Goal: Task Accomplishment & Management: Manage account settings

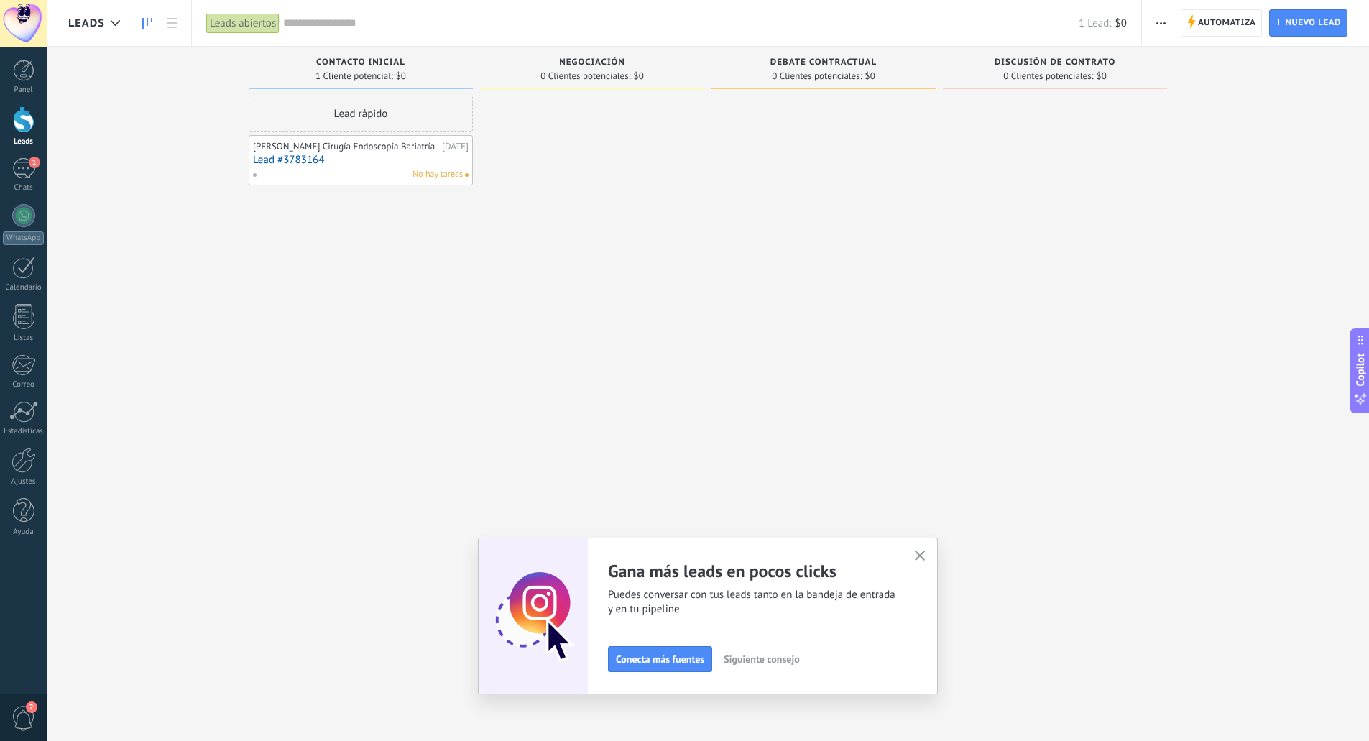
click at [925, 554] on icon "button" at bounding box center [920, 555] width 11 height 11
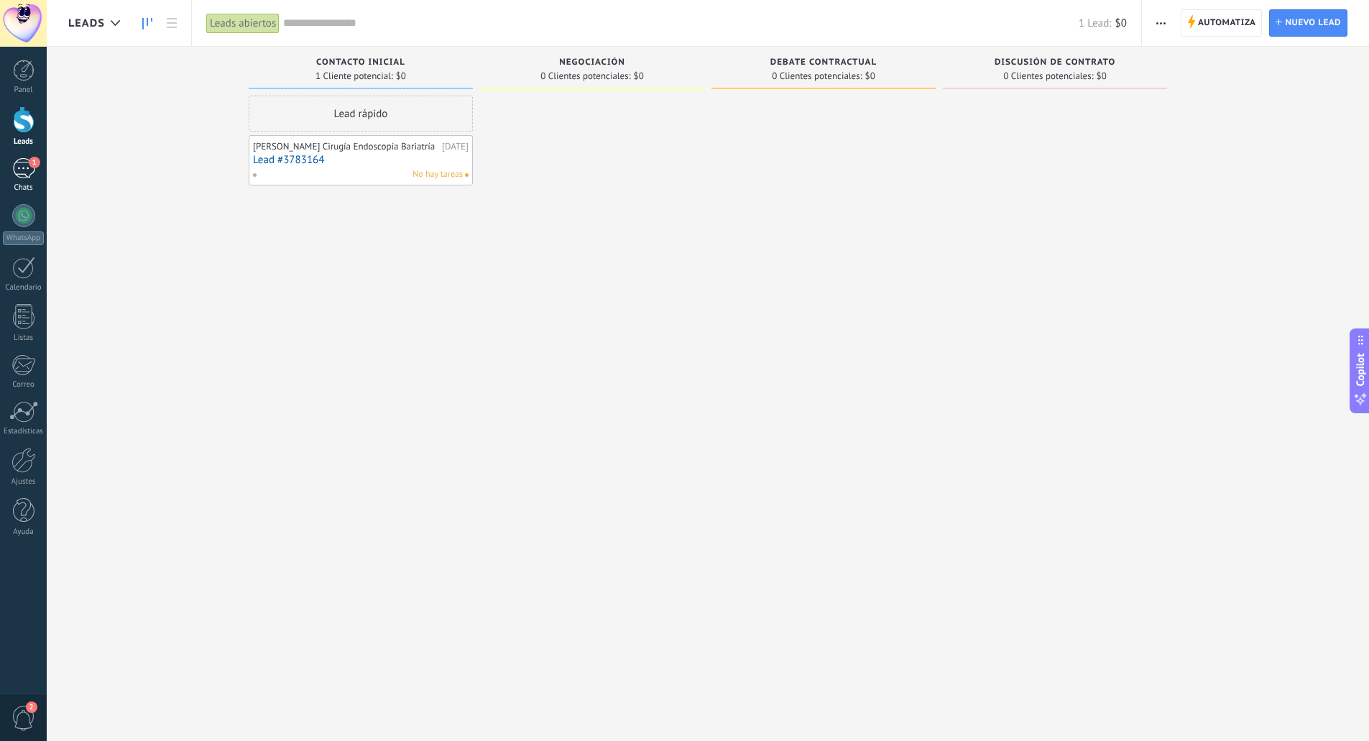
click at [23, 165] on div "1" at bounding box center [23, 168] width 23 height 21
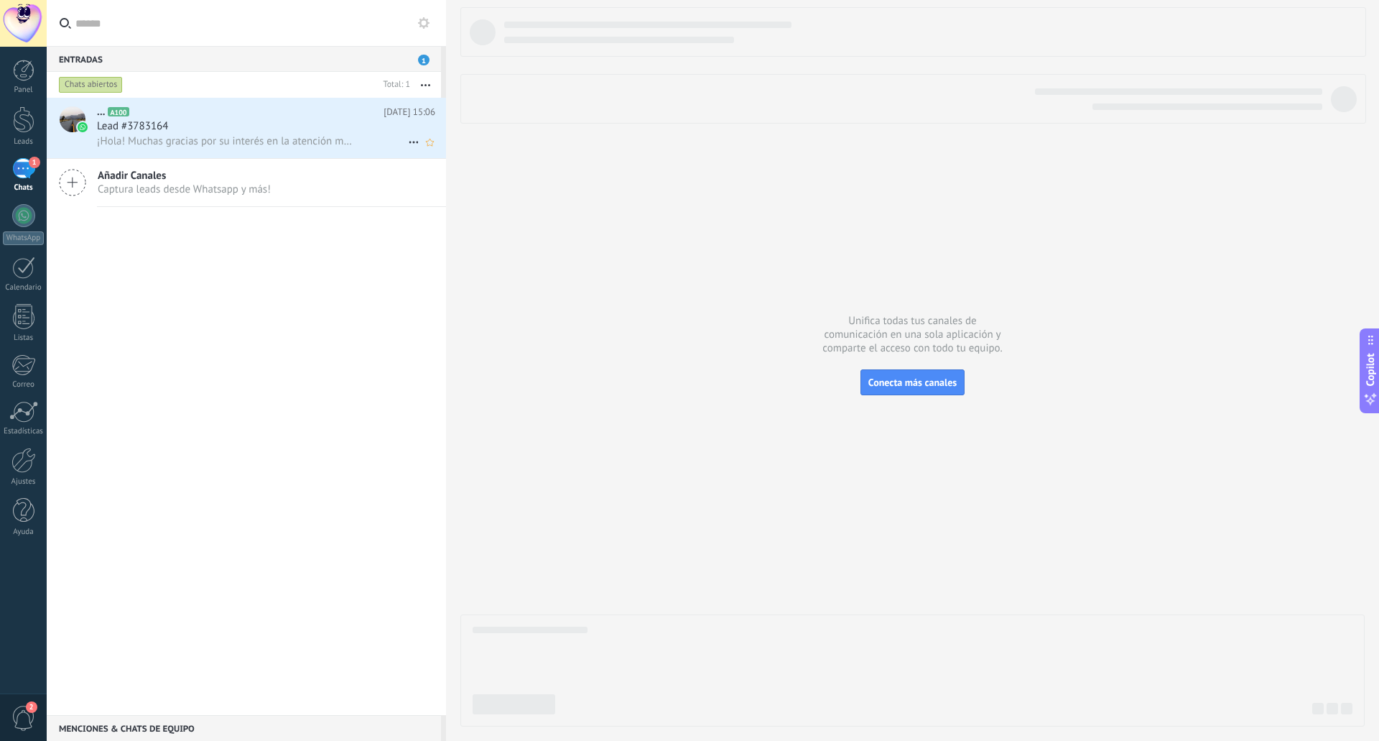
click at [197, 119] on div "Lead #3783164" at bounding box center [266, 126] width 338 height 14
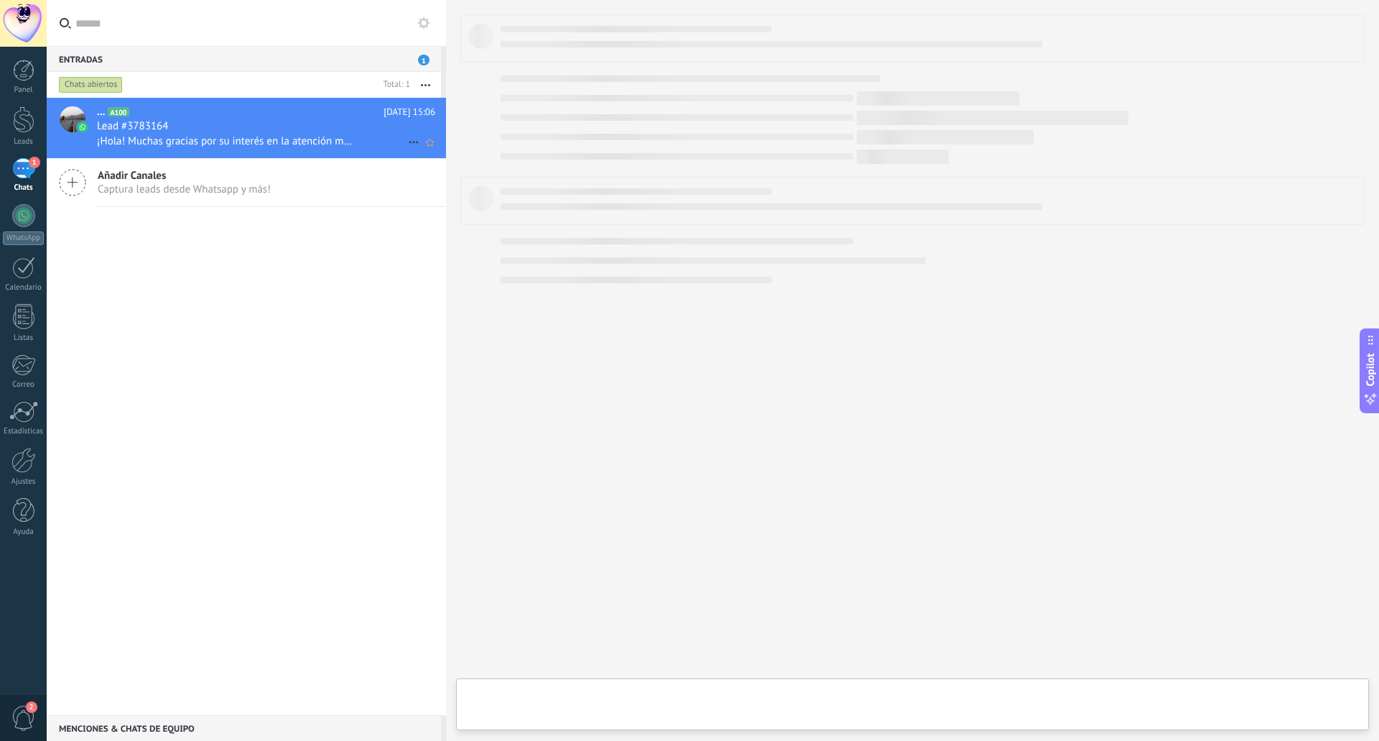
click at [197, 119] on div "Lead #3783164" at bounding box center [266, 126] width 338 height 14
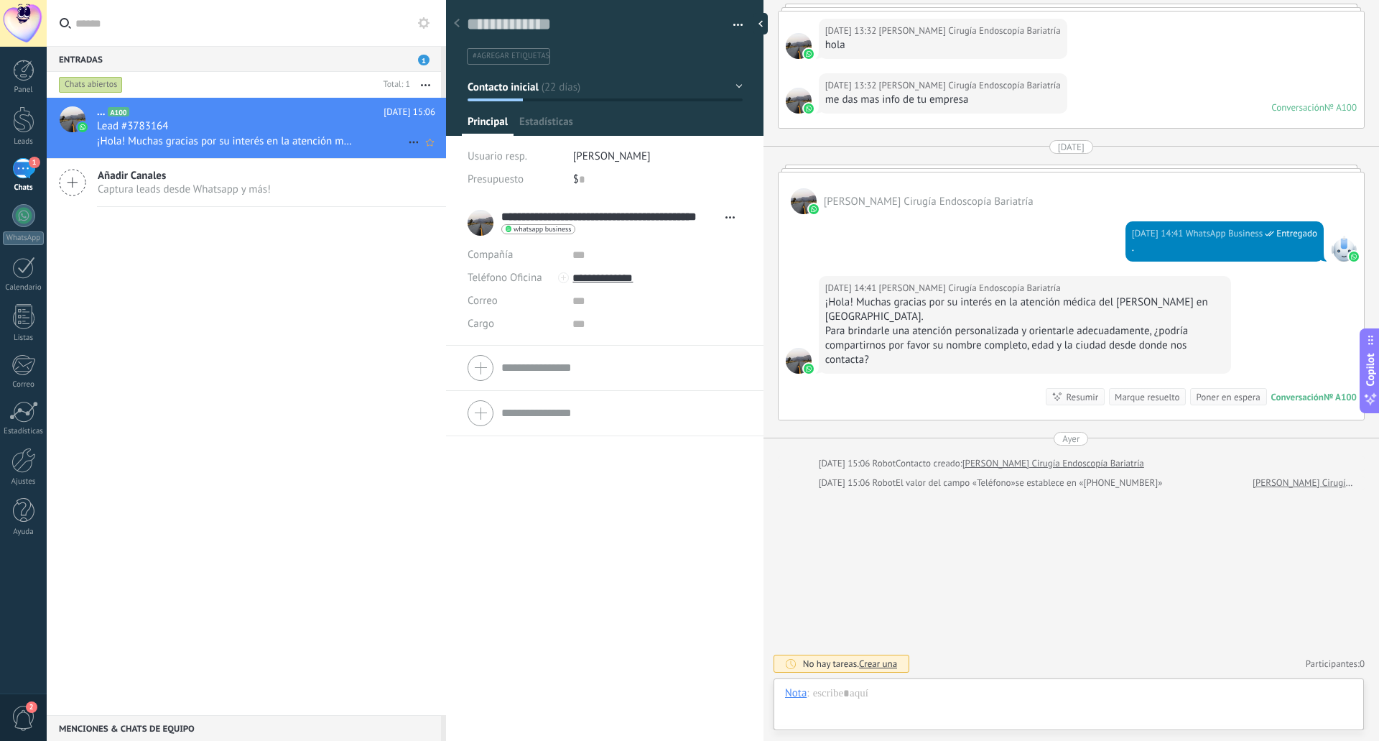
scroll to position [22, 0]
click at [548, 119] on span "Estadísticas" at bounding box center [545, 125] width 52 height 21
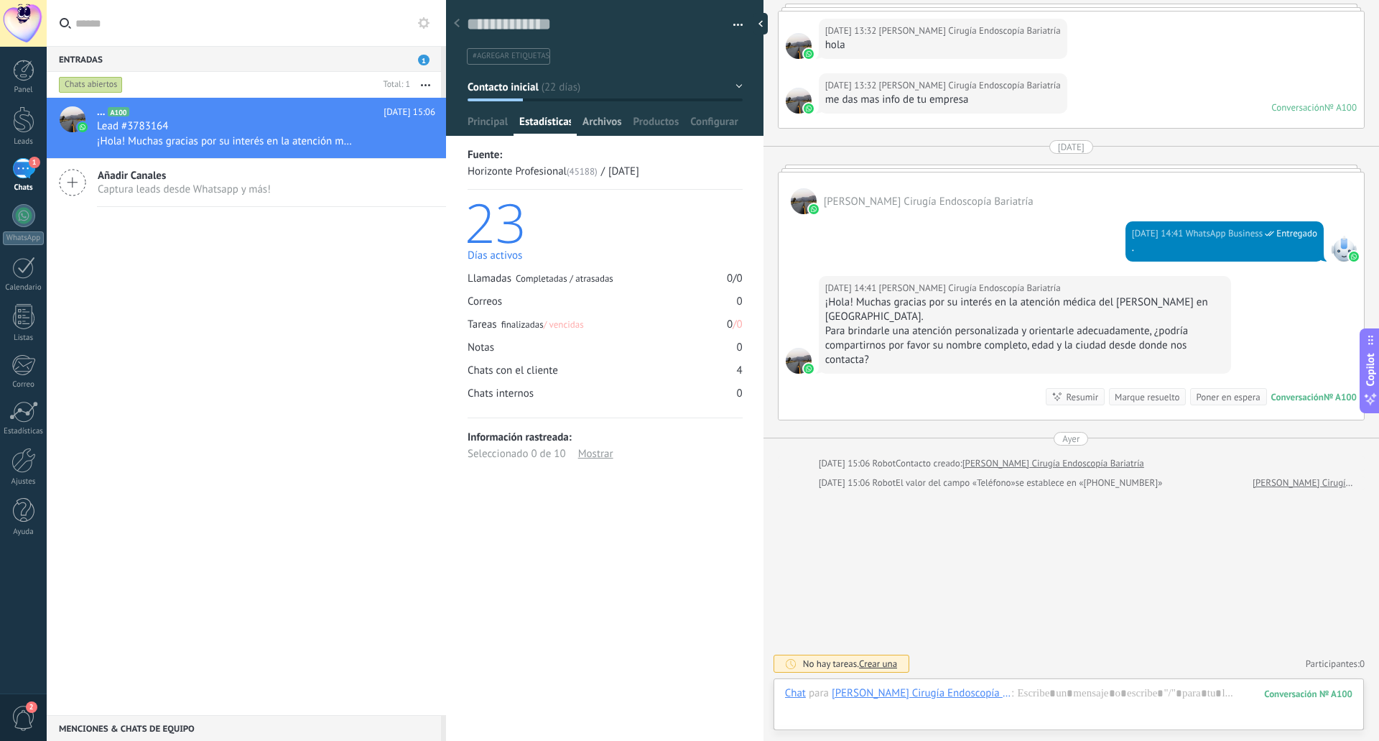
click at [611, 129] on span "Archivos" at bounding box center [602, 125] width 39 height 21
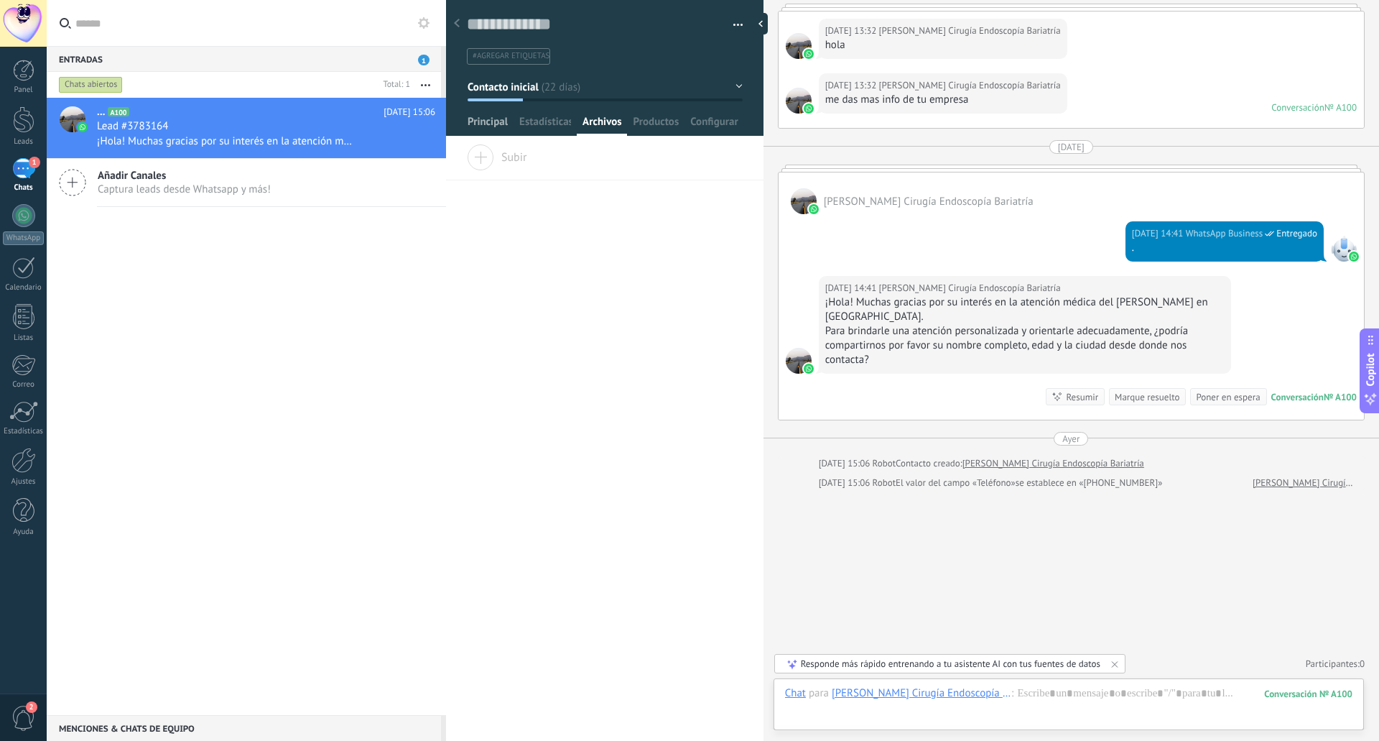
click at [489, 124] on span "Principal" at bounding box center [488, 125] width 40 height 21
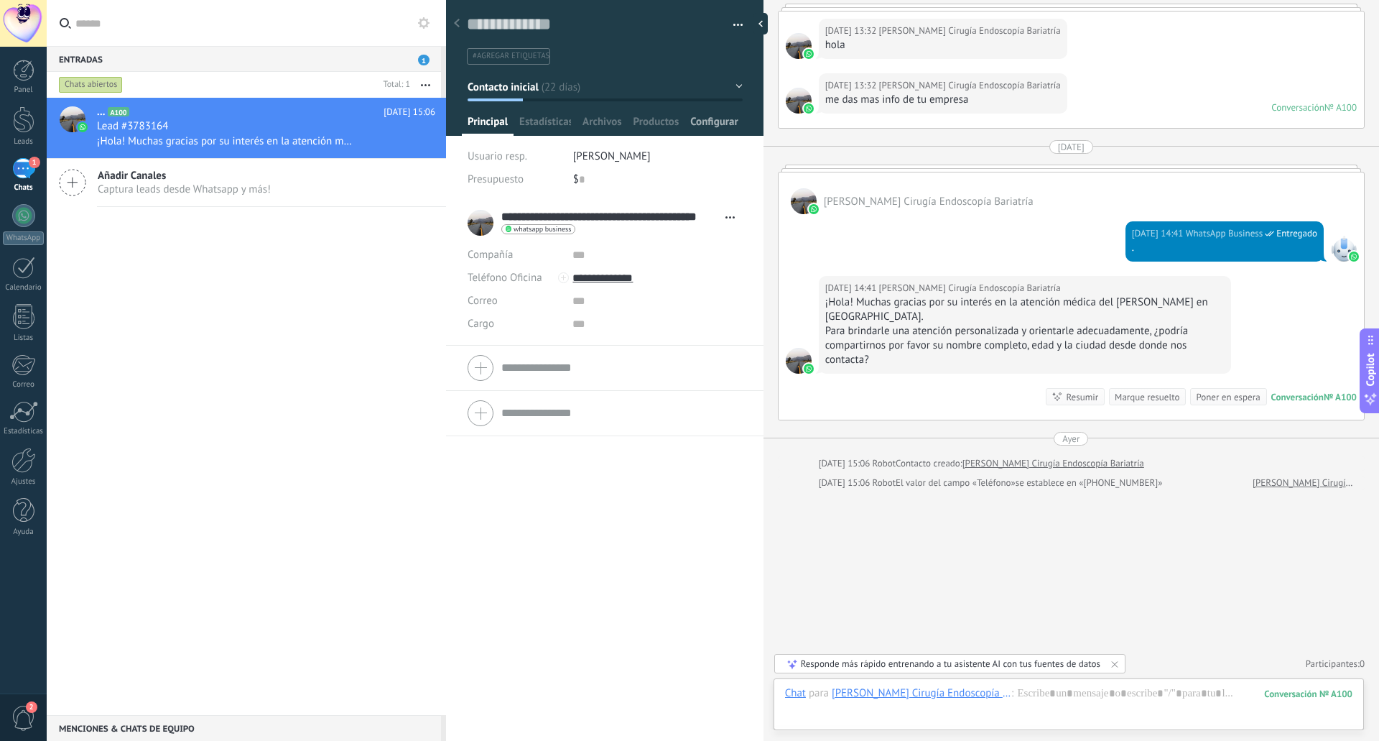
click at [703, 120] on span "Configurar" at bounding box center [713, 125] width 47 height 21
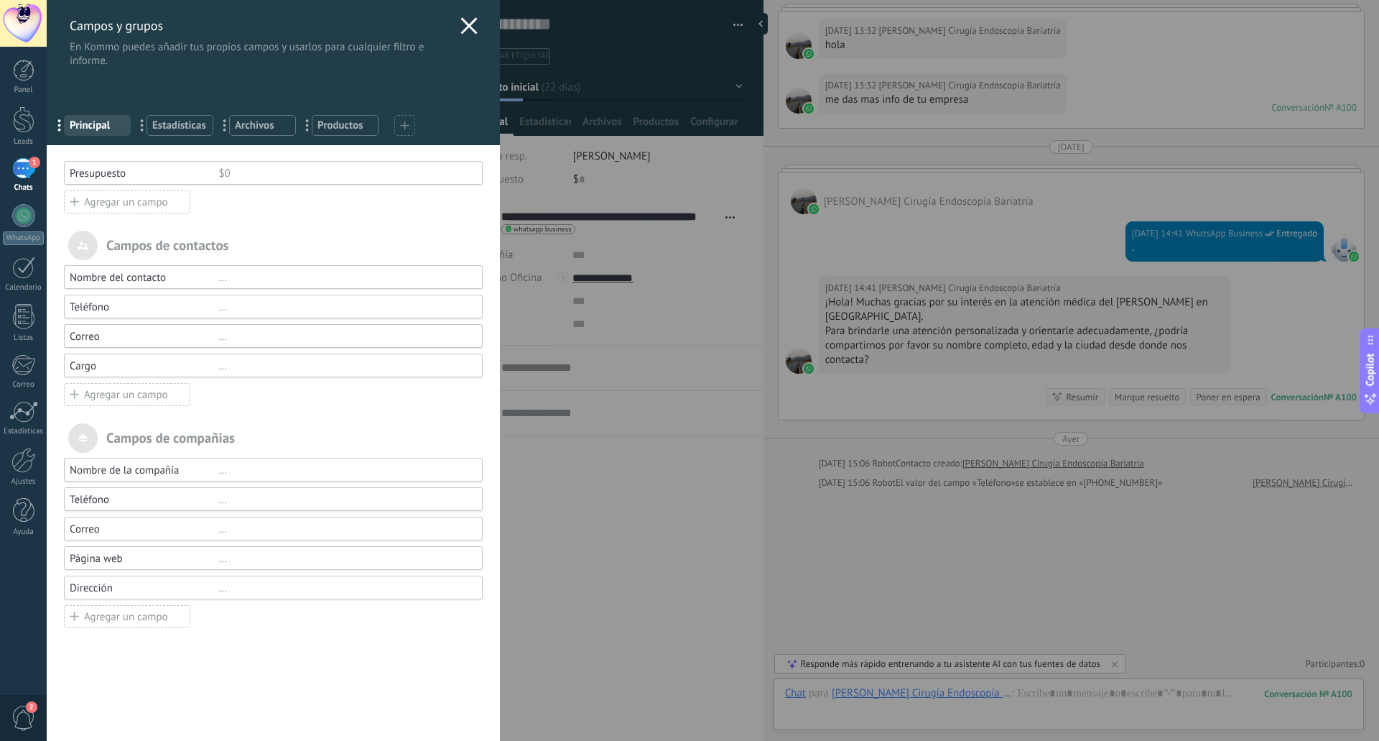
click at [140, 271] on div "Nombre del contacto" at bounding box center [144, 278] width 149 height 14
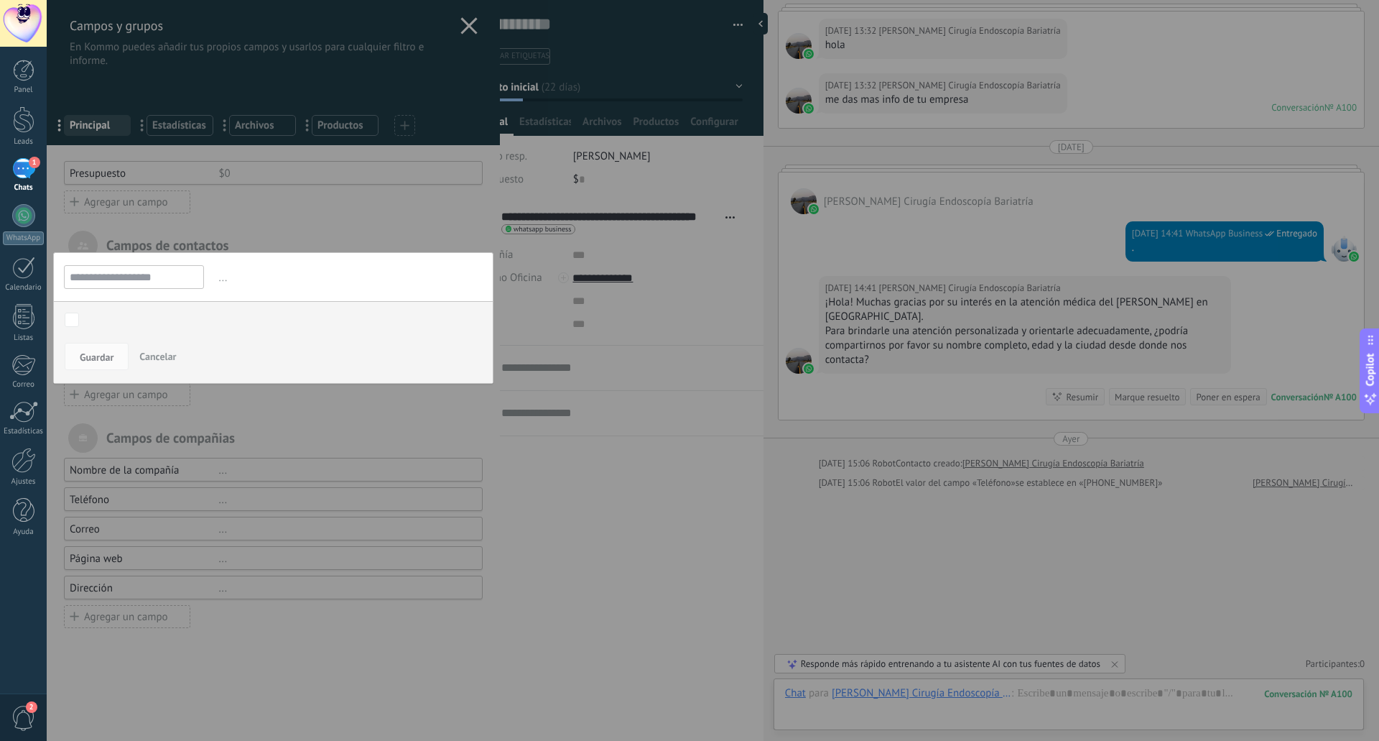
click at [222, 409] on div at bounding box center [273, 370] width 453 height 741
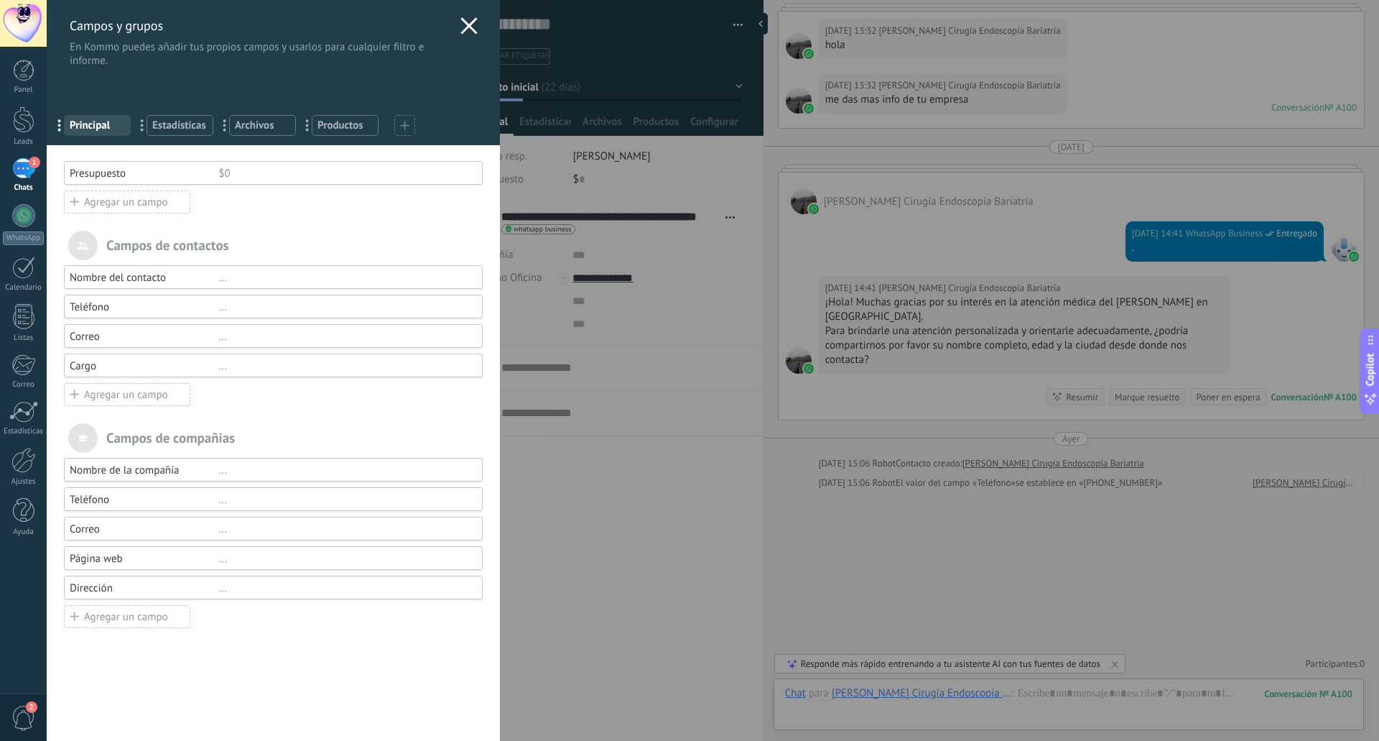
click at [102, 279] on div "Nombre del contacto" at bounding box center [144, 278] width 149 height 14
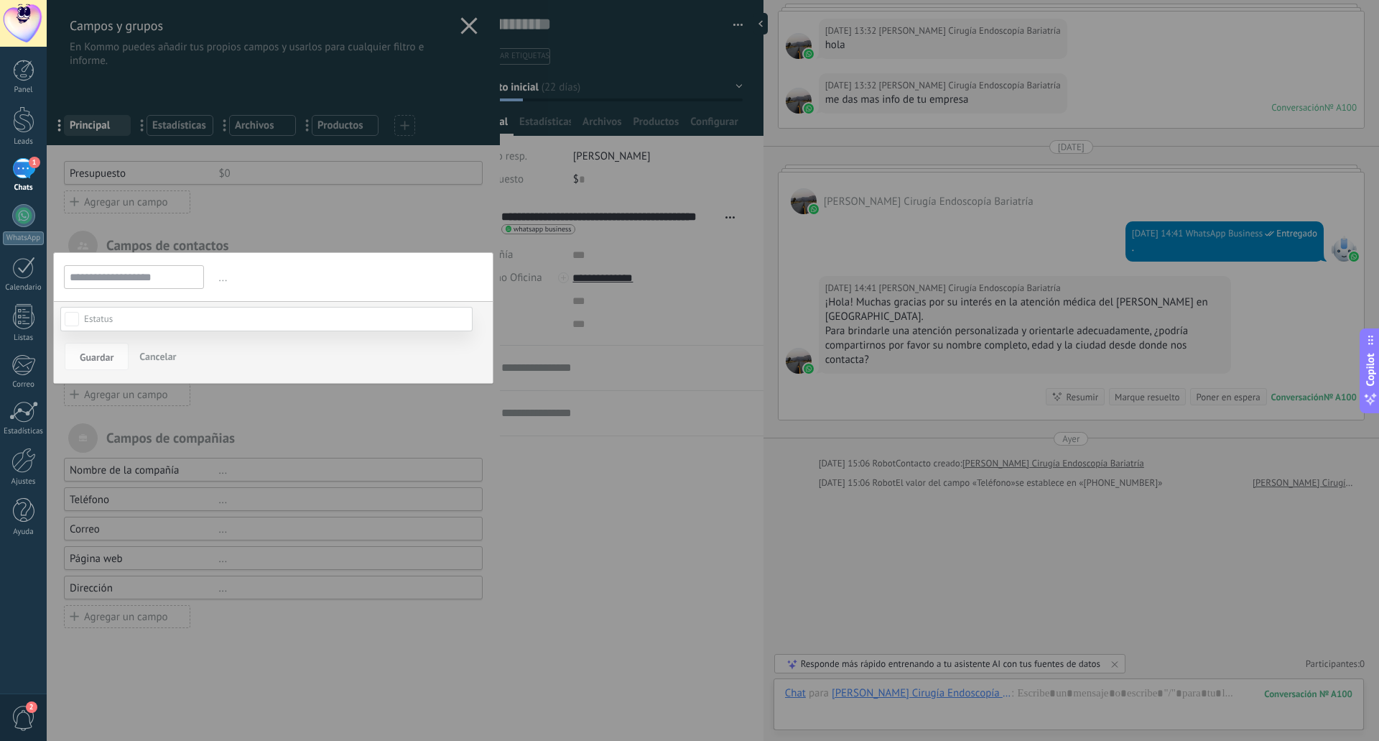
click at [68, 317] on body ".abccls-1,.abccls-2{fill-rule:evenodd}.abccls-2{fill:#fff} .abfcls-1{fill:none}…" at bounding box center [689, 370] width 1379 height 741
click at [78, 318] on body ".abccls-1,.abccls-2{fill-rule:evenodd}.abccls-2{fill:#fff} .abfcls-1{fill:none}…" at bounding box center [689, 370] width 1379 height 741
click at [74, 318] on div "Contacto inicial Negociación Debate contractual Discusión de contrato Logrado c…" at bounding box center [273, 321] width 417 height 16
drag, startPoint x: 79, startPoint y: 318, endPoint x: 152, endPoint y: 404, distance: 113.1
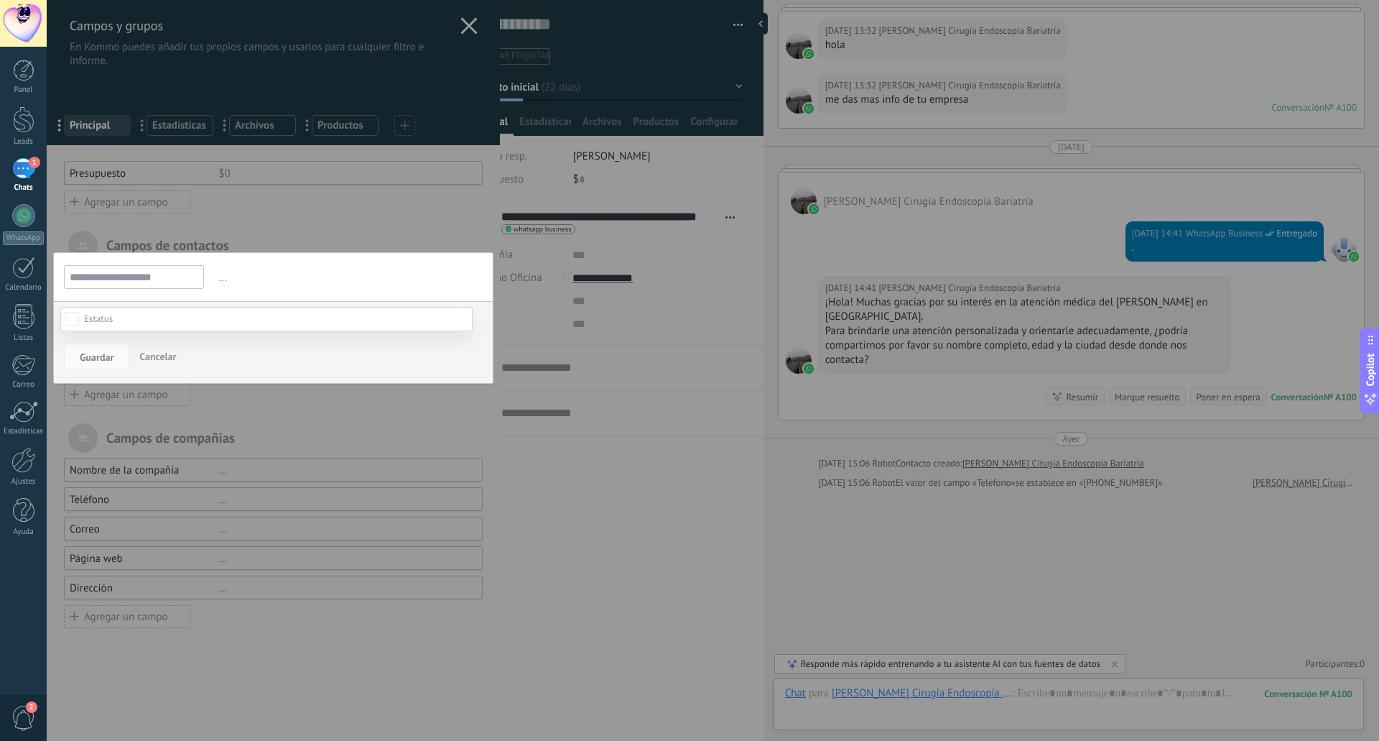
click at [152, 404] on body ".abccls-1,.abccls-2{fill-rule:evenodd}.abccls-2{fill:#fff} .abfcls-1{fill:none}…" at bounding box center [689, 370] width 1379 height 741
click at [0, 0] on div "Contacto inicial Negociación Debate contractual Discusión de contrato Logrado c…" at bounding box center [0, 0] width 0 height 0
click at [198, 421] on div "Contacto inicial Negociación Debate contractual Discusión de contrato Logrado c…" at bounding box center [266, 523] width 412 height 435
click at [198, 421] on div at bounding box center [273, 370] width 453 height 741
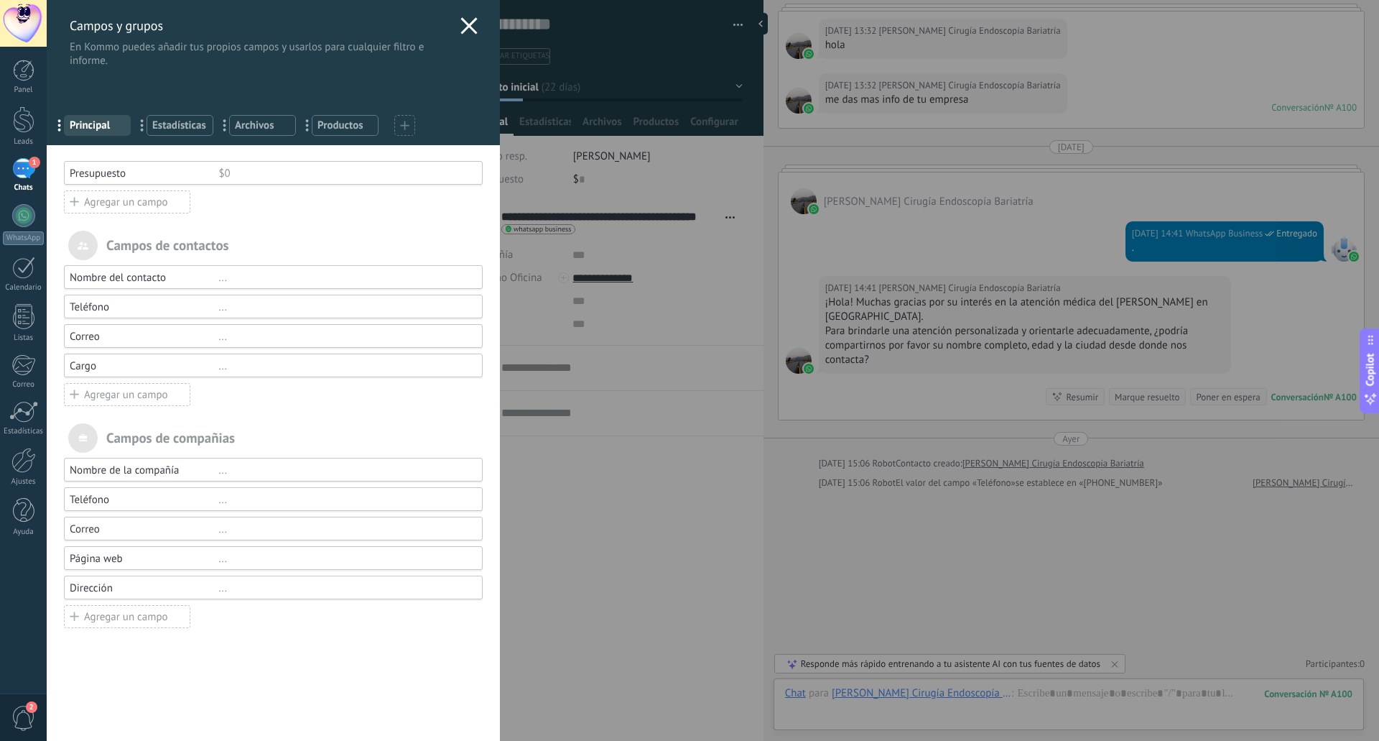
click at [101, 614] on div "Agregar un campo" at bounding box center [127, 616] width 126 height 23
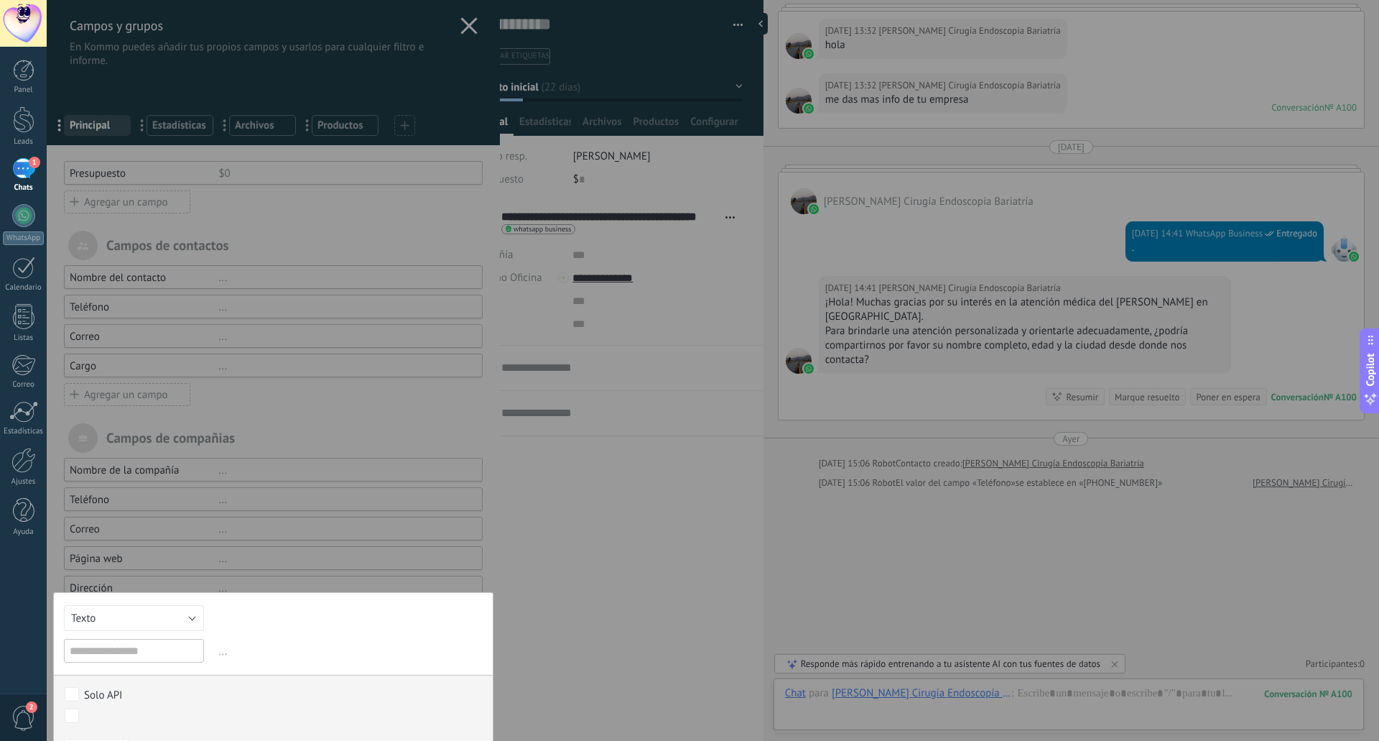
scroll to position [37, 0]
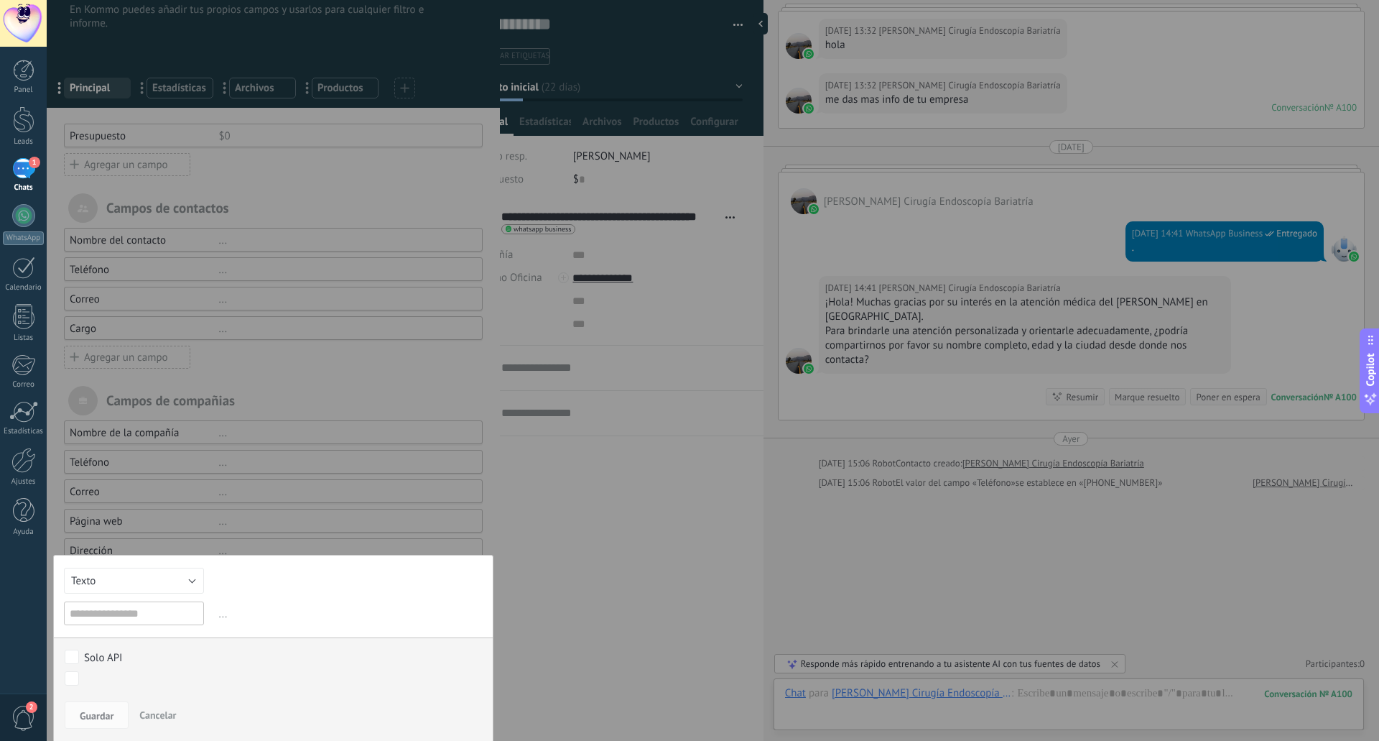
click at [246, 524] on div at bounding box center [273, 333] width 453 height 741
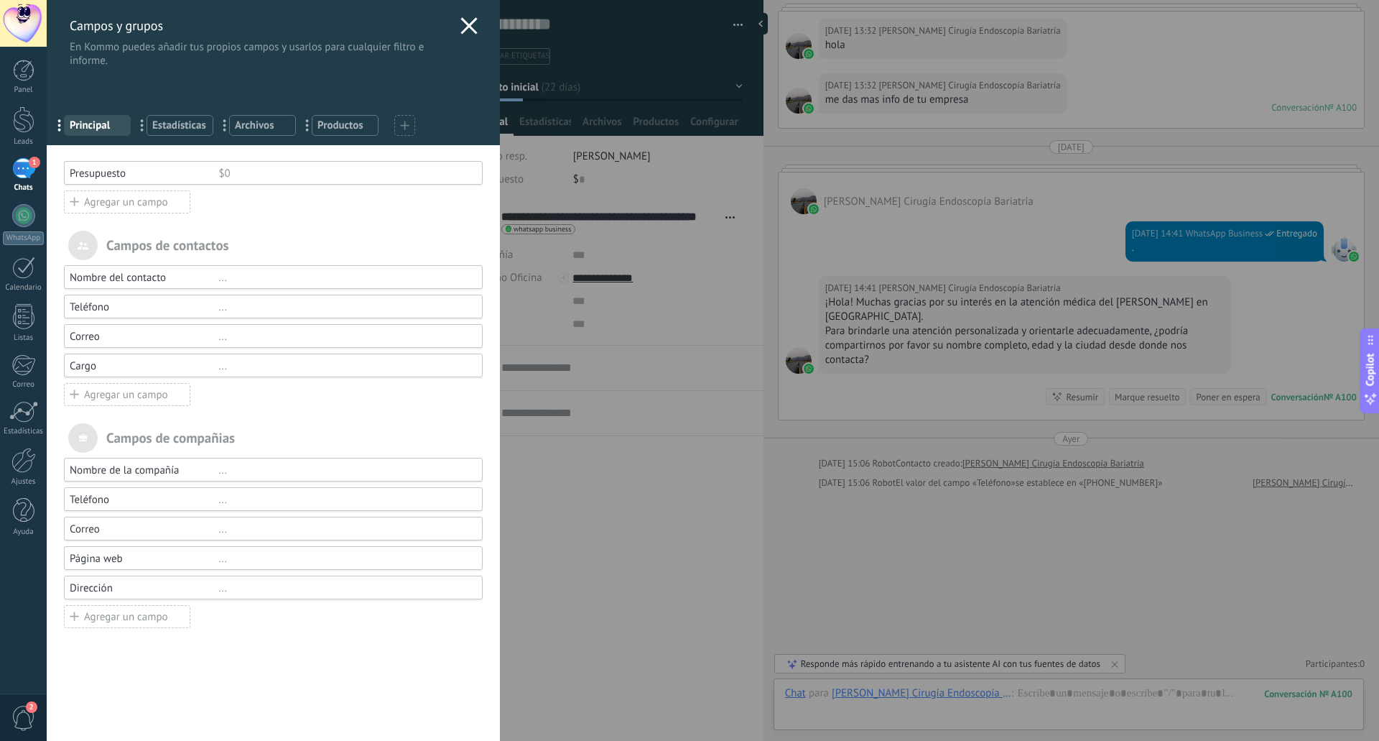
scroll to position [0, 0]
click at [471, 29] on icon at bounding box center [468, 25] width 17 height 17
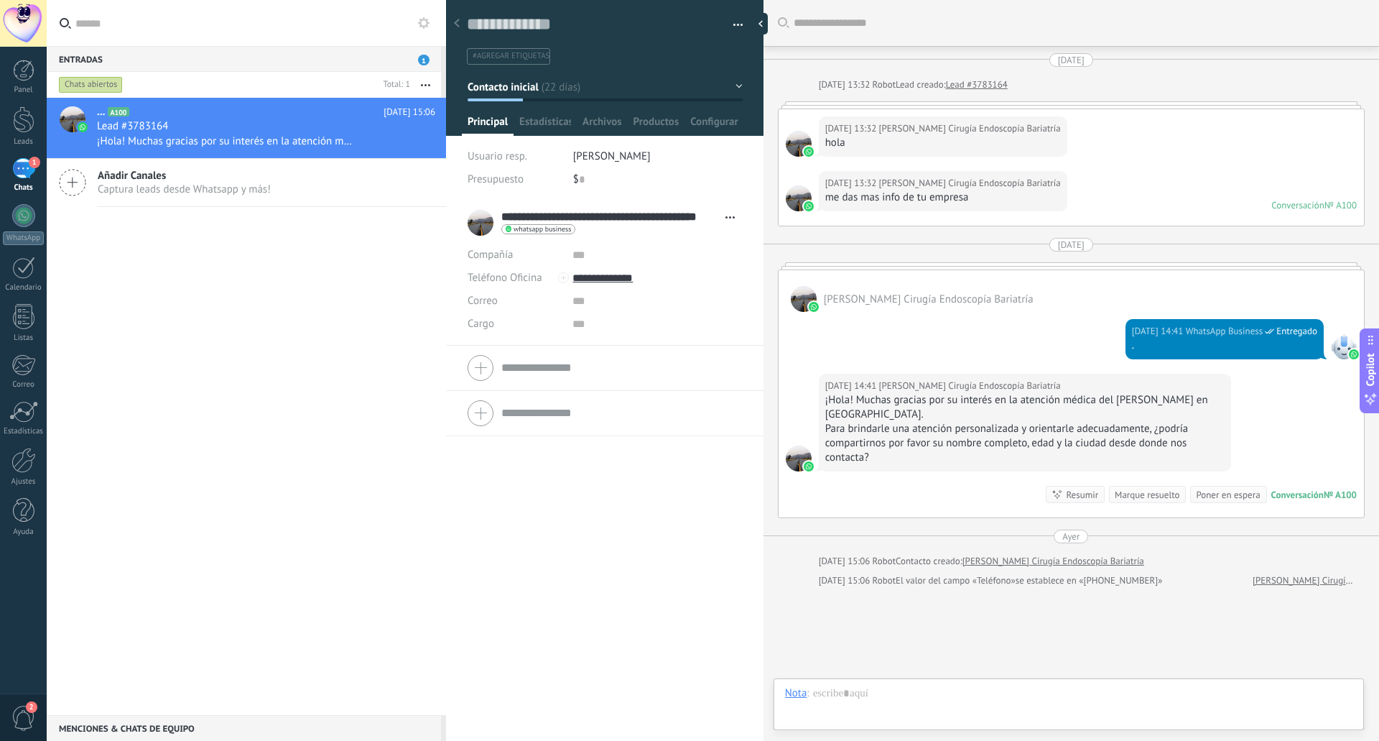
scroll to position [98, 0]
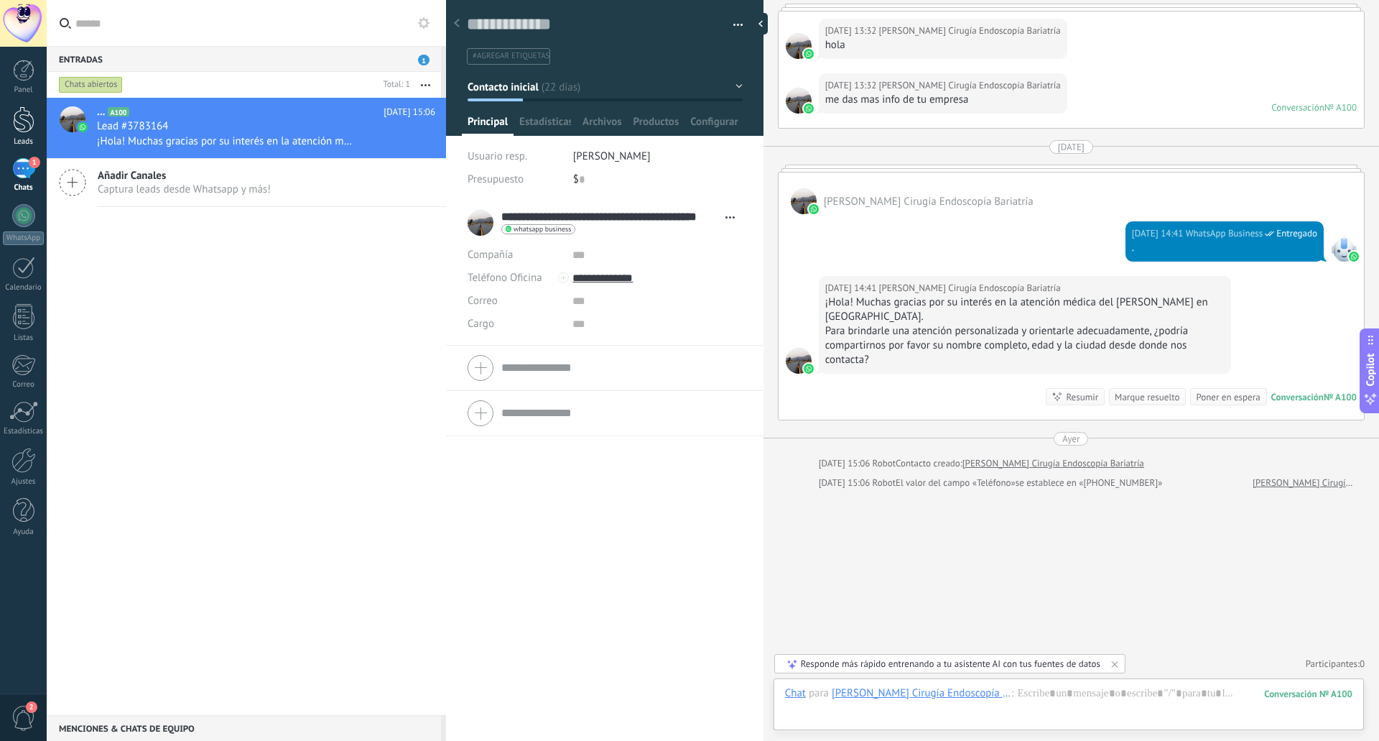
click at [27, 119] on div at bounding box center [24, 119] width 22 height 27
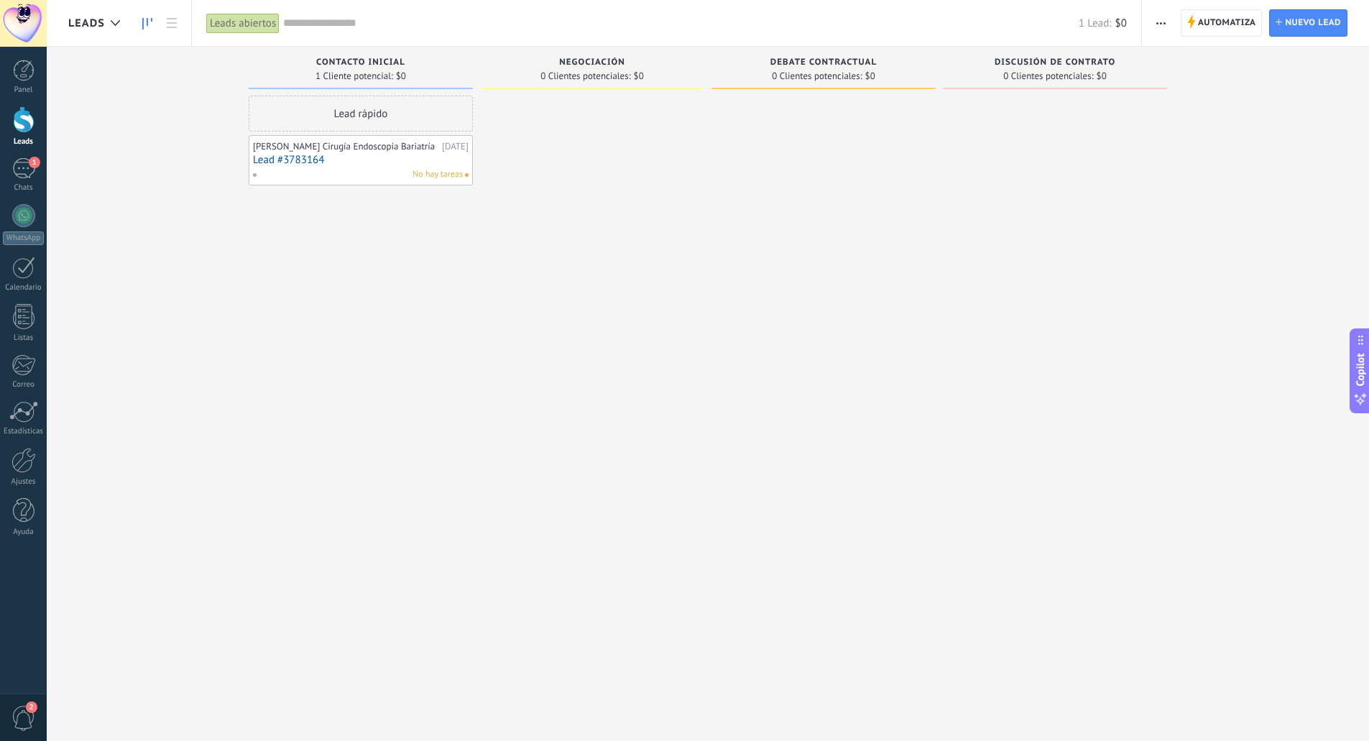
click at [27, 119] on div at bounding box center [24, 119] width 22 height 27
click at [320, 165] on link "Lead #3783164" at bounding box center [361, 160] width 216 height 12
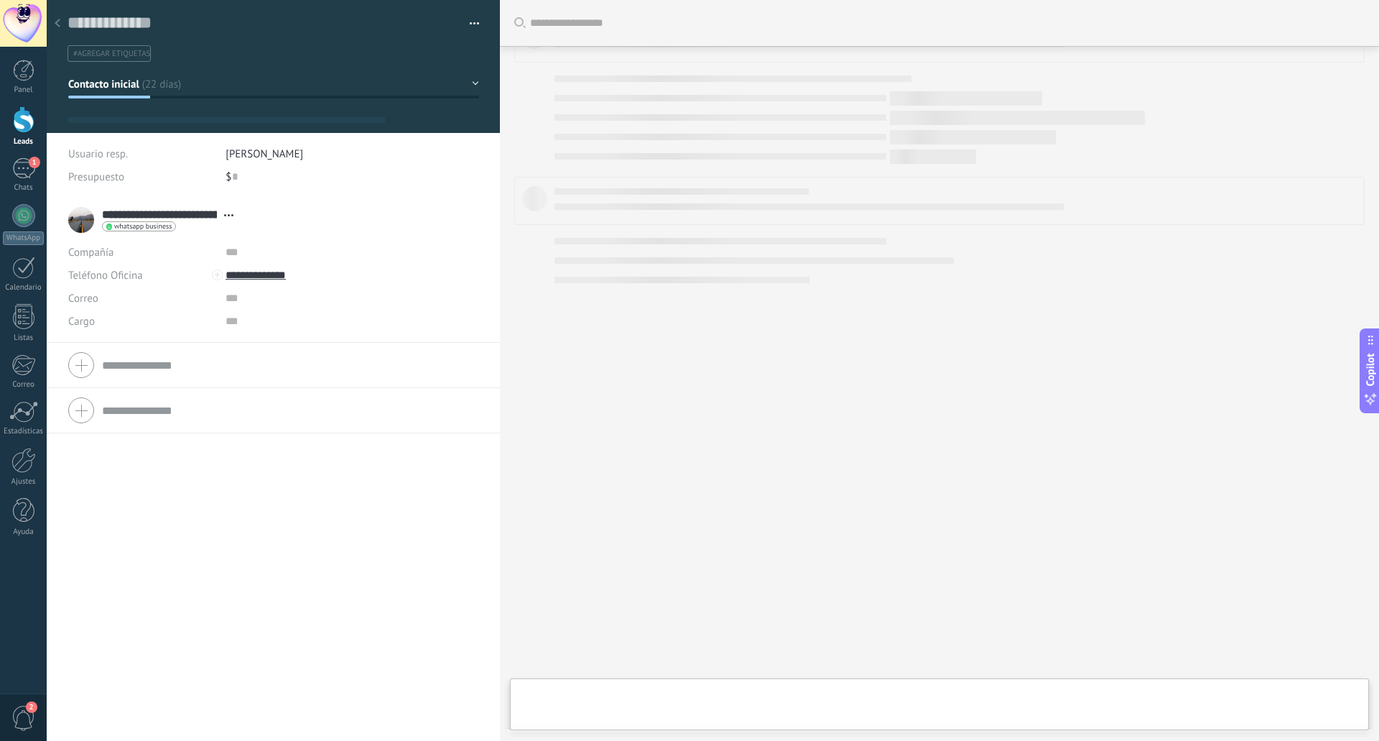
type textarea "**********"
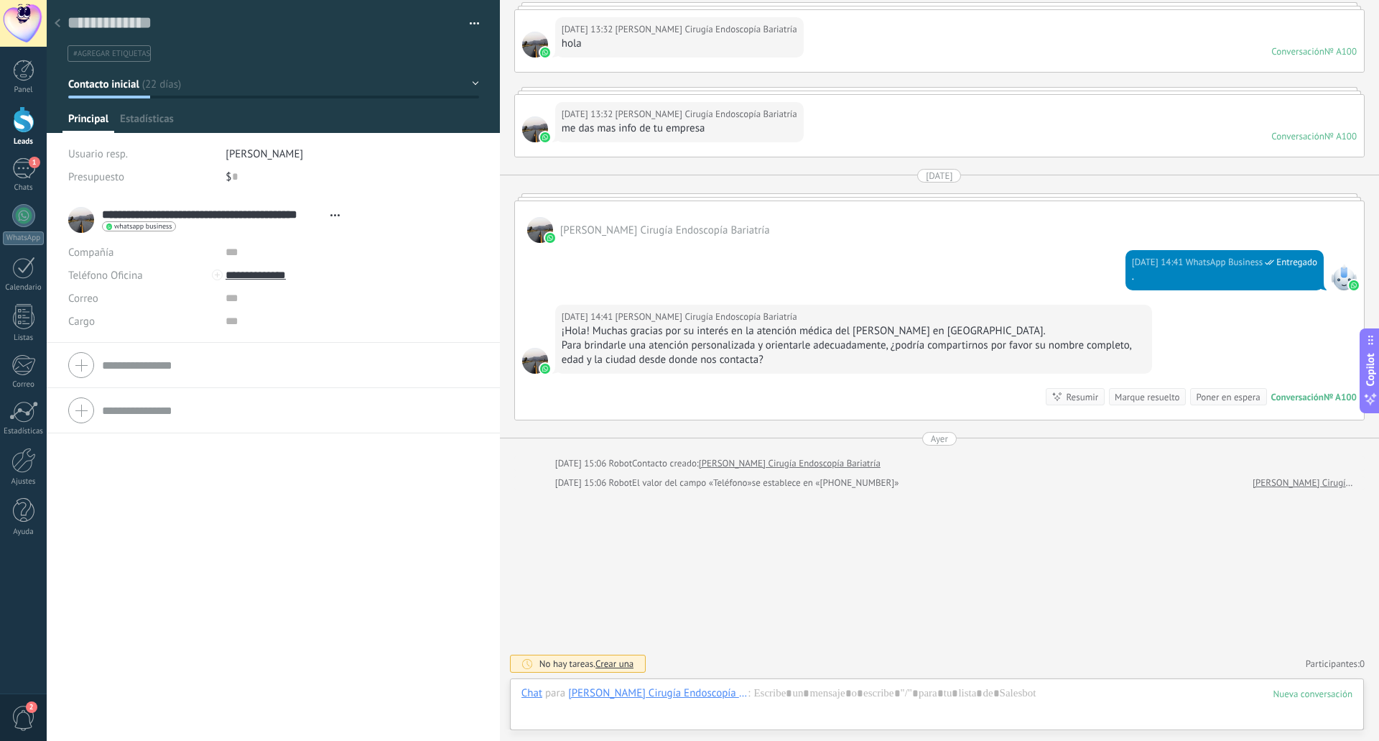
scroll to position [22, 0]
click at [83, 369] on div at bounding box center [273, 365] width 410 height 36
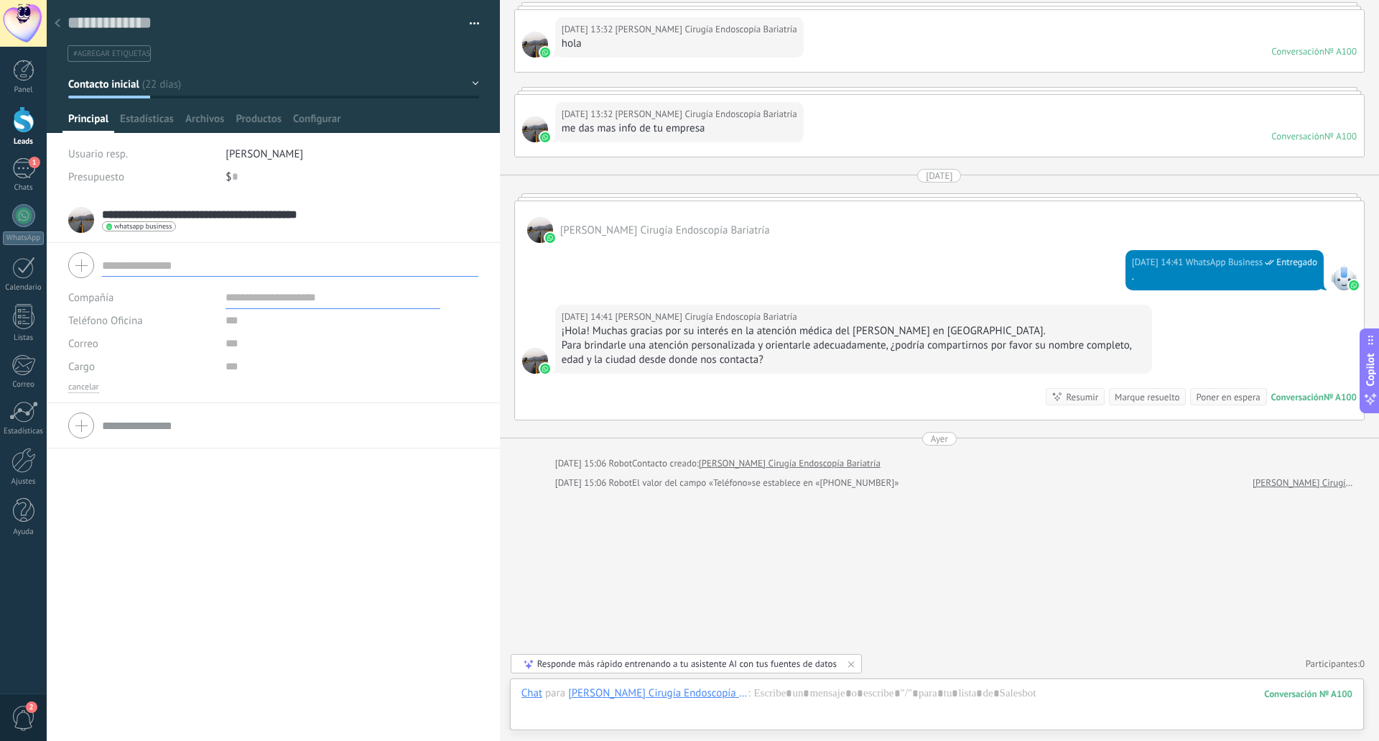
click at [263, 292] on input "text" at bounding box center [333, 297] width 215 height 23
click at [151, 118] on span "Estadísticas" at bounding box center [147, 122] width 54 height 21
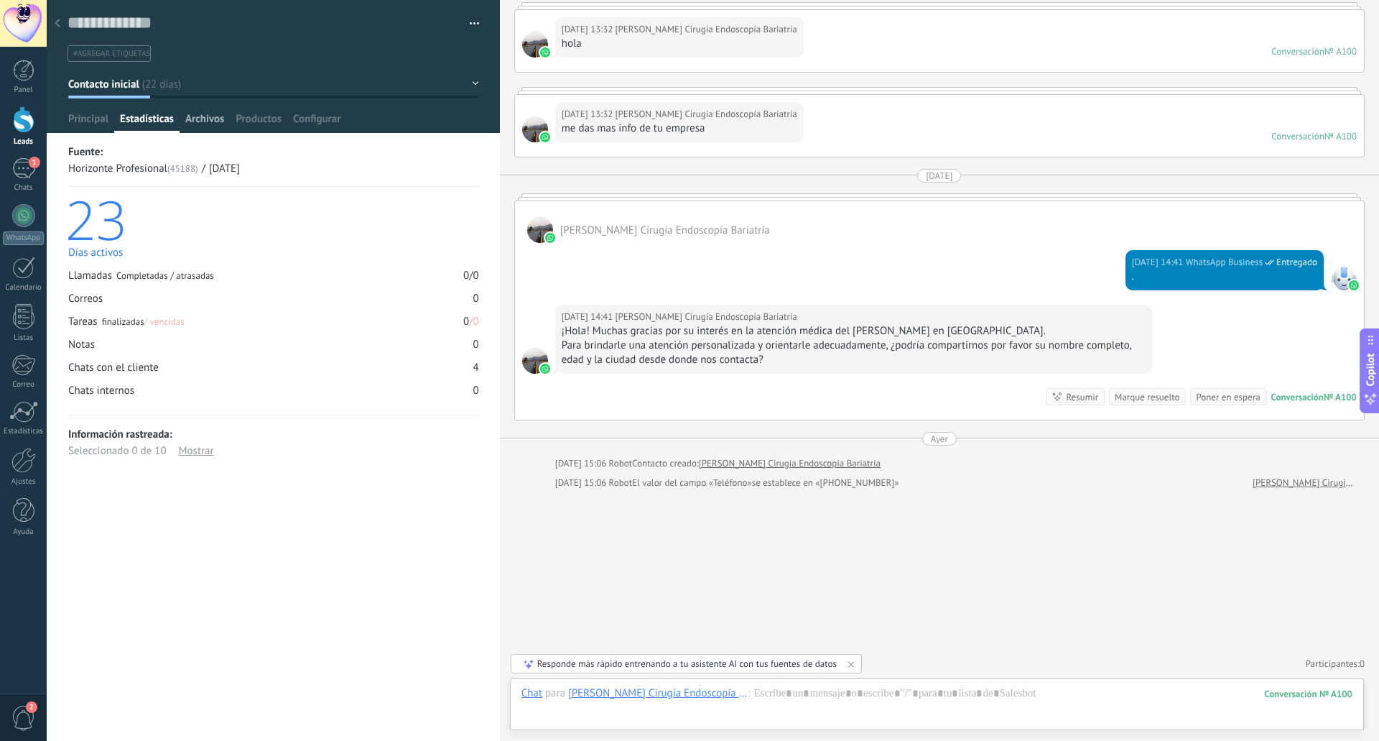
click at [195, 117] on span "Archivos" at bounding box center [204, 122] width 39 height 21
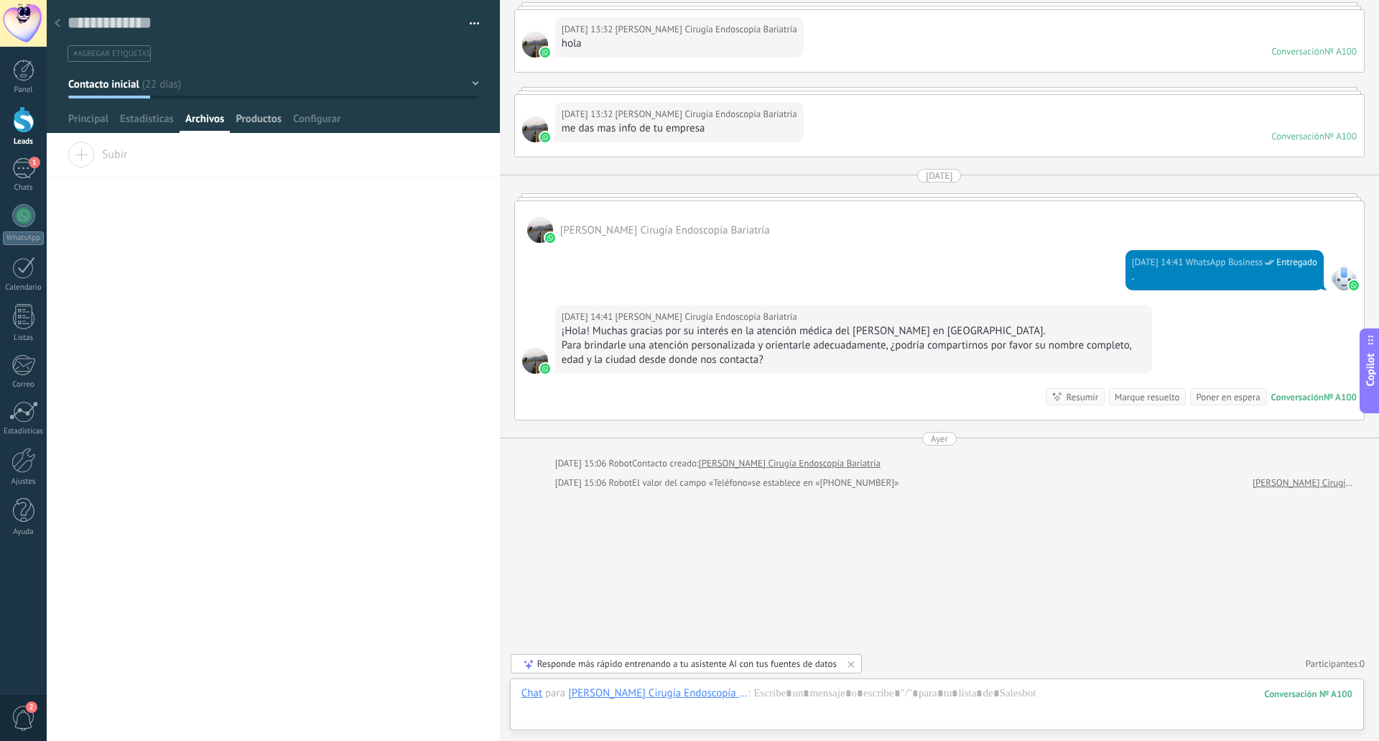
click at [262, 121] on span "Productos" at bounding box center [259, 122] width 46 height 21
click at [310, 124] on span "Configurar" at bounding box center [316, 122] width 47 height 21
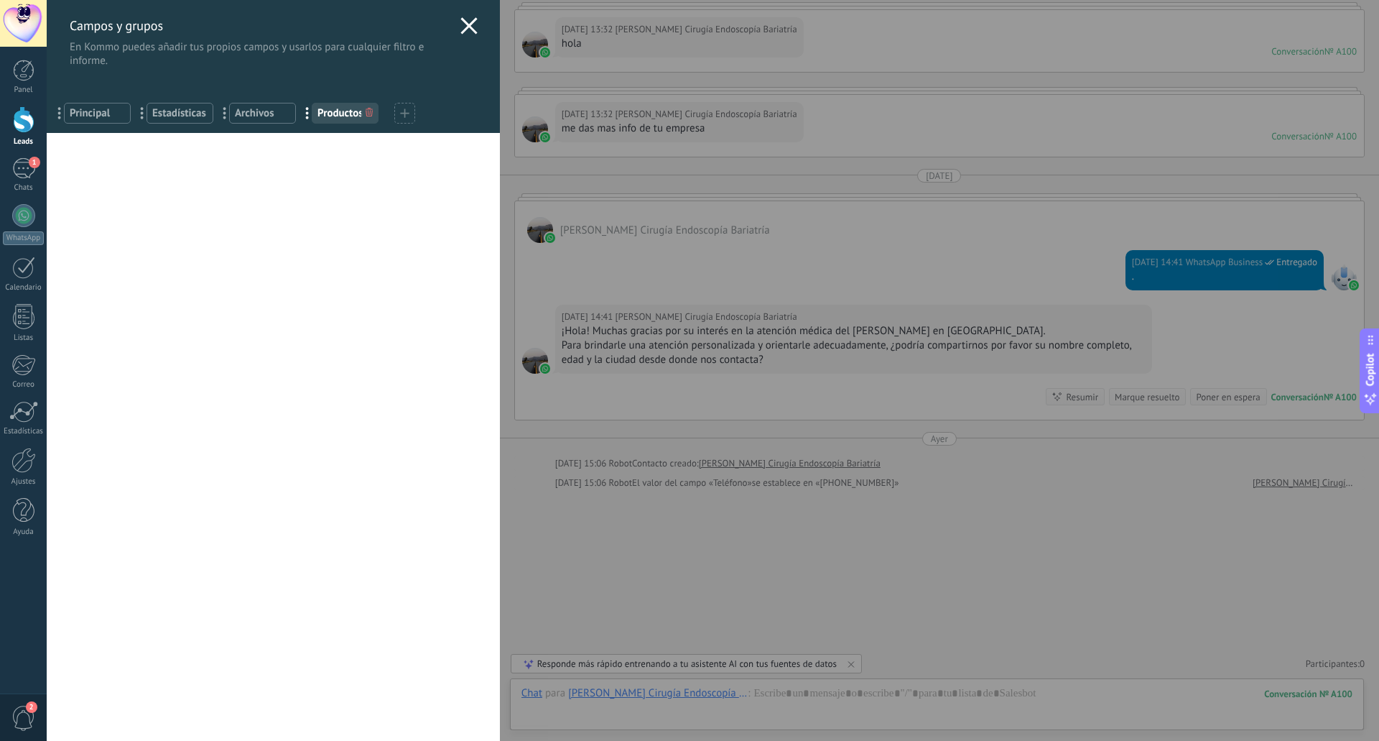
click at [471, 20] on icon at bounding box center [468, 25] width 17 height 17
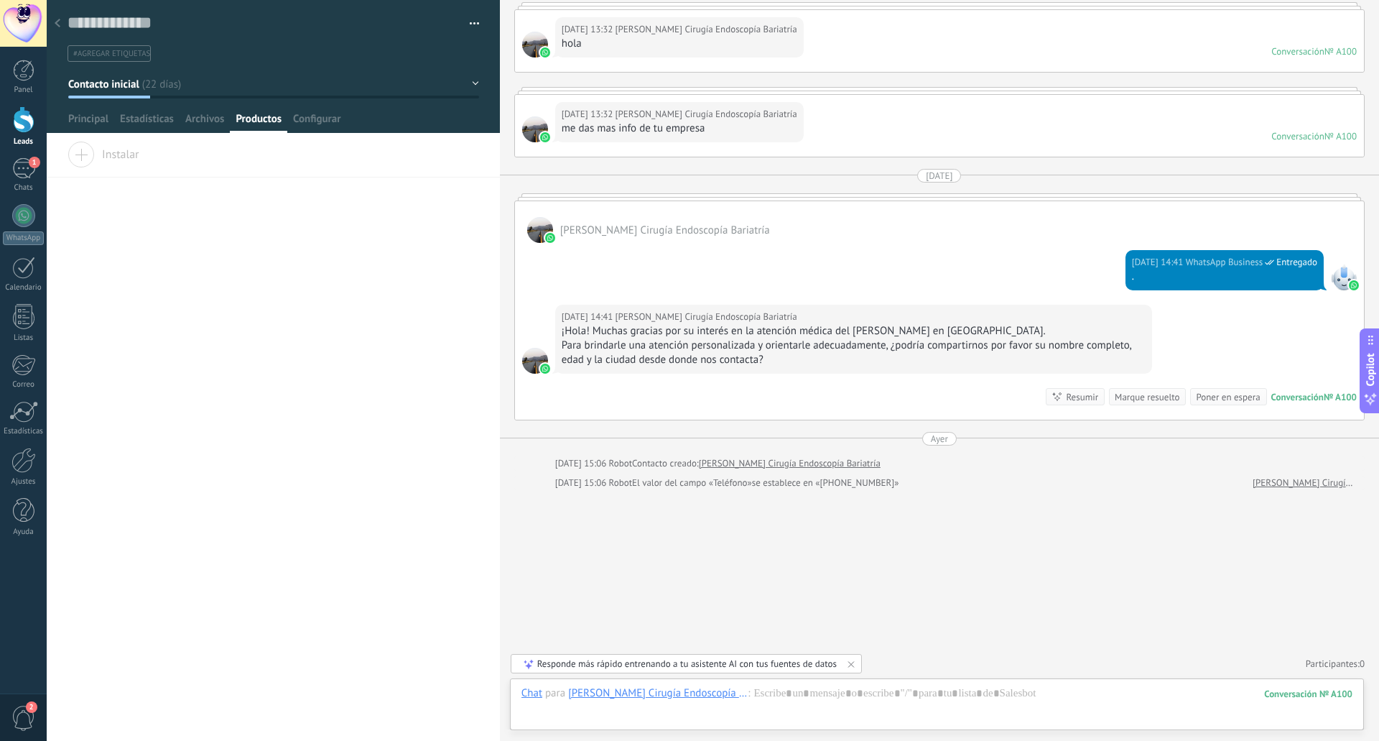
click at [471, 20] on button "button" at bounding box center [469, 24] width 21 height 22
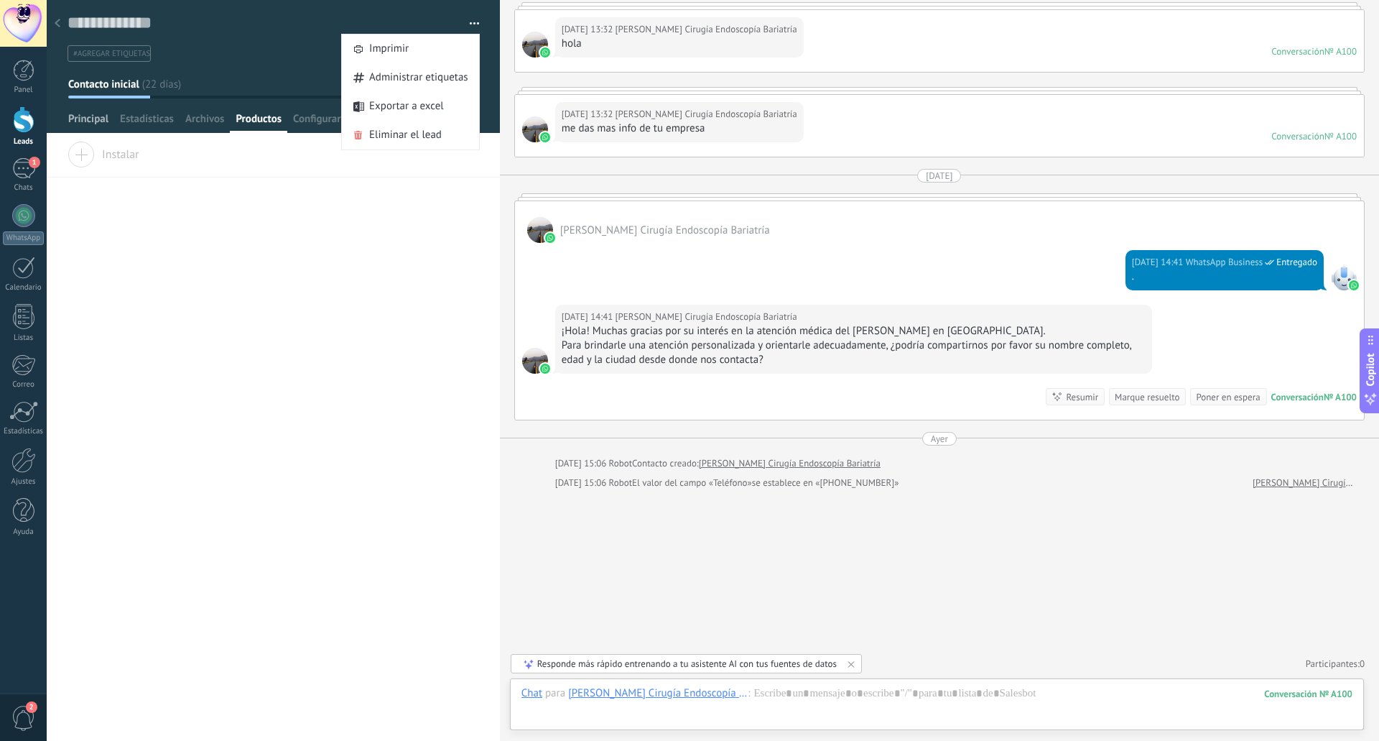
click at [84, 116] on span "Principal" at bounding box center [88, 122] width 40 height 21
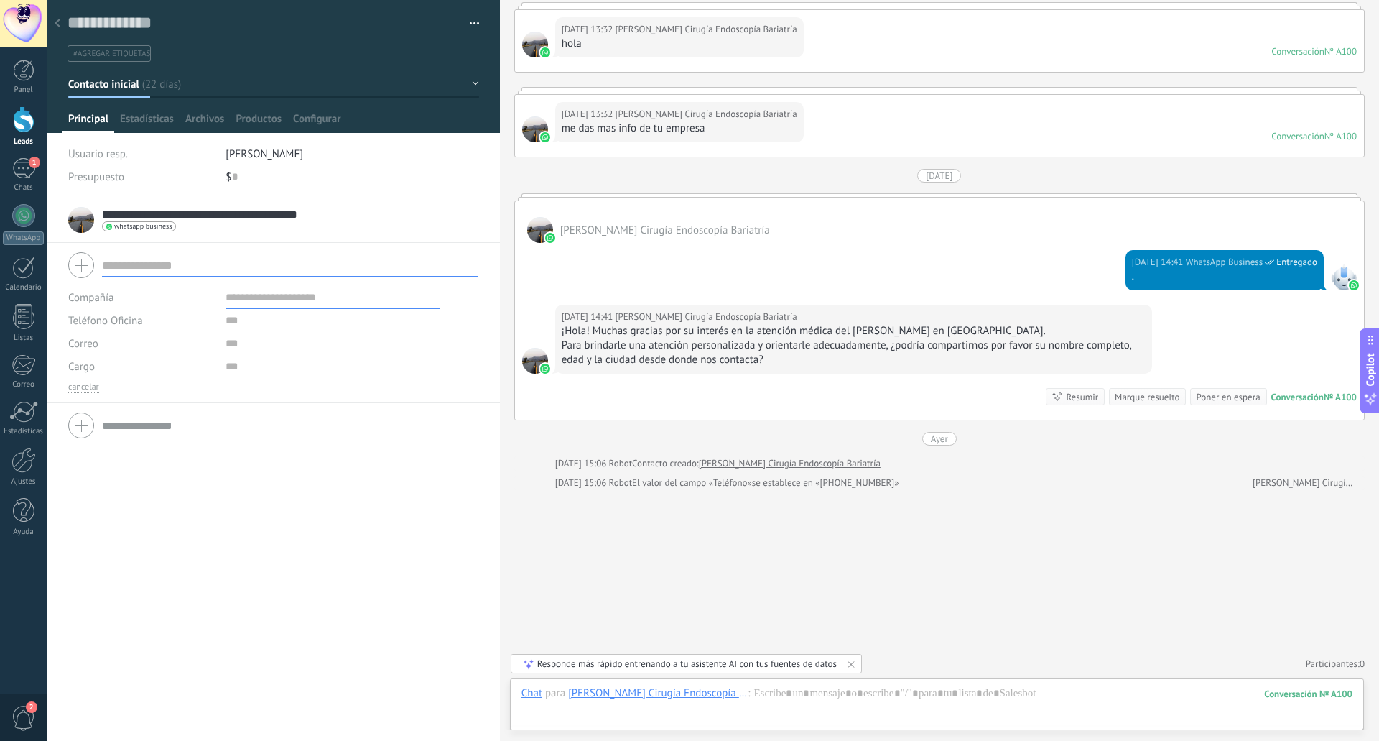
click at [469, 82] on button "Contacto inicial" at bounding box center [273, 84] width 411 height 26
click at [344, 423] on input "text" at bounding box center [290, 425] width 376 height 23
click at [27, 175] on div "1" at bounding box center [23, 168] width 23 height 21
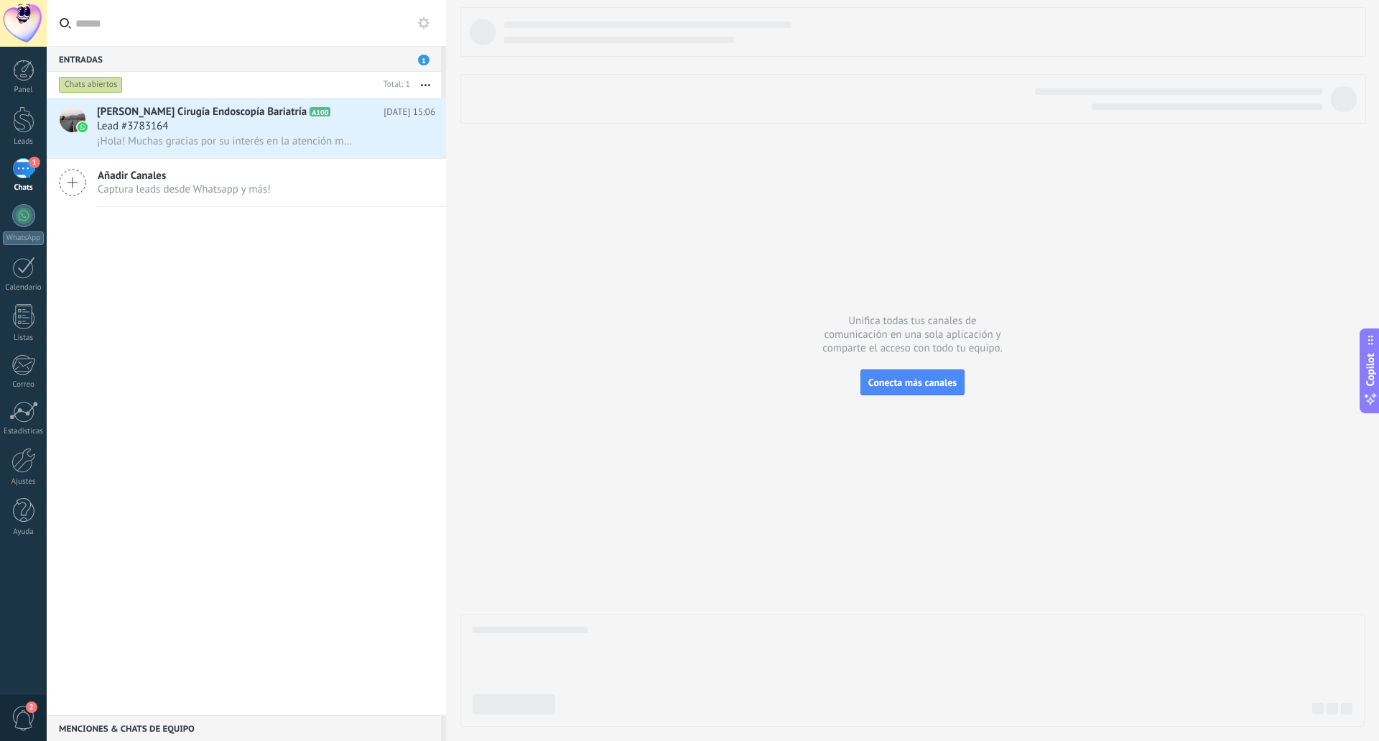
click at [27, 176] on div "1" at bounding box center [23, 168] width 23 height 21
click at [25, 227] on link "WhatsApp" at bounding box center [23, 224] width 47 height 41
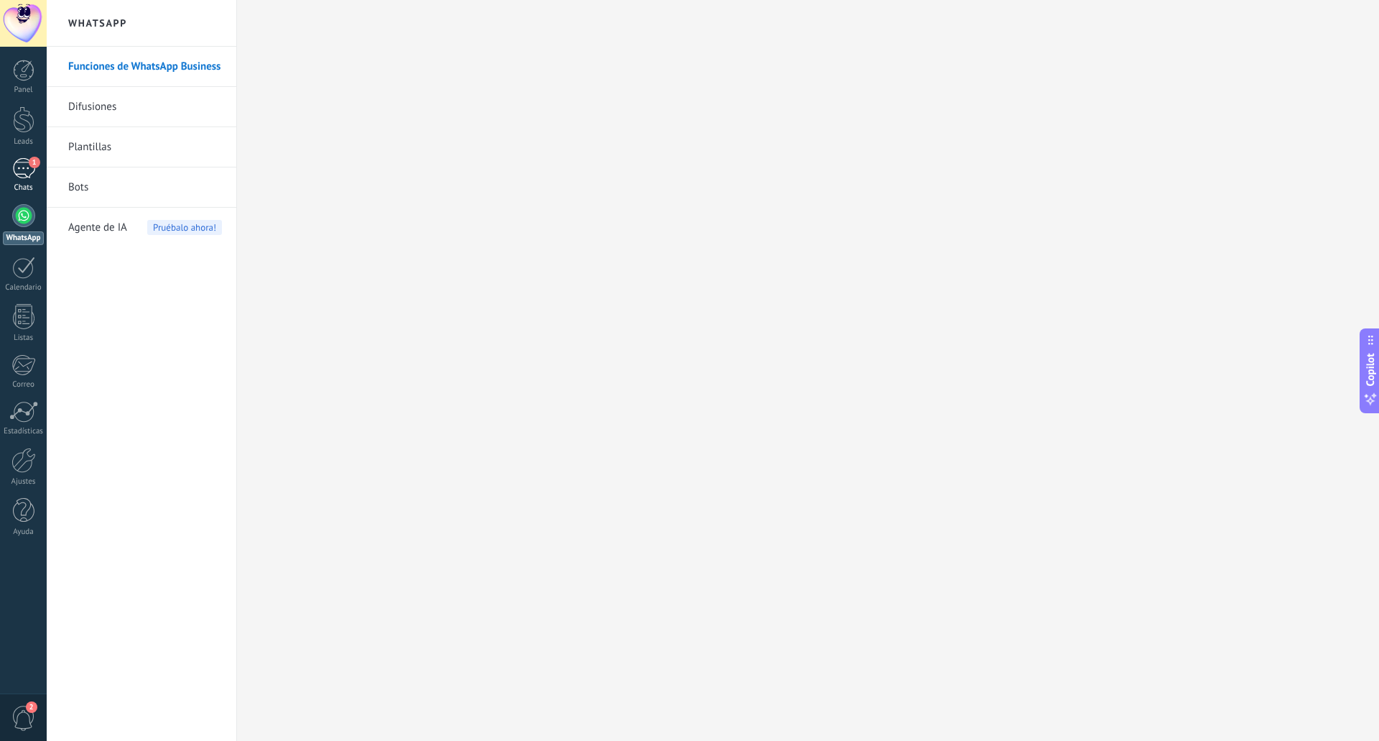
click at [24, 173] on div "1" at bounding box center [23, 168] width 23 height 21
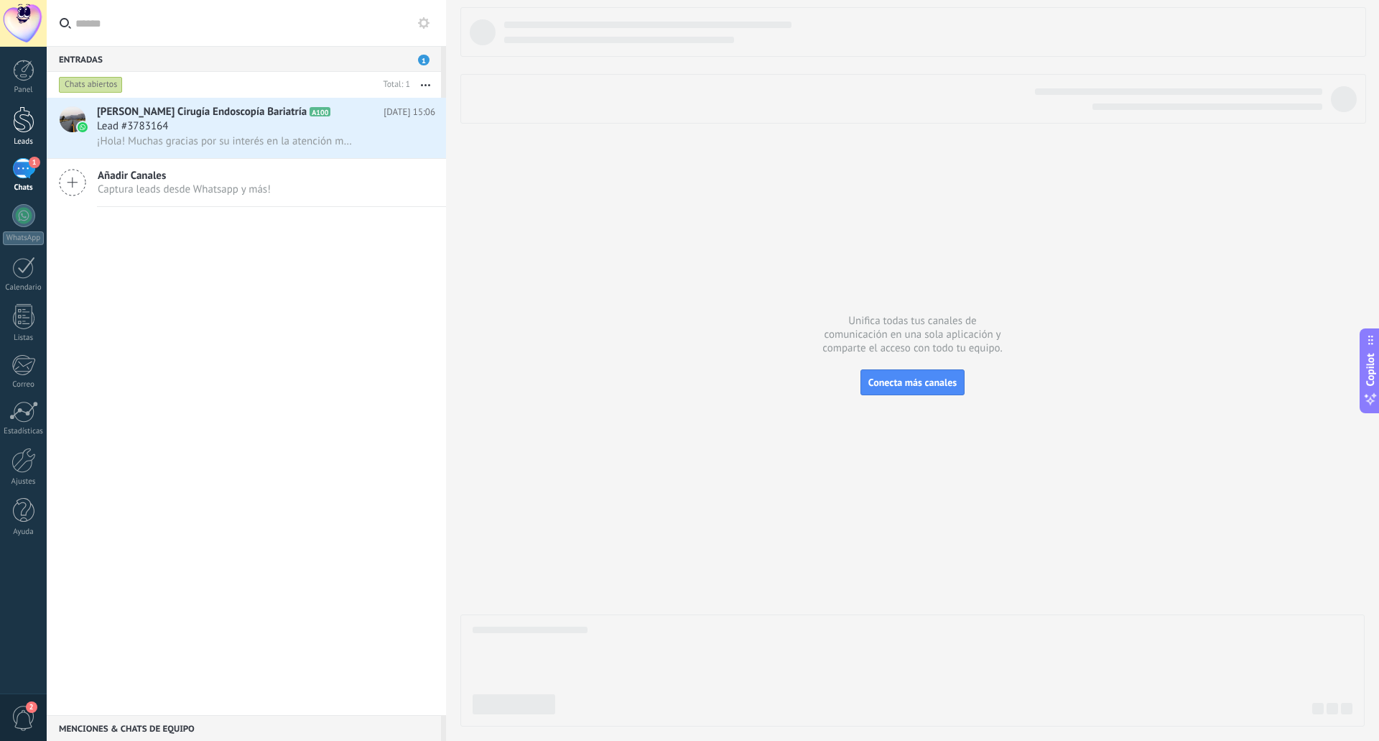
click at [29, 131] on div at bounding box center [24, 119] width 22 height 27
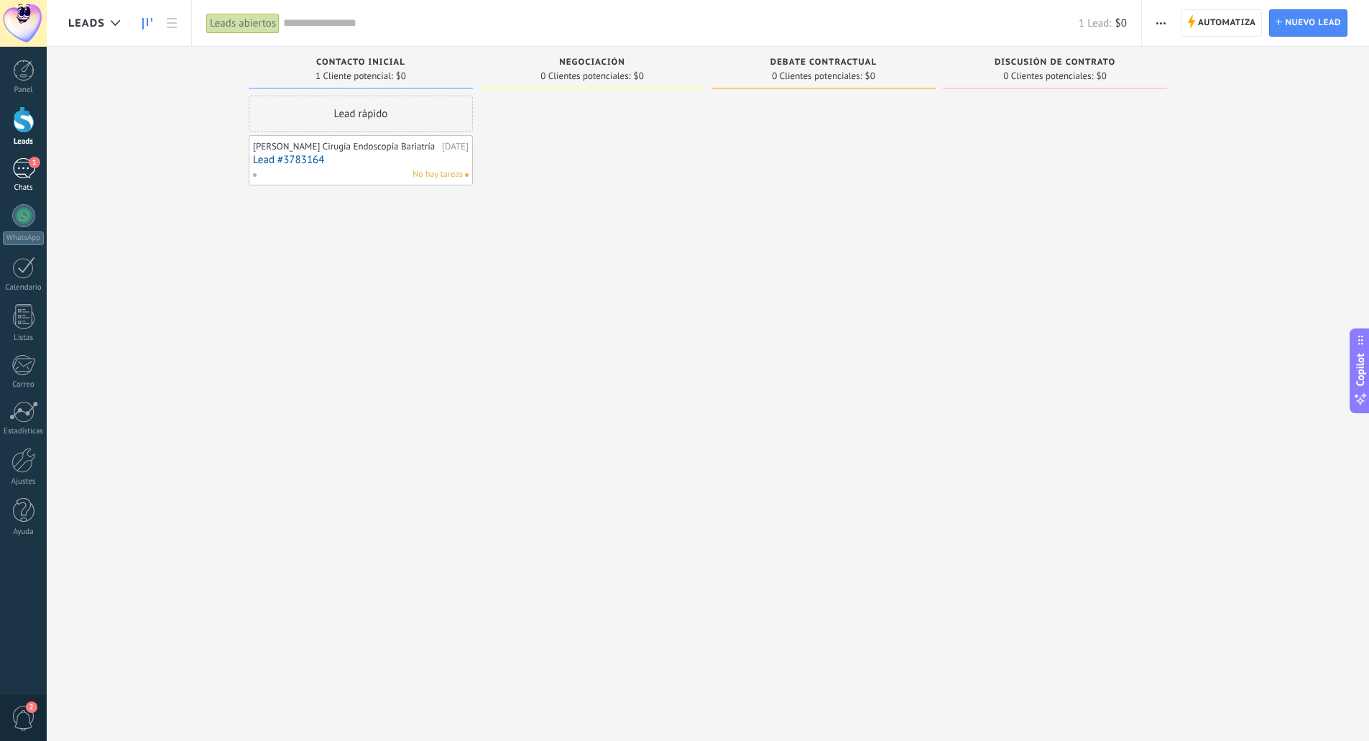
click at [31, 167] on span "1" at bounding box center [34, 162] width 11 height 11
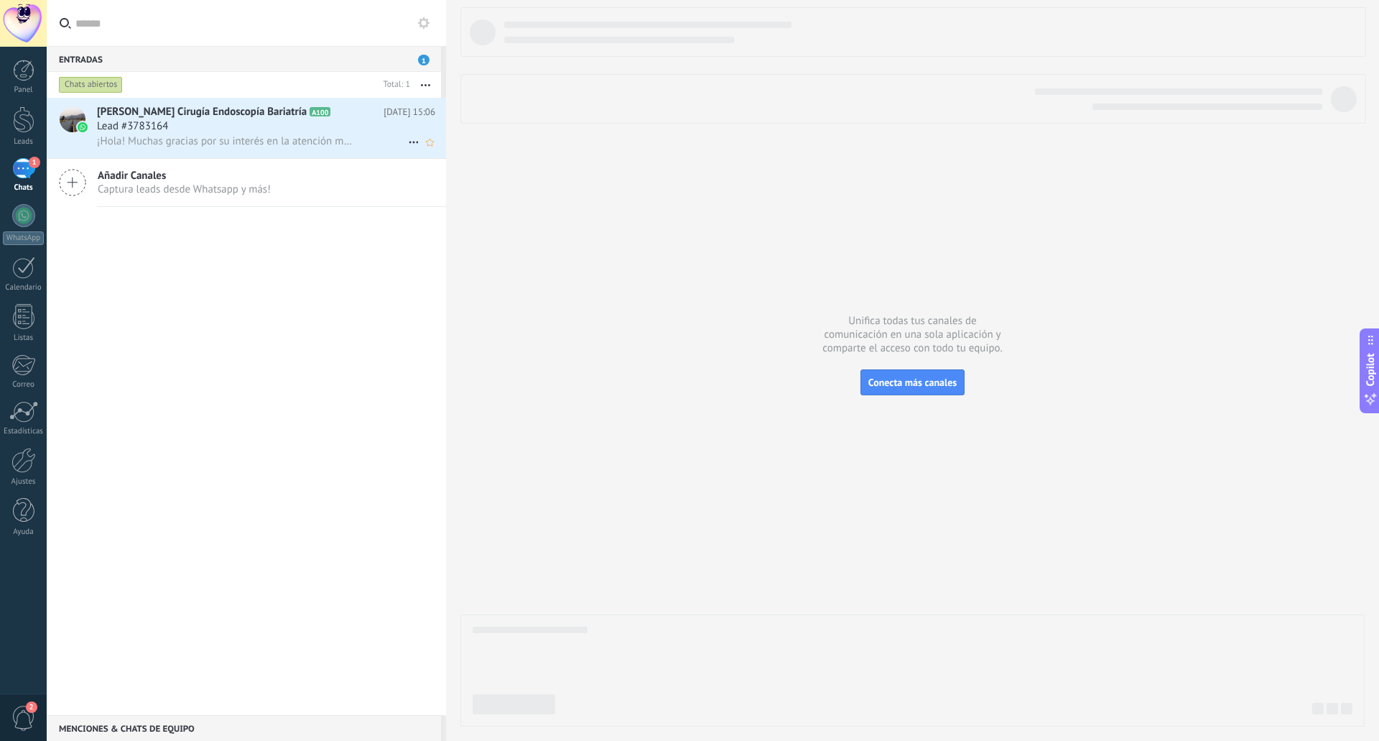
click at [200, 134] on span "¡Hola! Muchas gracias por su interés en la atención médica del [PERSON_NAME] en…" at bounding box center [226, 141] width 259 height 14
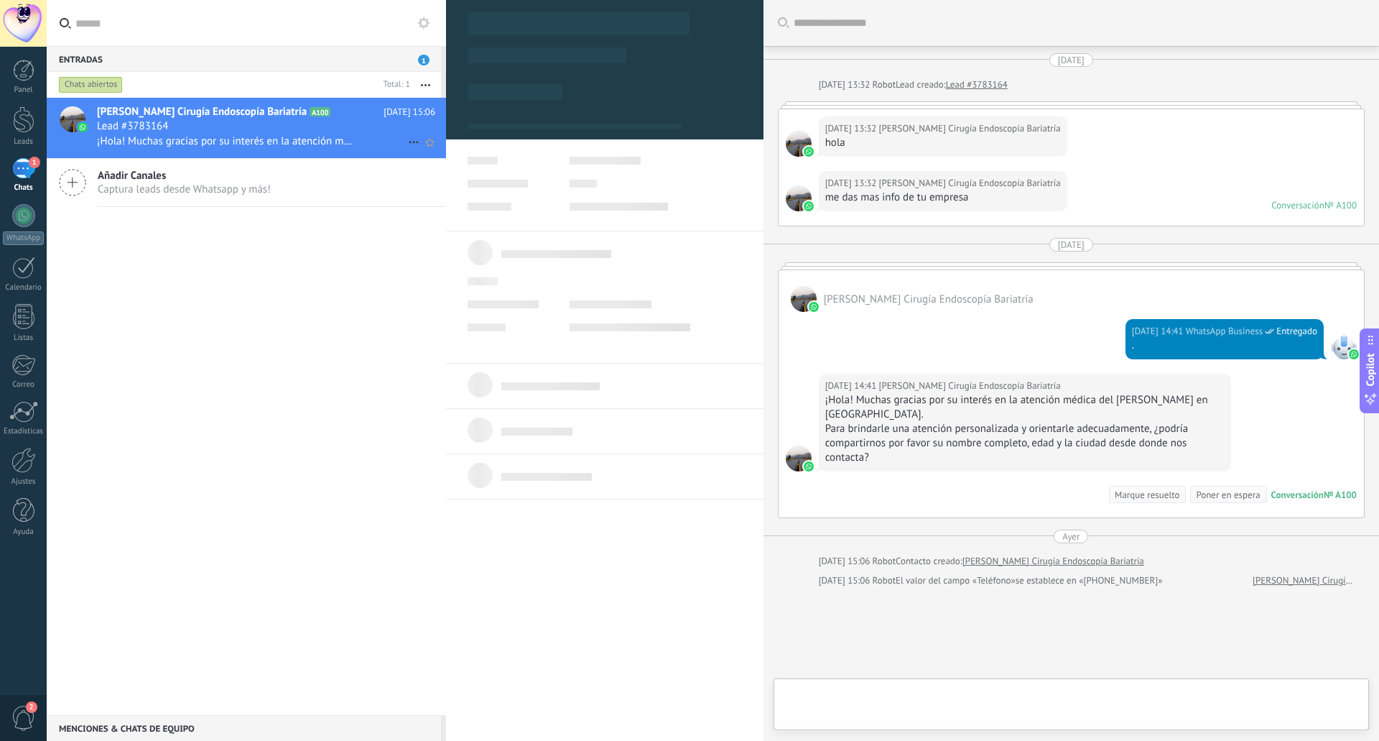
click at [200, 134] on span "¡Hola! Muchas gracias por su interés en la atención médica del [PERSON_NAME] en…" at bounding box center [226, 141] width 259 height 14
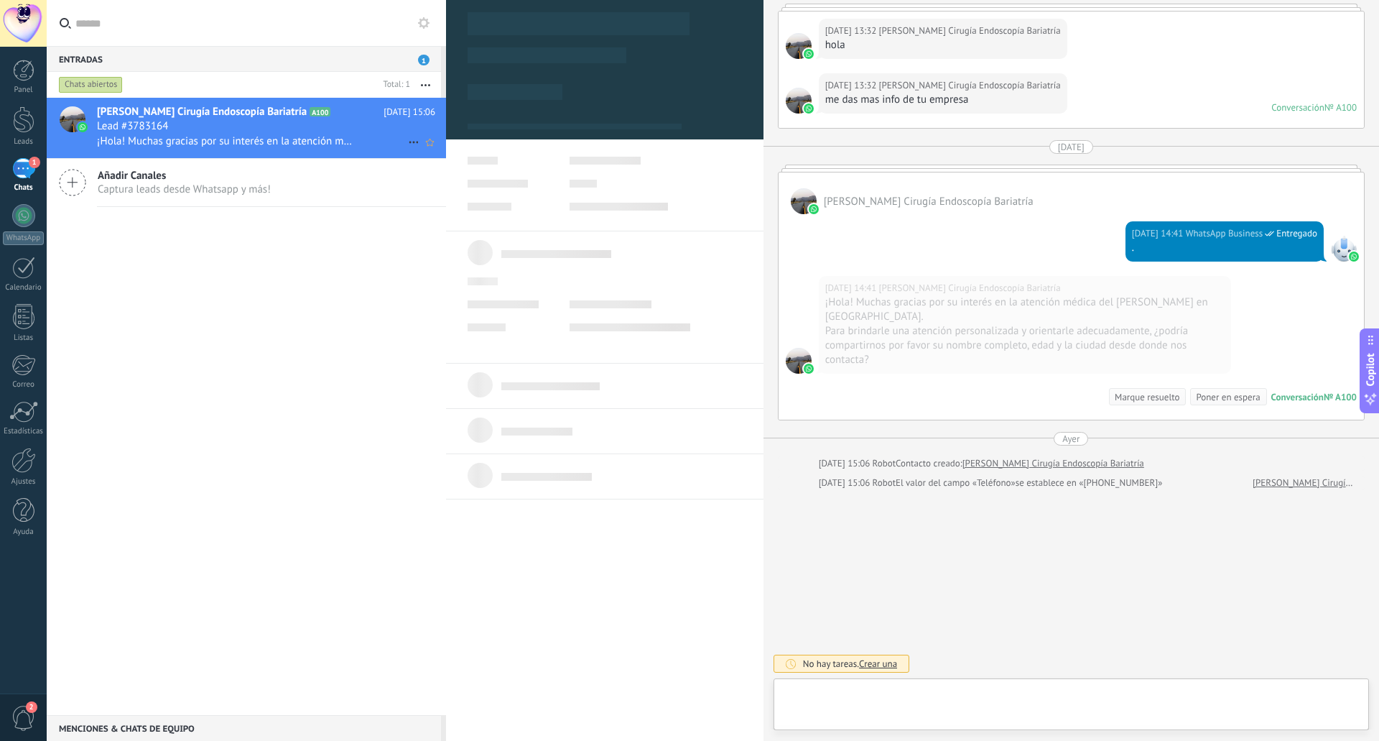
click at [200, 134] on span "¡Hola! Muchas gracias por su interés en la atención médica del [PERSON_NAME] en…" at bounding box center [226, 141] width 259 height 14
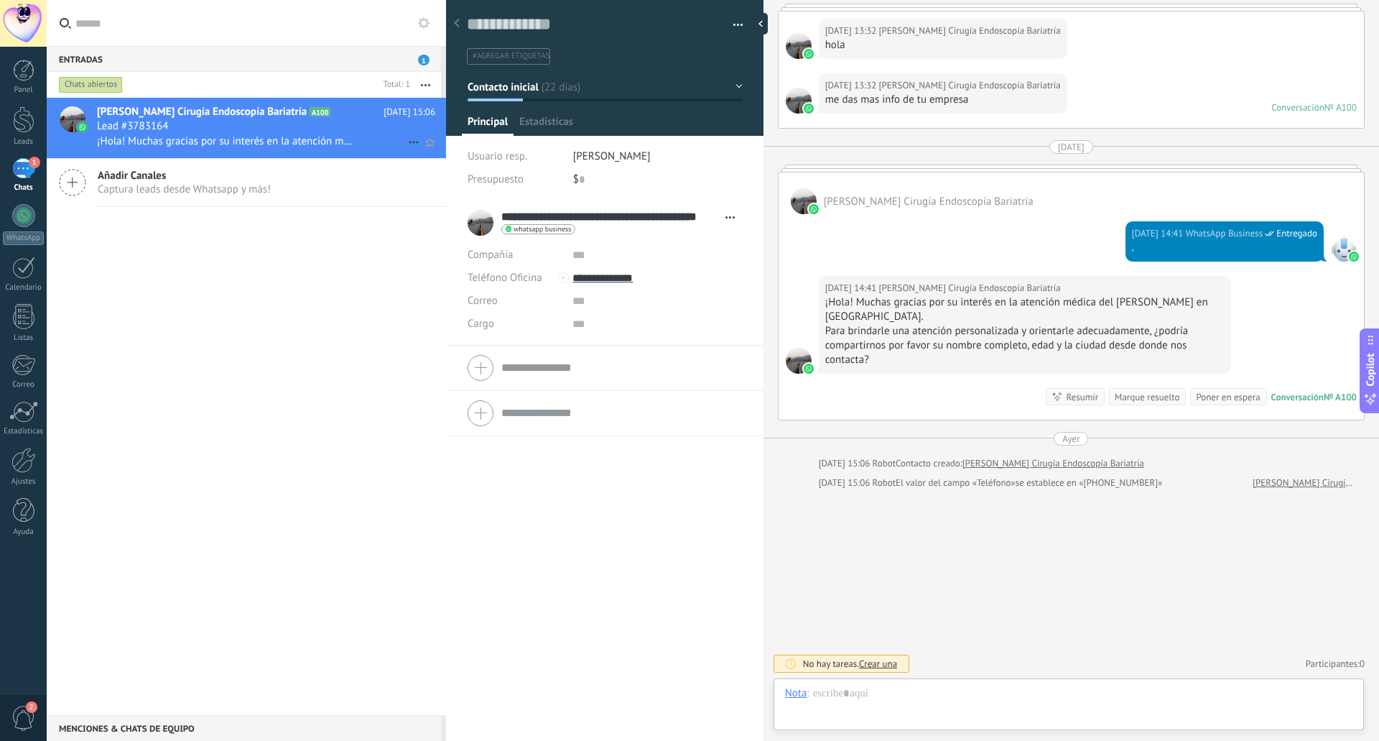
scroll to position [22, 0]
click at [274, 109] on span "[PERSON_NAME] Cirugía Endoscopía Bariatría" at bounding box center [202, 112] width 210 height 14
click at [547, 118] on span "Estadísticas" at bounding box center [545, 125] width 52 height 21
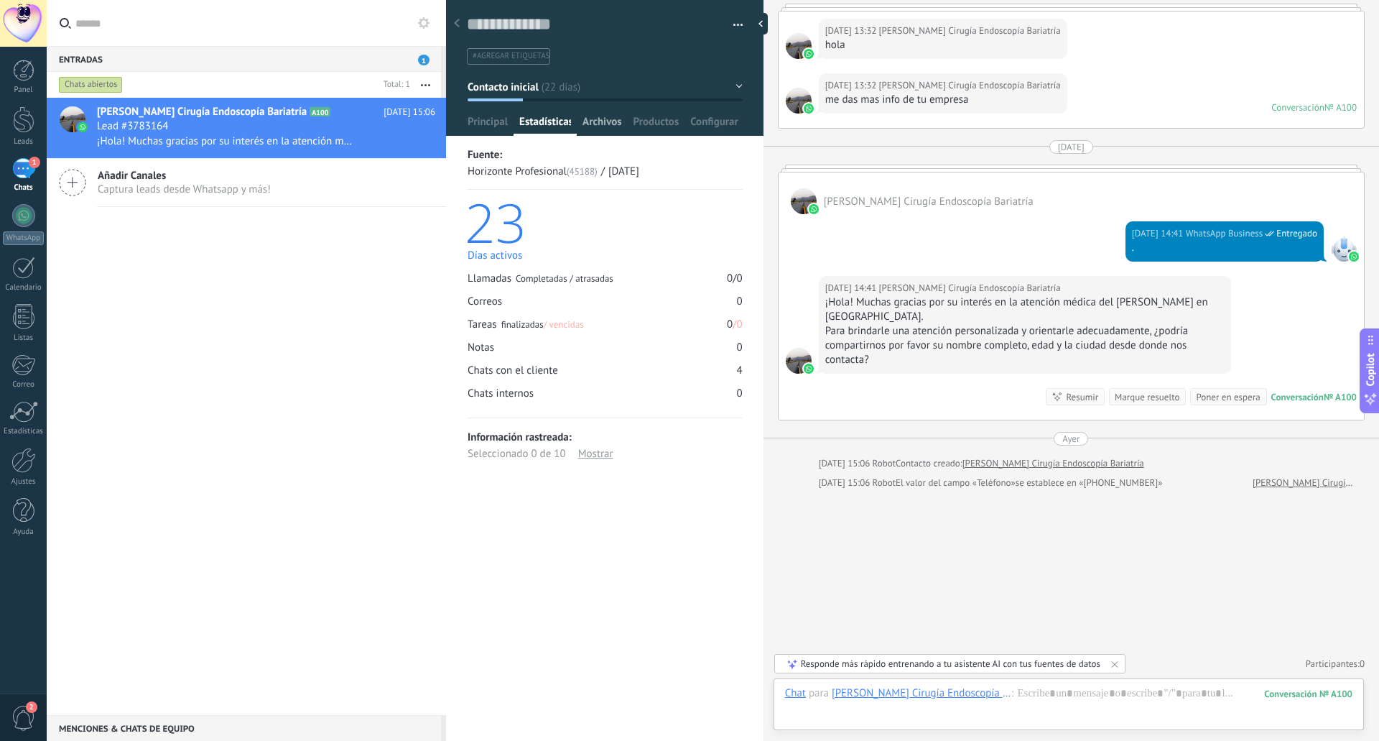
click at [581, 117] on div "Archivos" at bounding box center [602, 125] width 50 height 21
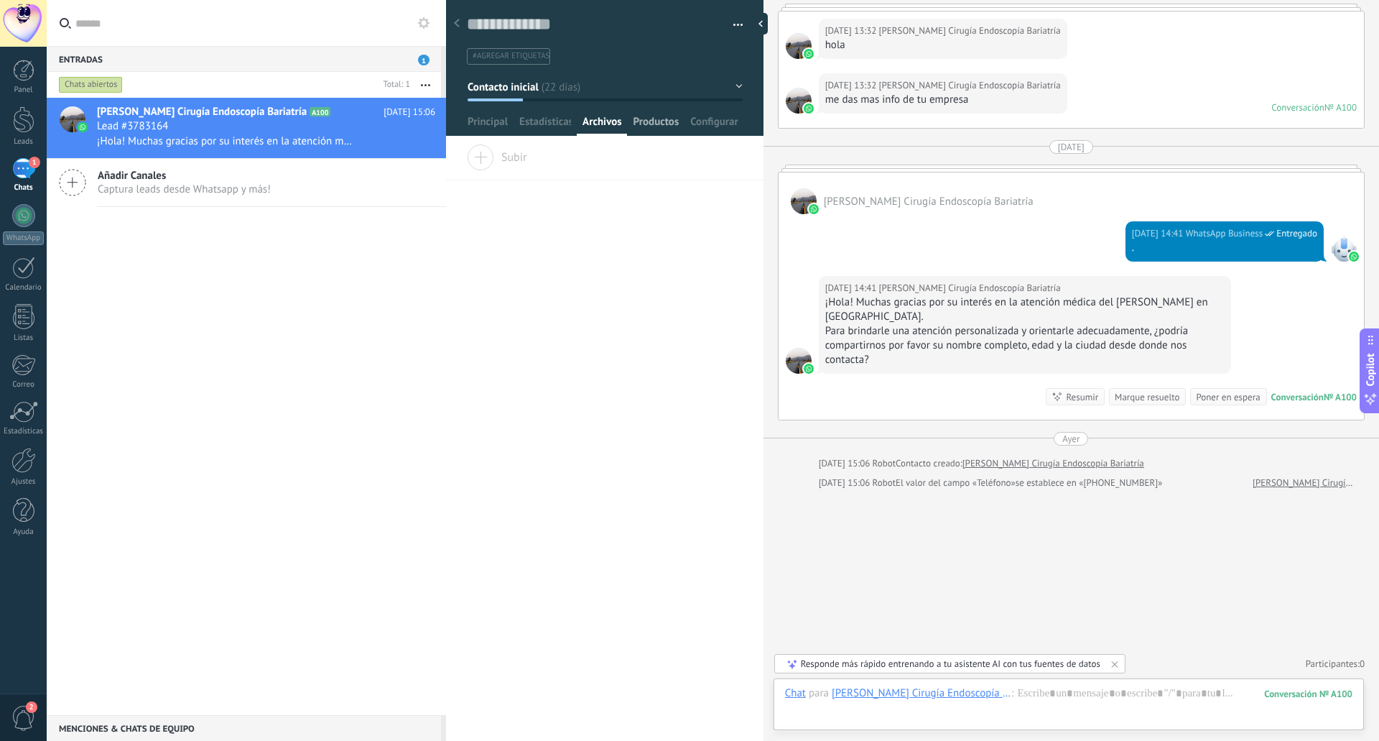
click at [650, 125] on span "Productos" at bounding box center [657, 125] width 46 height 21
click at [724, 126] on span "Configurar" at bounding box center [713, 125] width 47 height 21
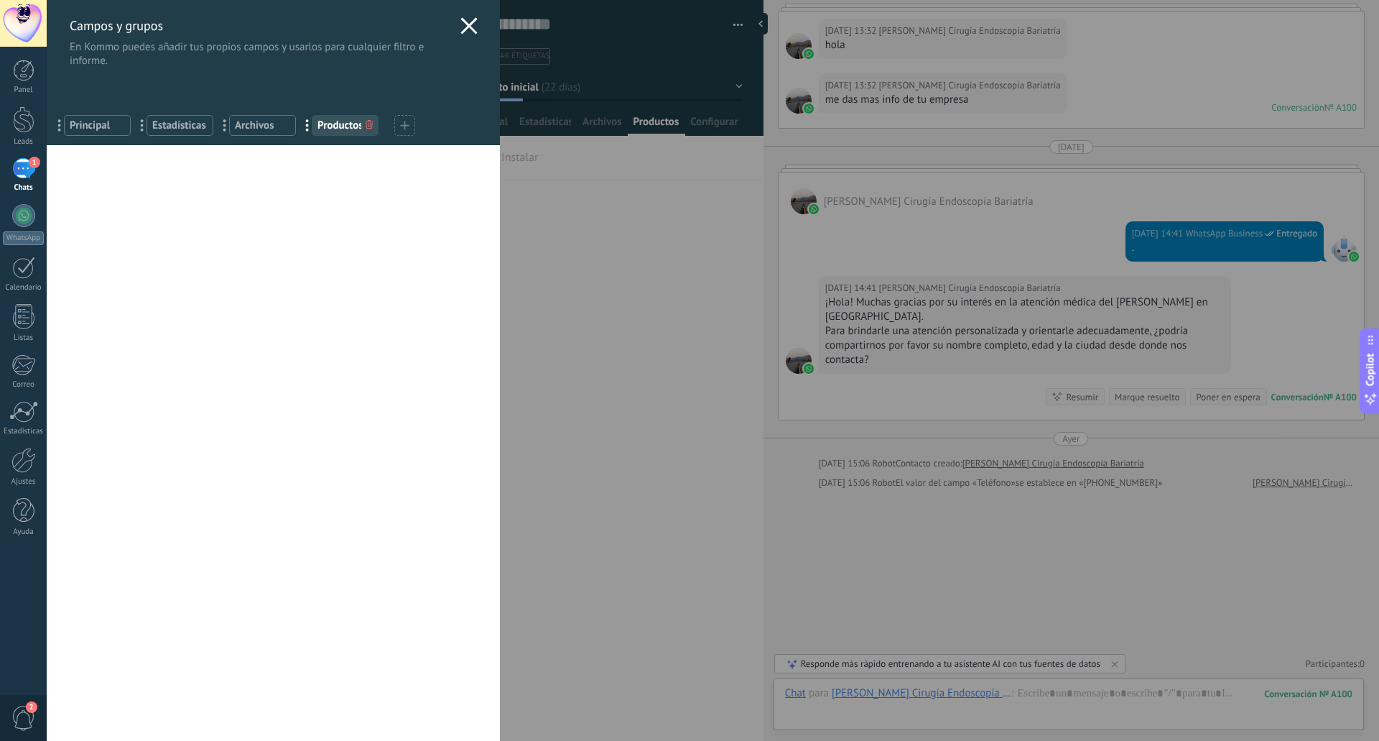
click at [461, 22] on icon at bounding box center [468, 25] width 17 height 17
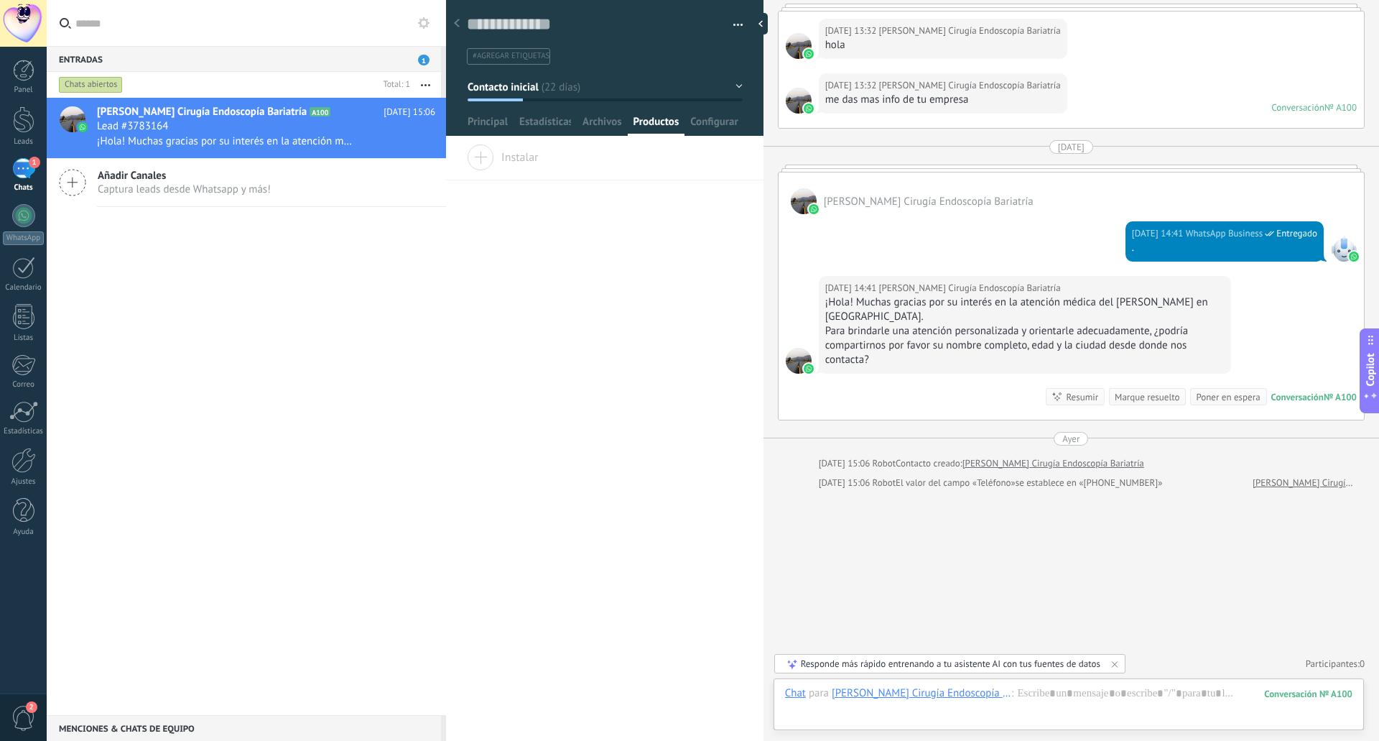
click at [29, 173] on div "1" at bounding box center [23, 168] width 23 height 21
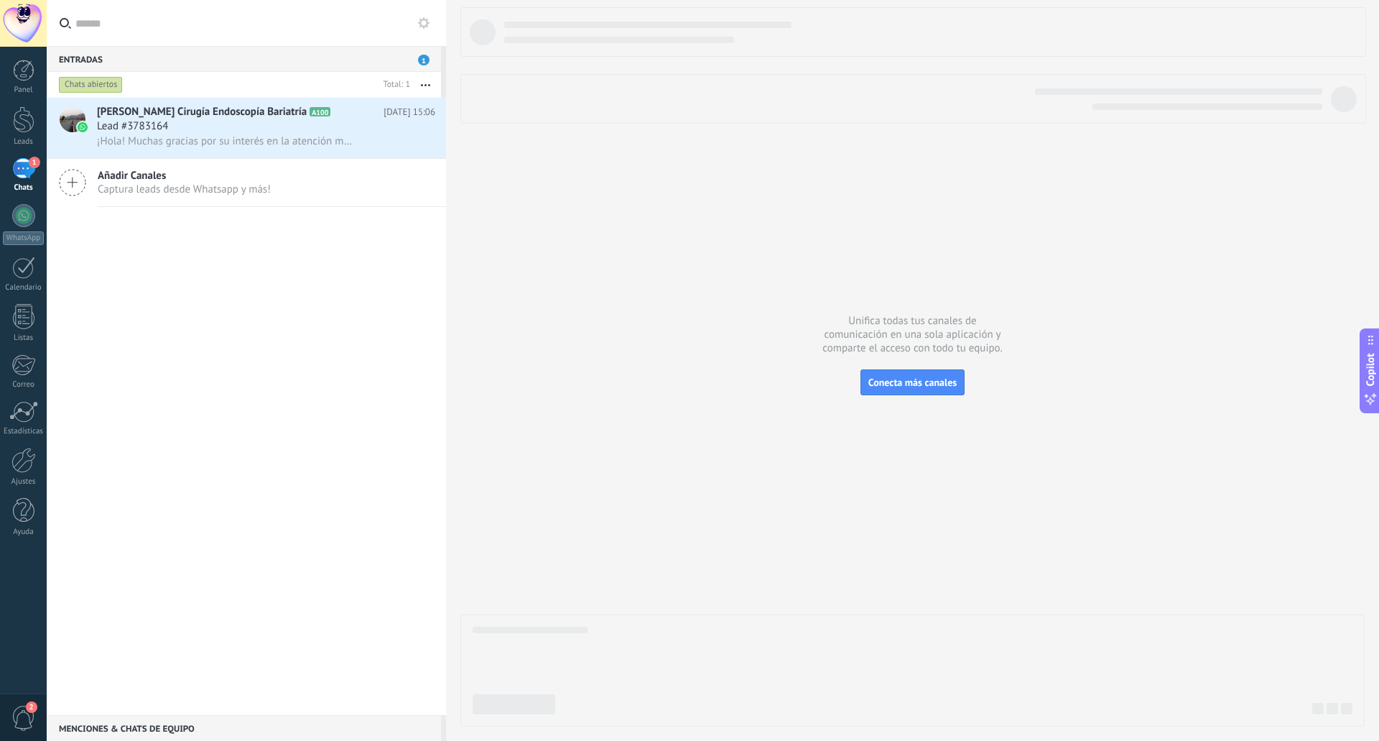
click at [29, 173] on div "1" at bounding box center [23, 168] width 23 height 21
click at [119, 112] on span "[PERSON_NAME] Cirugía Endoscopía Bariatría" at bounding box center [202, 112] width 210 height 14
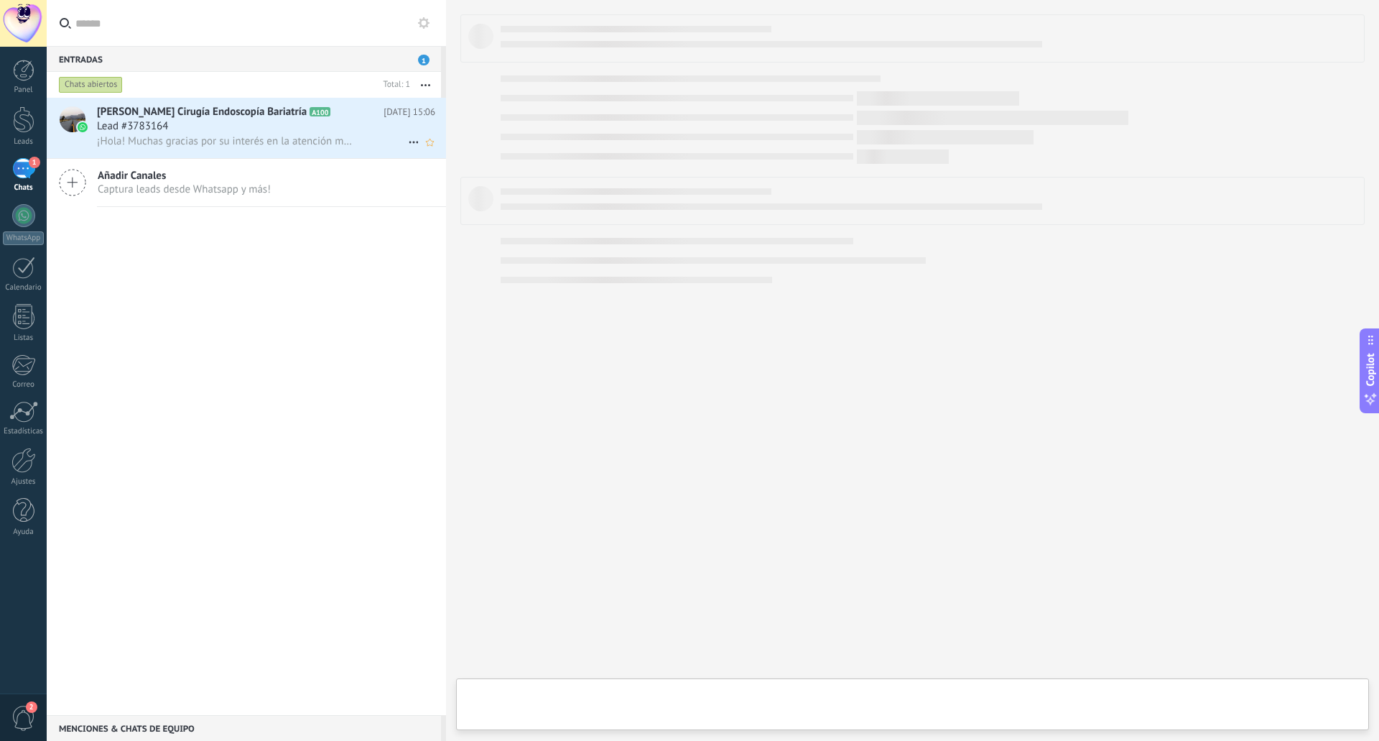
click at [119, 112] on span "[PERSON_NAME] Cirugía Endoscopía Bariatría" at bounding box center [202, 112] width 210 height 14
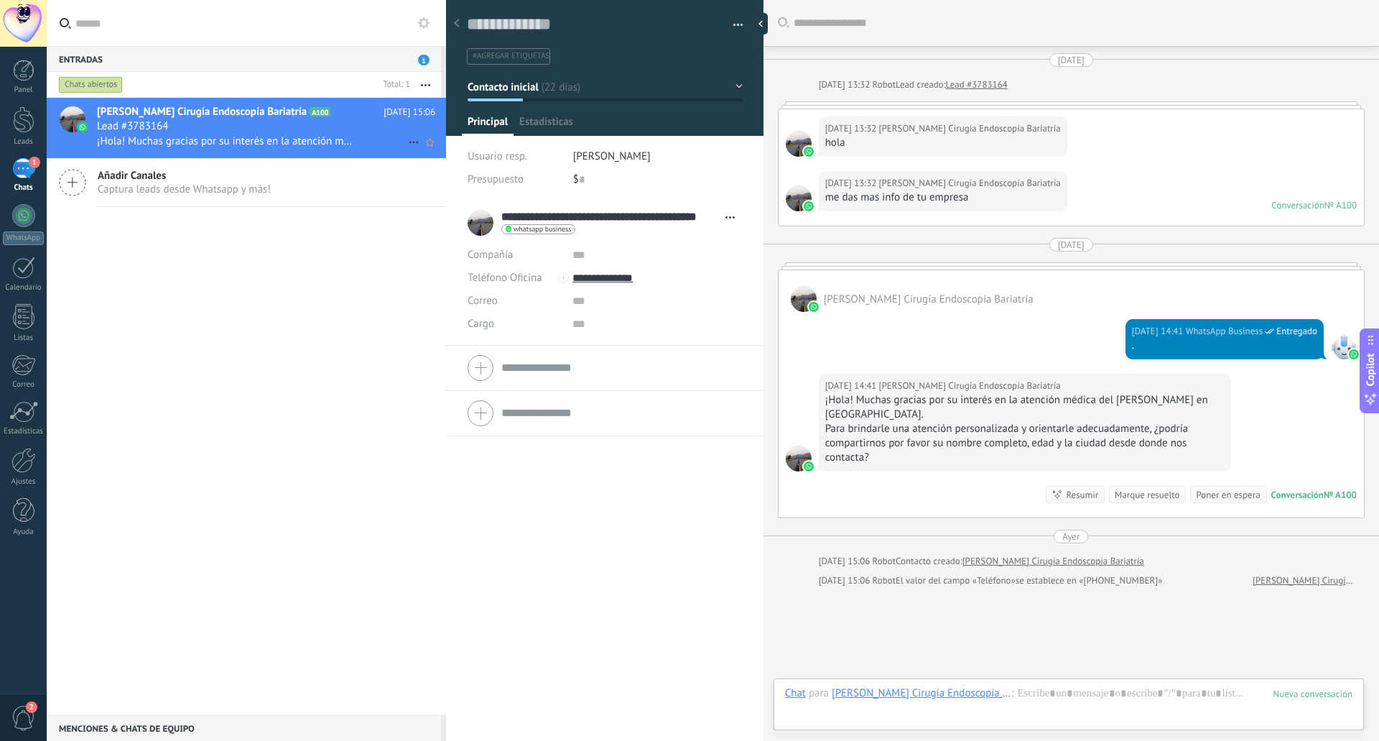
scroll to position [98, 0]
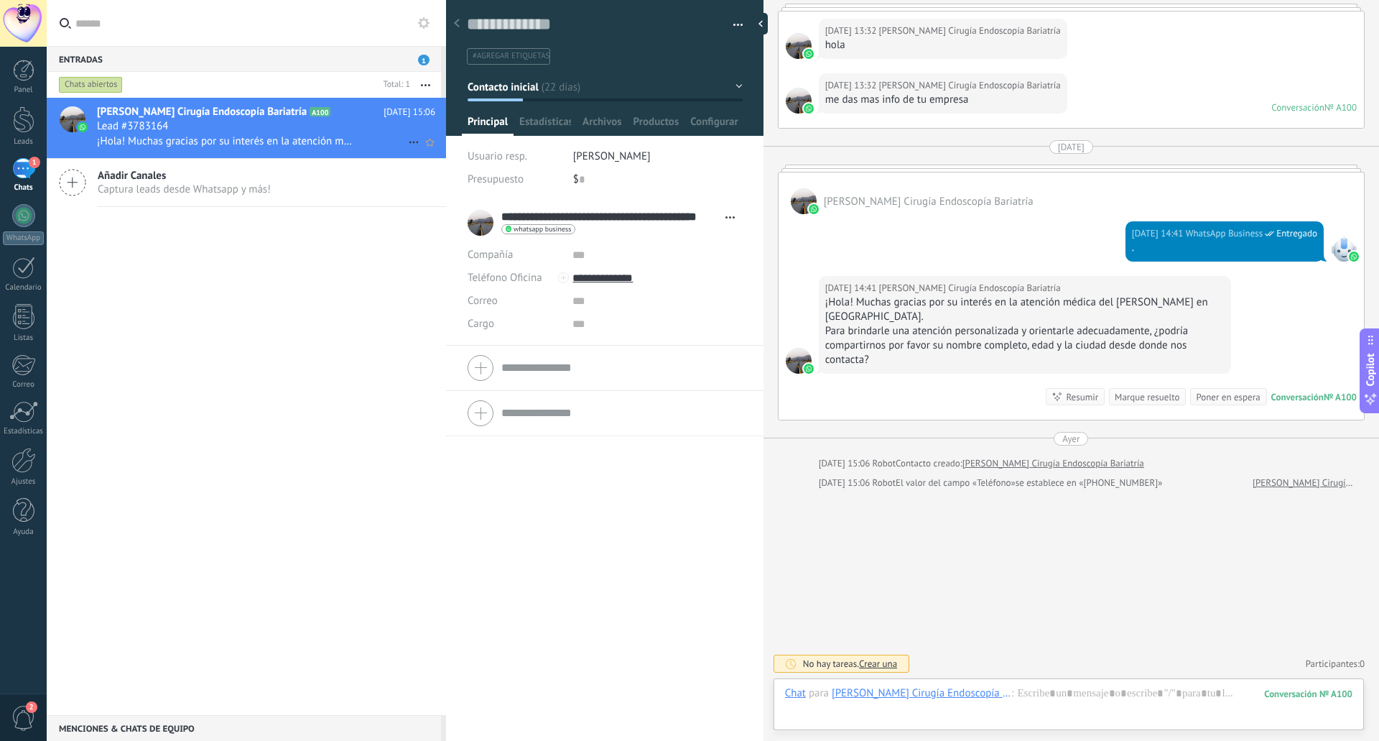
click at [119, 112] on span "[PERSON_NAME] Cirugía Endoscopía Bariatría" at bounding box center [202, 112] width 210 height 14
click at [30, 119] on div at bounding box center [24, 119] width 22 height 27
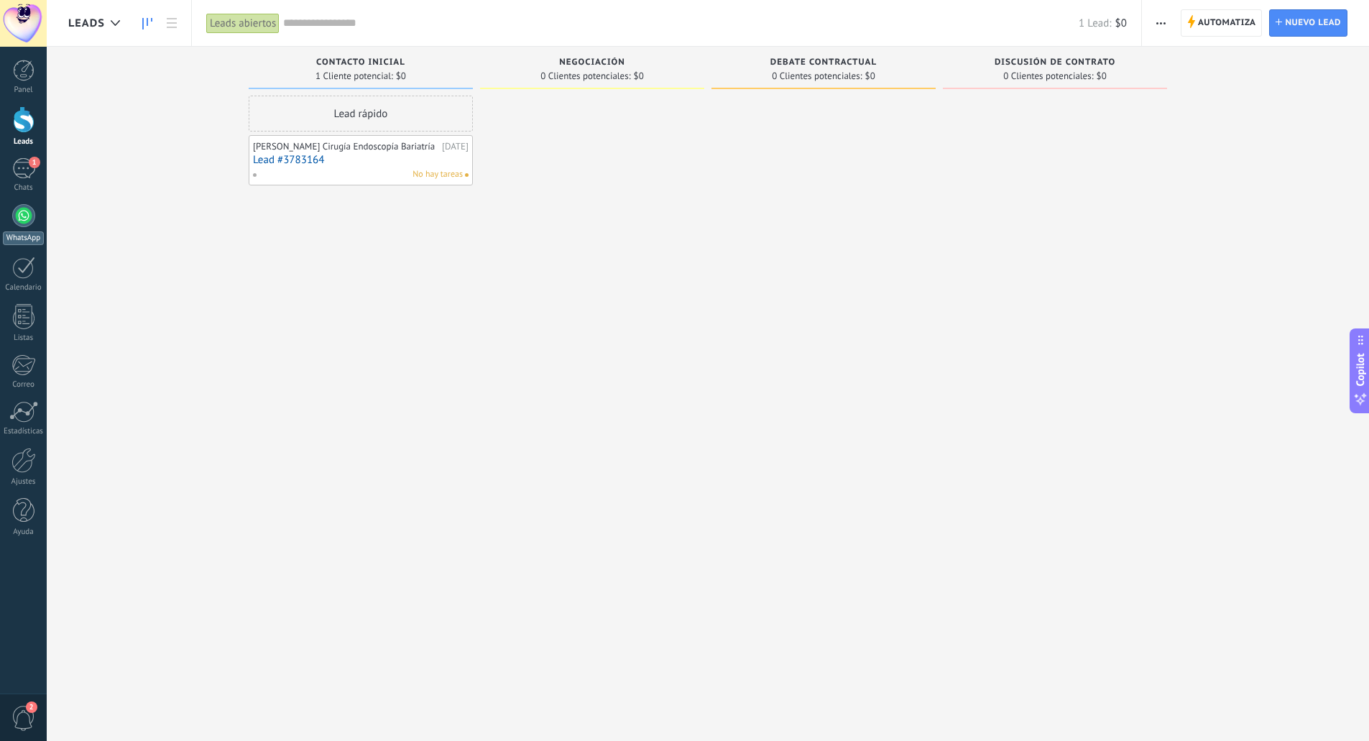
click at [25, 218] on div at bounding box center [23, 215] width 23 height 23
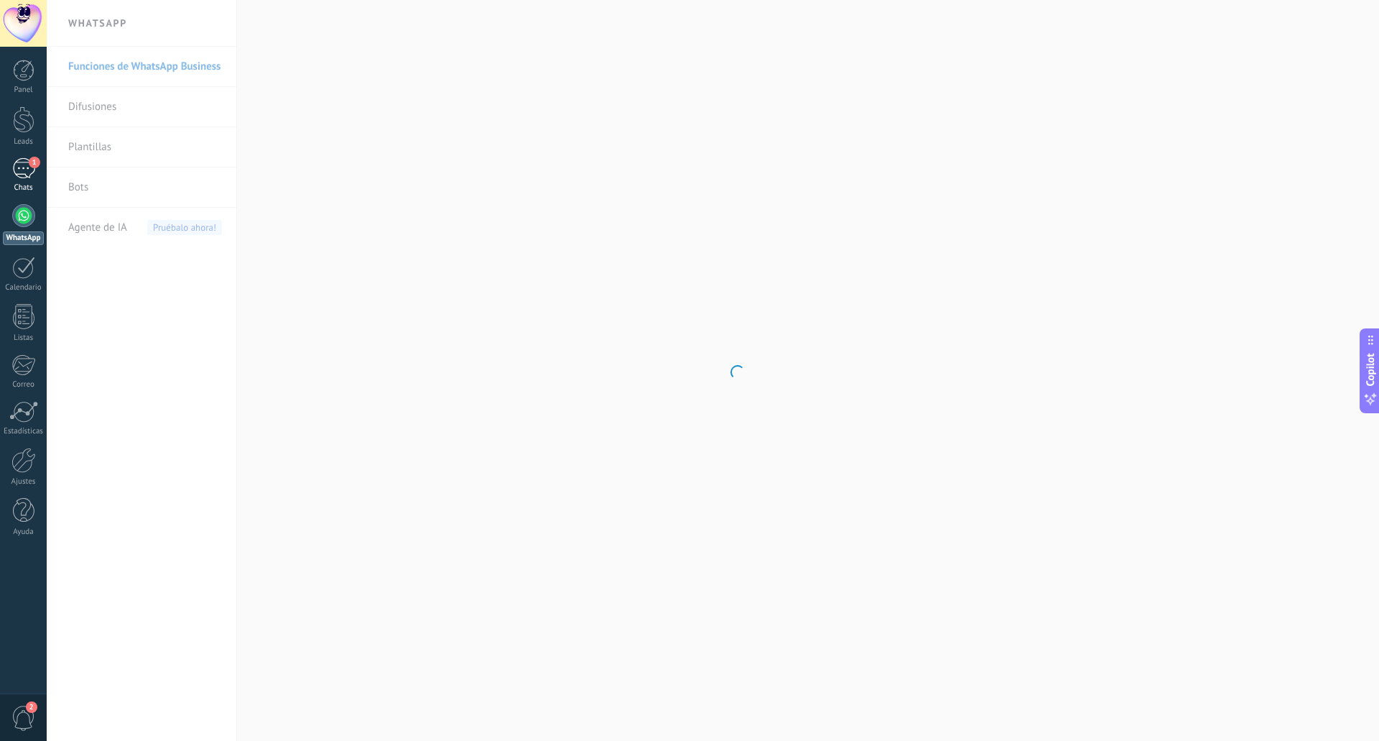
click at [24, 160] on div "1" at bounding box center [23, 168] width 23 height 21
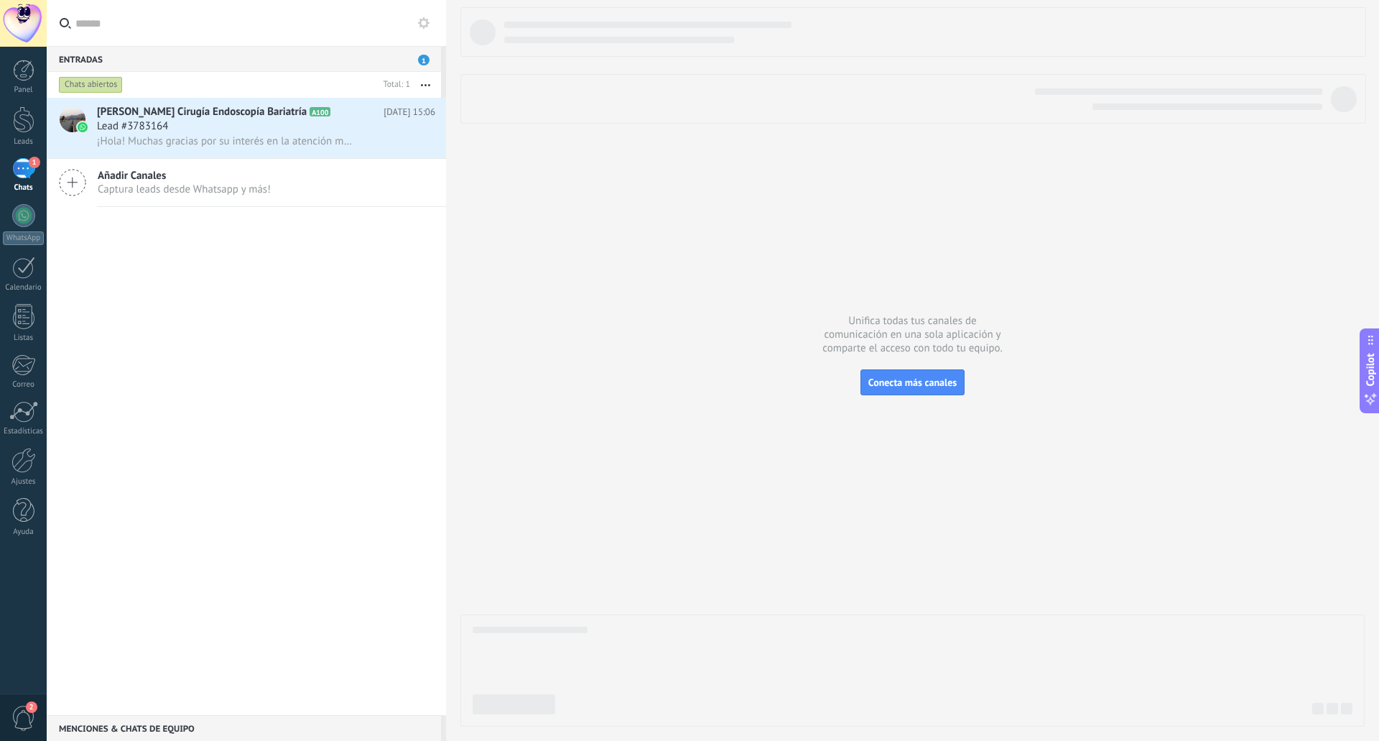
click at [24, 160] on div "1" at bounding box center [23, 168] width 23 height 21
click at [153, 116] on span "[PERSON_NAME] Cirugía Endoscopía Bariatría" at bounding box center [202, 112] width 210 height 14
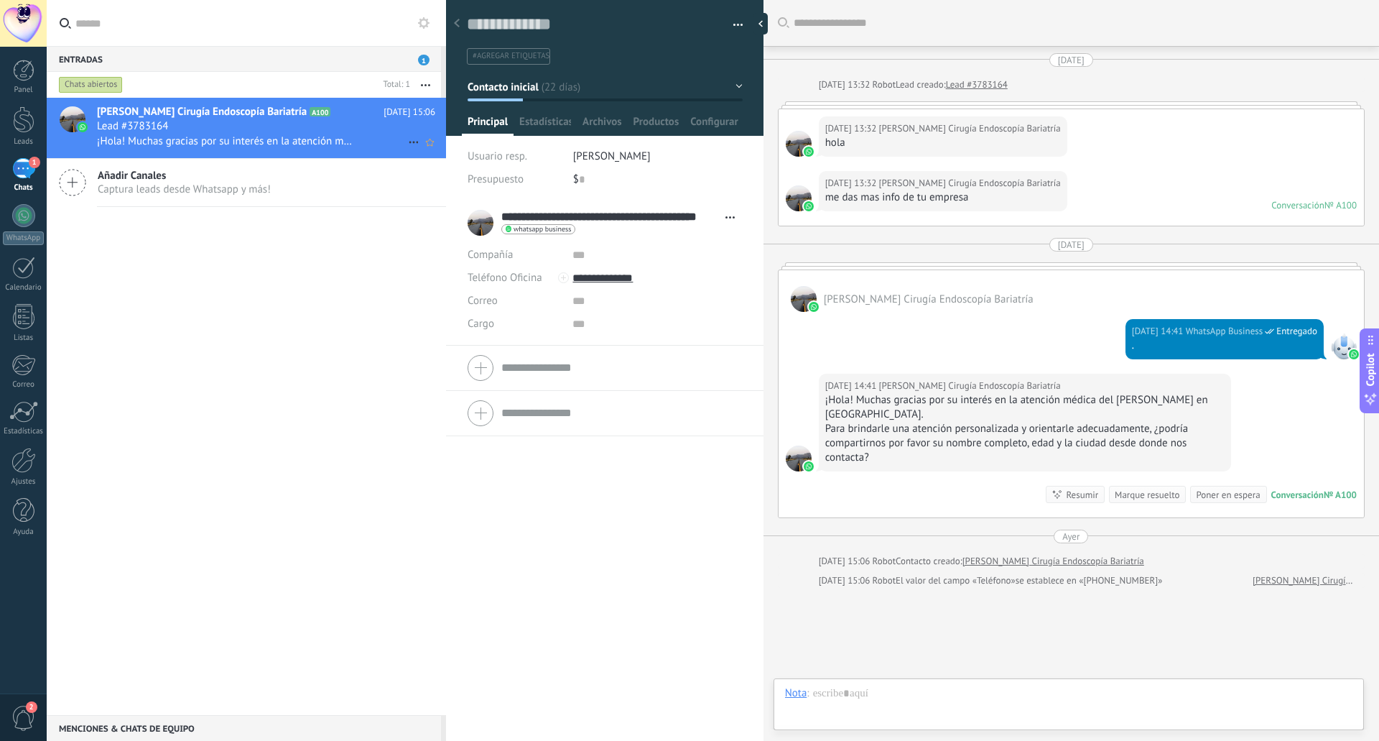
scroll to position [22, 0]
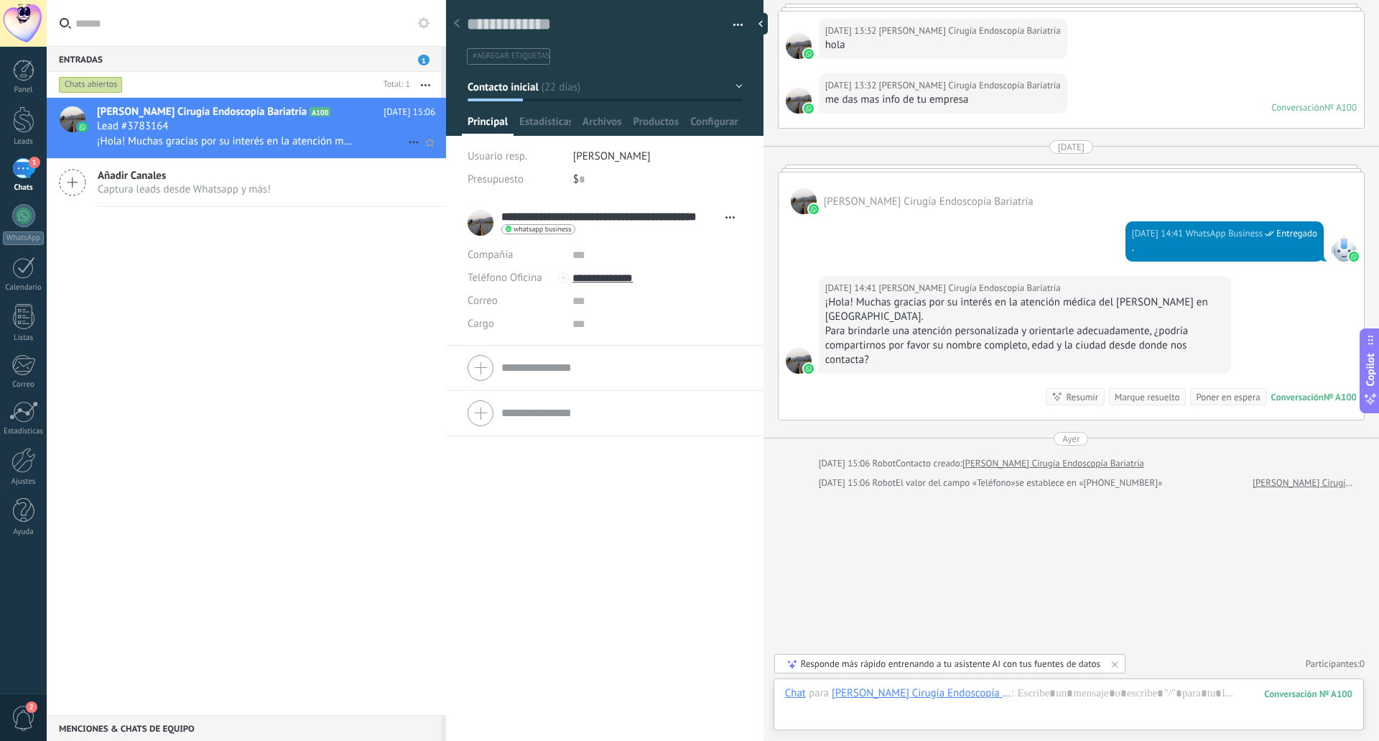
click at [153, 116] on span "[PERSON_NAME] Cirugía Endoscopía Bariatría" at bounding box center [202, 112] width 210 height 14
click at [457, 28] on div at bounding box center [457, 24] width 20 height 28
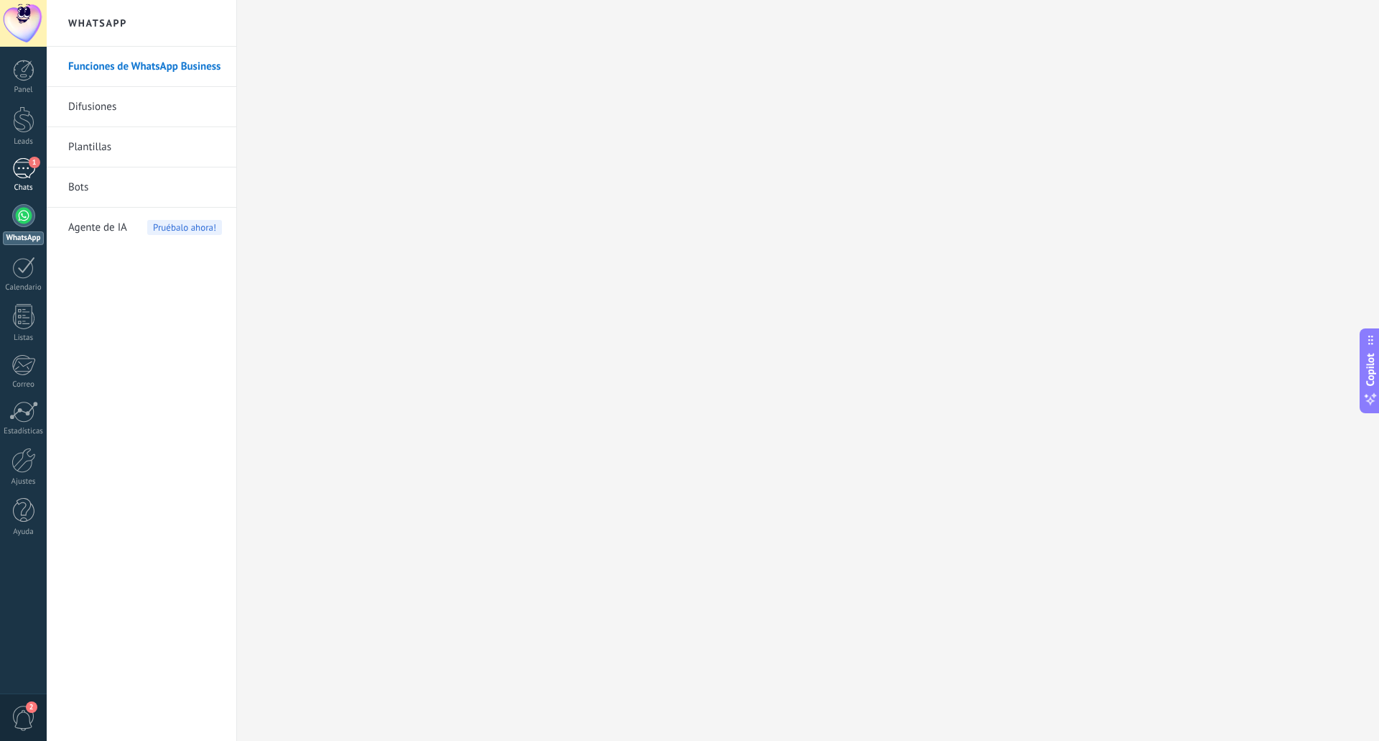
click at [20, 180] on link "1 Chats" at bounding box center [23, 175] width 47 height 34
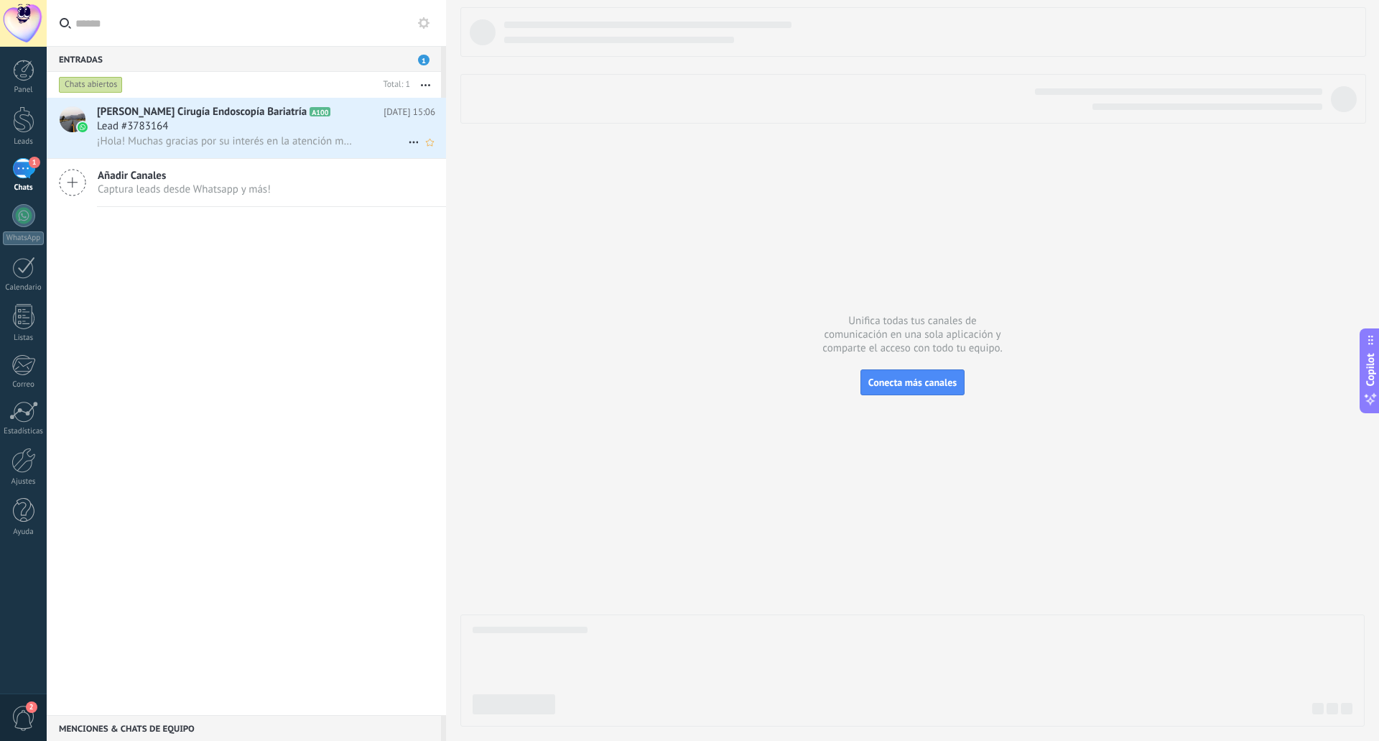
click at [256, 118] on span "[PERSON_NAME] Cirugía Endoscopía Bariatría" at bounding box center [202, 112] width 210 height 14
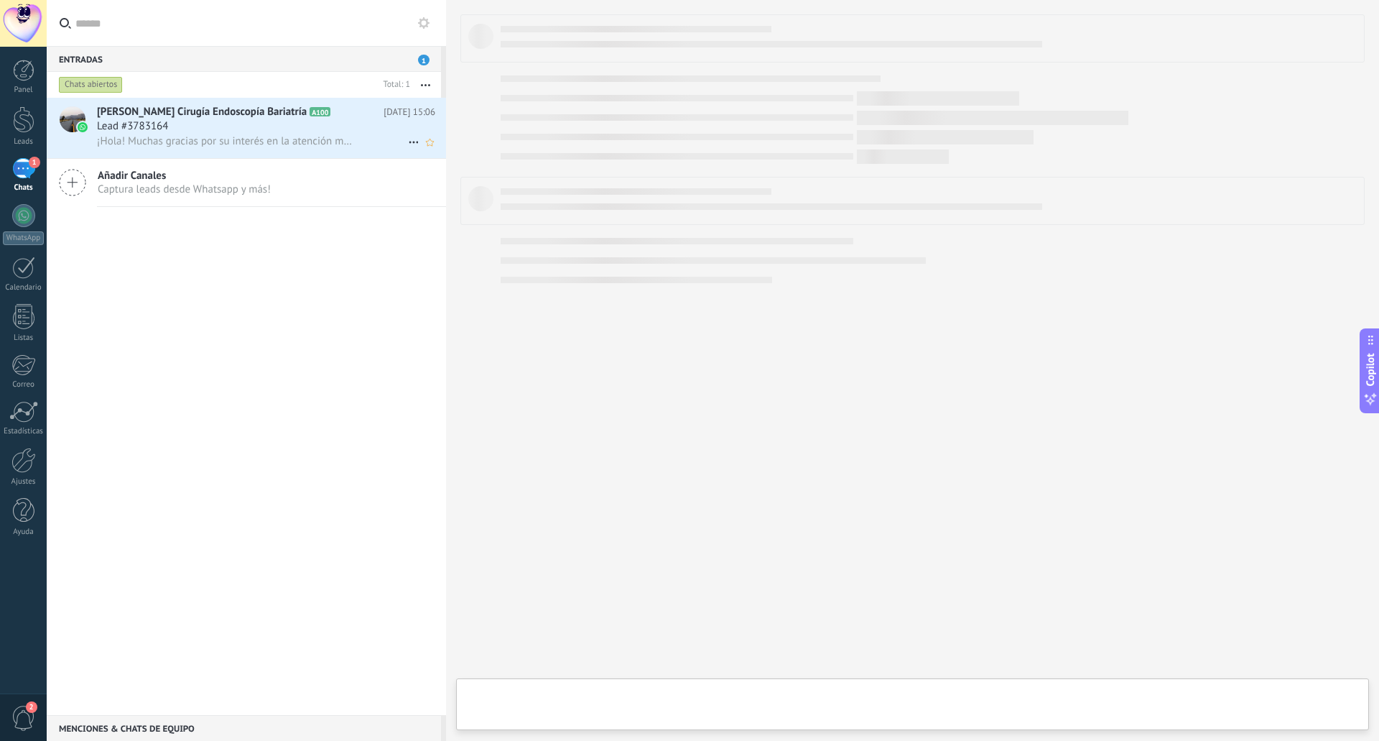
click at [256, 118] on span "[PERSON_NAME] Cirugía Endoscopía Bariatría" at bounding box center [202, 112] width 210 height 14
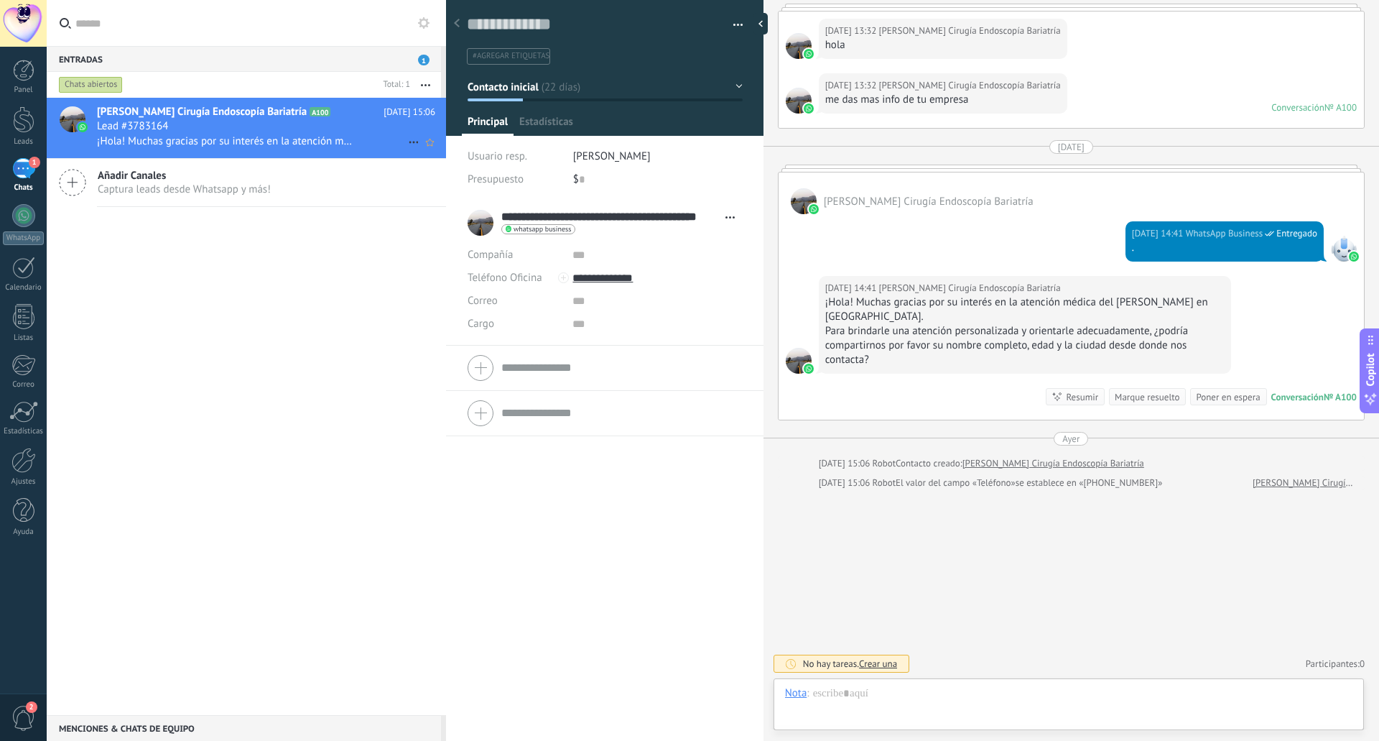
scroll to position [22, 0]
click at [412, 142] on use at bounding box center [413, 143] width 9 height 2
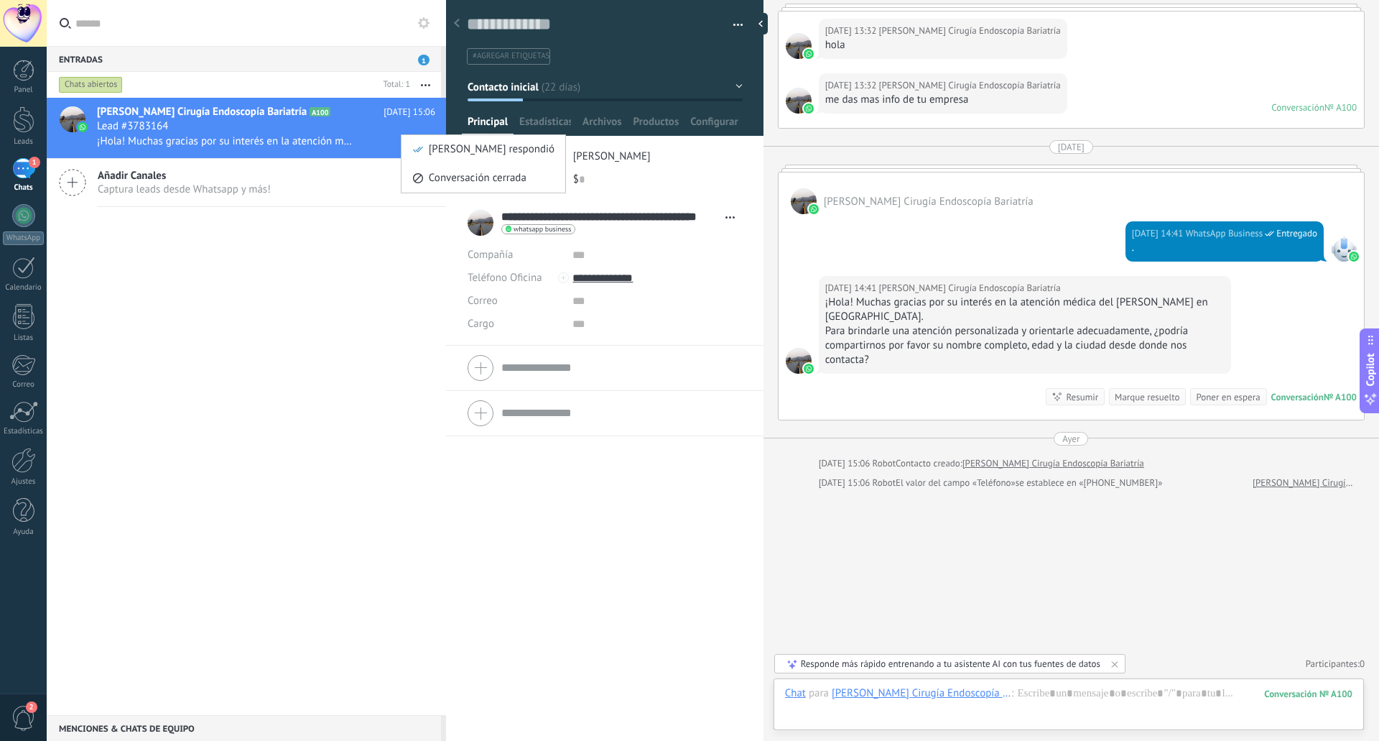
click at [504, 348] on div at bounding box center [689, 370] width 1379 height 741
click at [478, 369] on div at bounding box center [605, 368] width 274 height 36
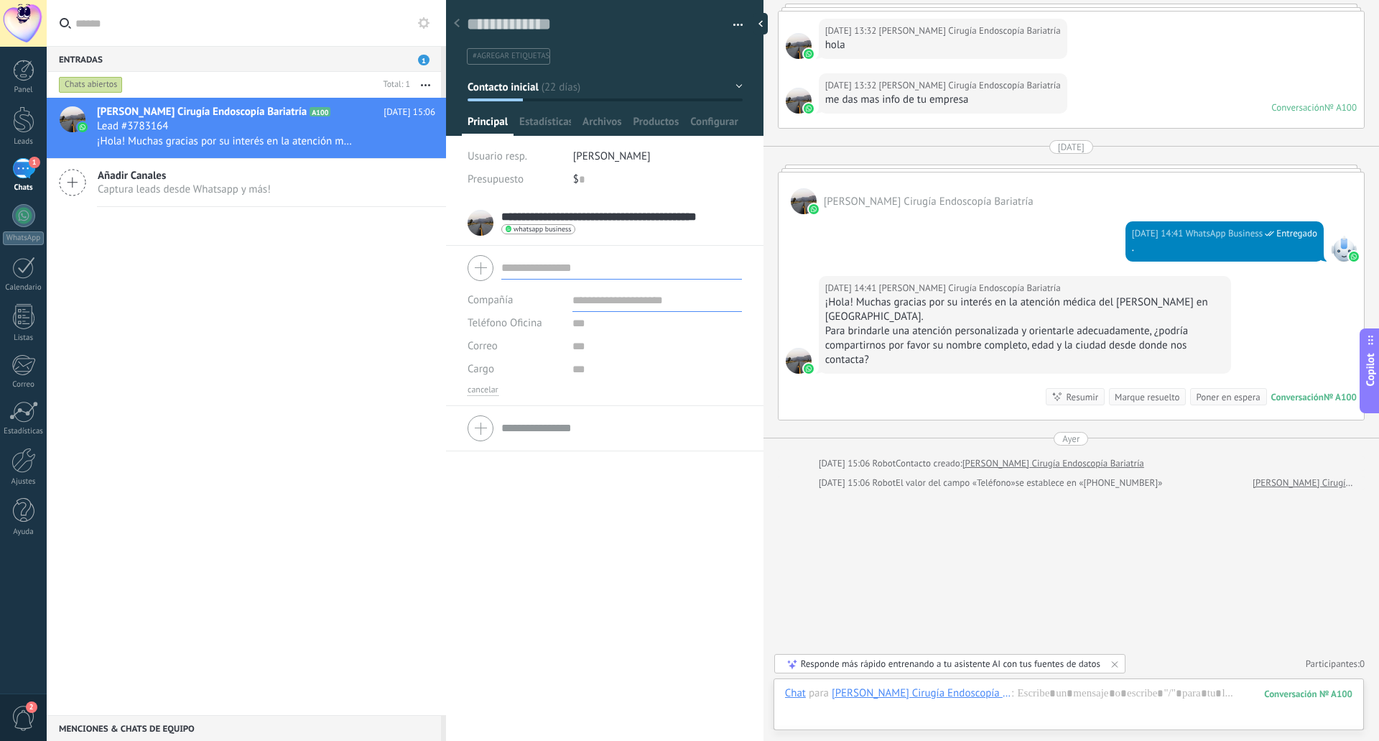
click at [545, 272] on input "text" at bounding box center [621, 267] width 241 height 23
click at [612, 307] on input "text" at bounding box center [657, 300] width 169 height 23
click at [578, 323] on input "text" at bounding box center [657, 323] width 169 height 23
click at [578, 333] on input "text" at bounding box center [657, 323] width 169 height 23
click at [556, 124] on span "Estadísticas" at bounding box center [545, 125] width 52 height 21
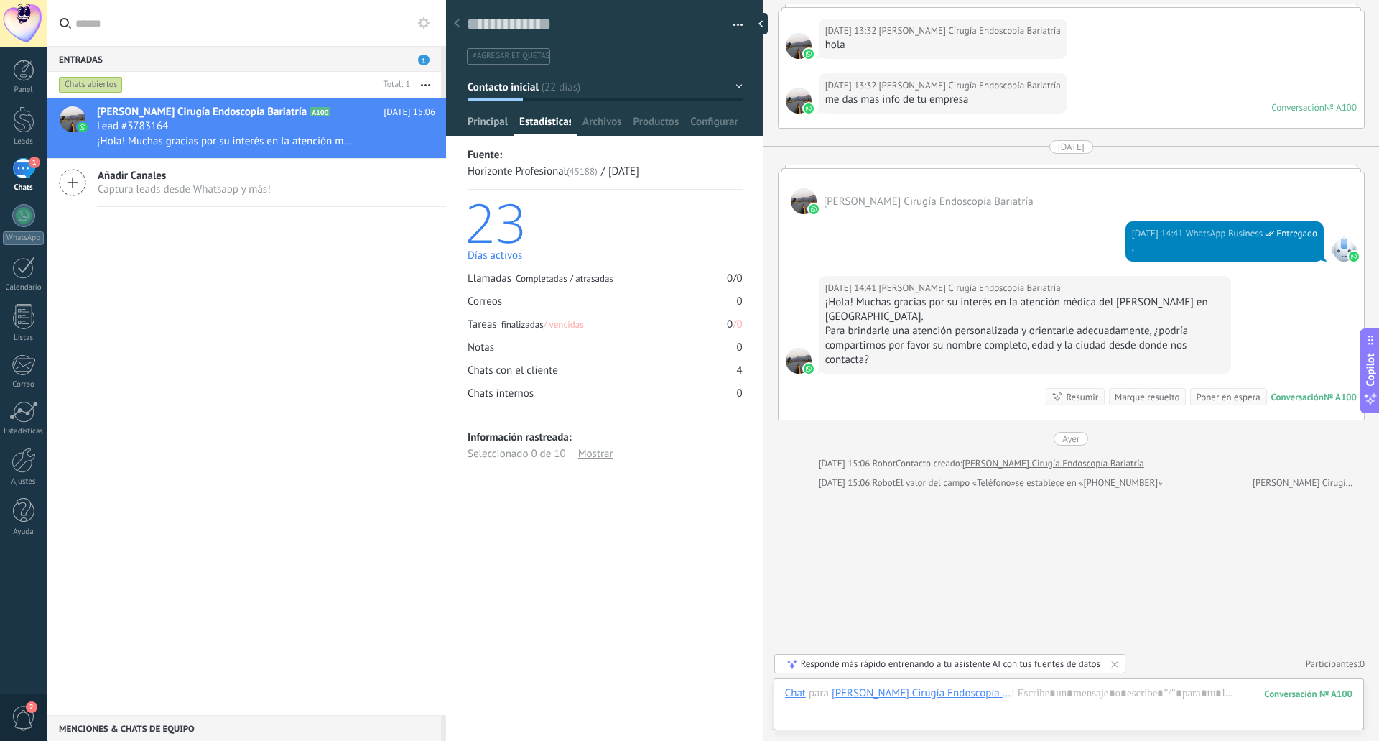
click at [508, 121] on span "Principal" at bounding box center [488, 125] width 40 height 21
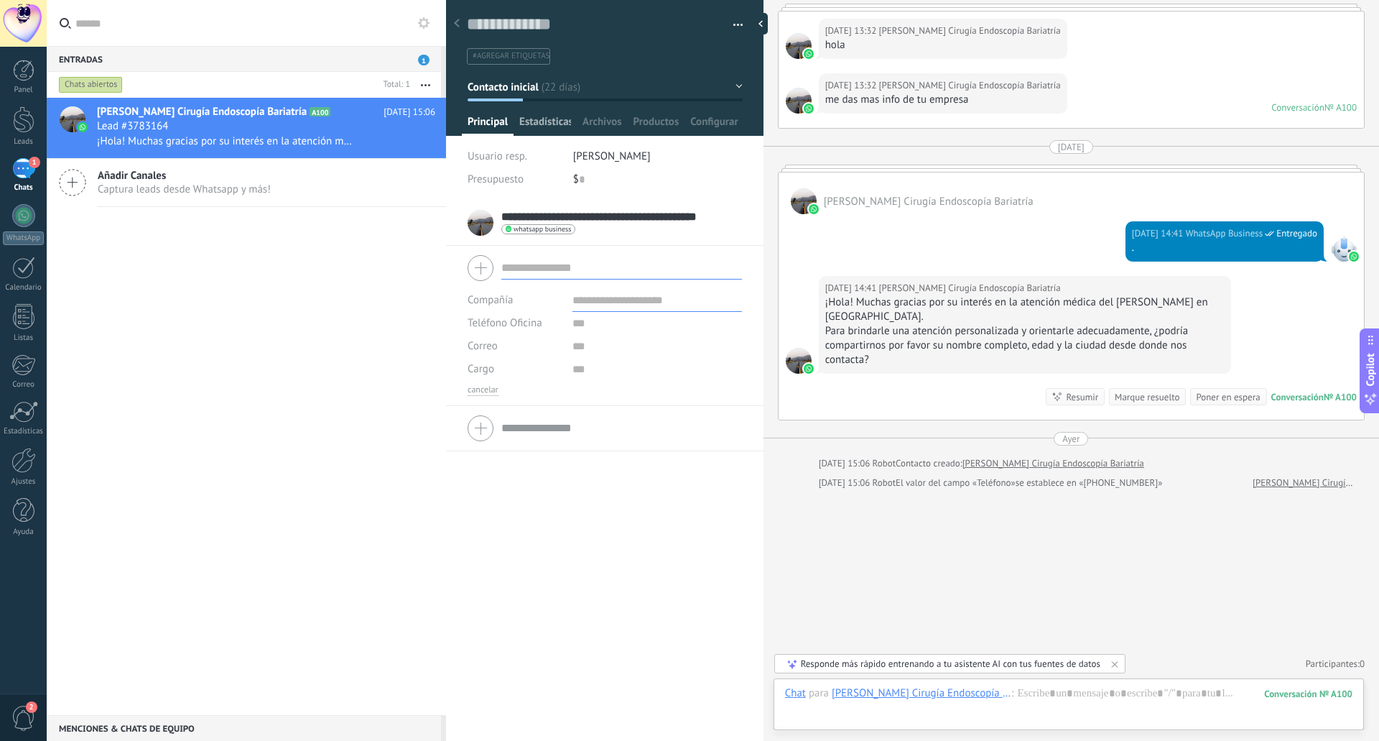
click at [529, 124] on span "Estadísticas" at bounding box center [545, 125] width 52 height 21
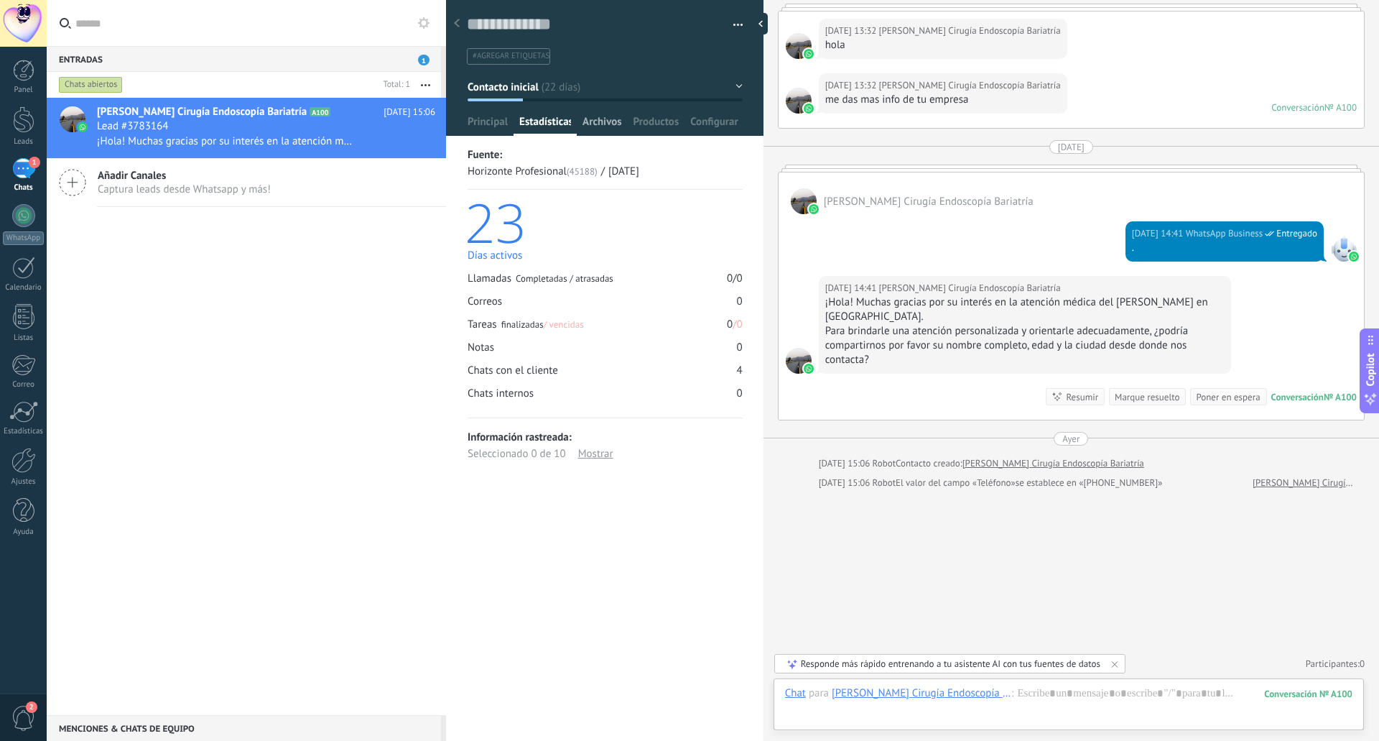
click at [593, 127] on span "Archivos" at bounding box center [602, 125] width 39 height 21
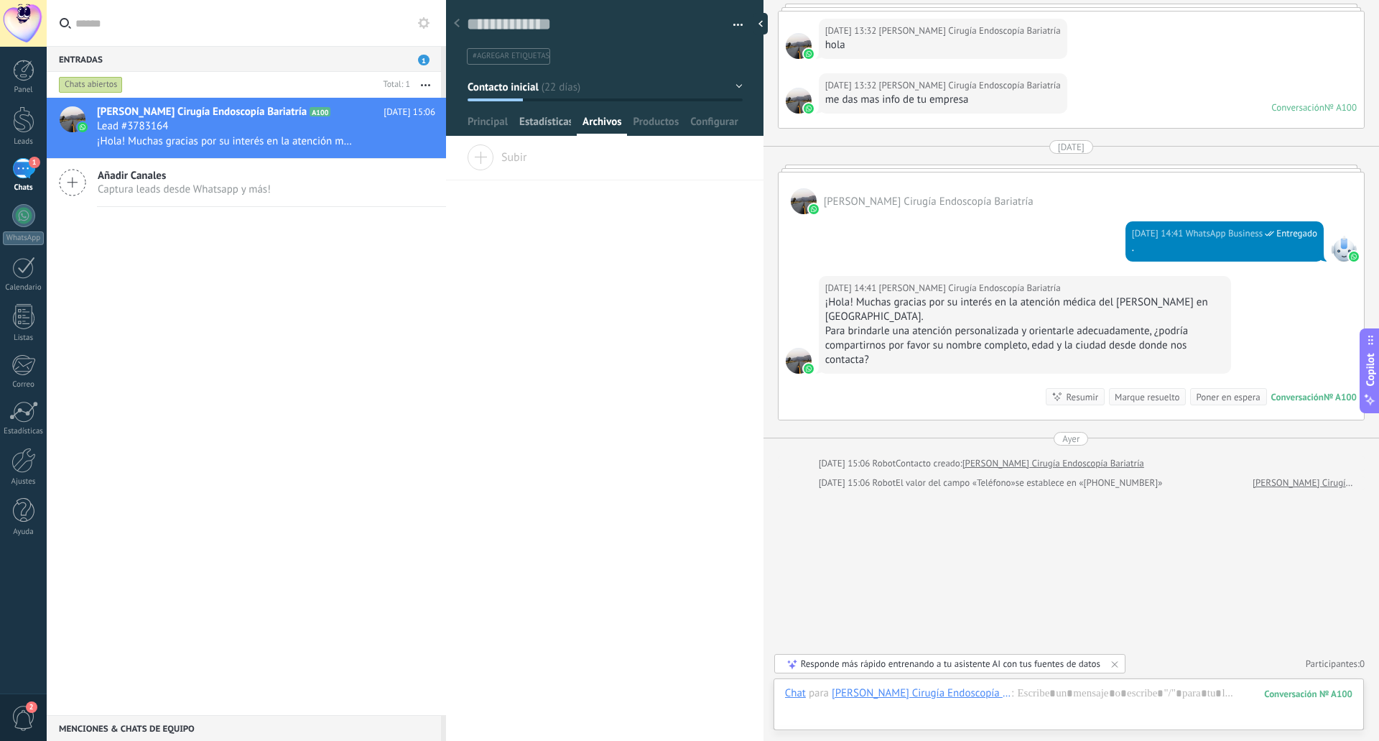
click at [566, 118] on span "Estadísticas" at bounding box center [545, 125] width 52 height 21
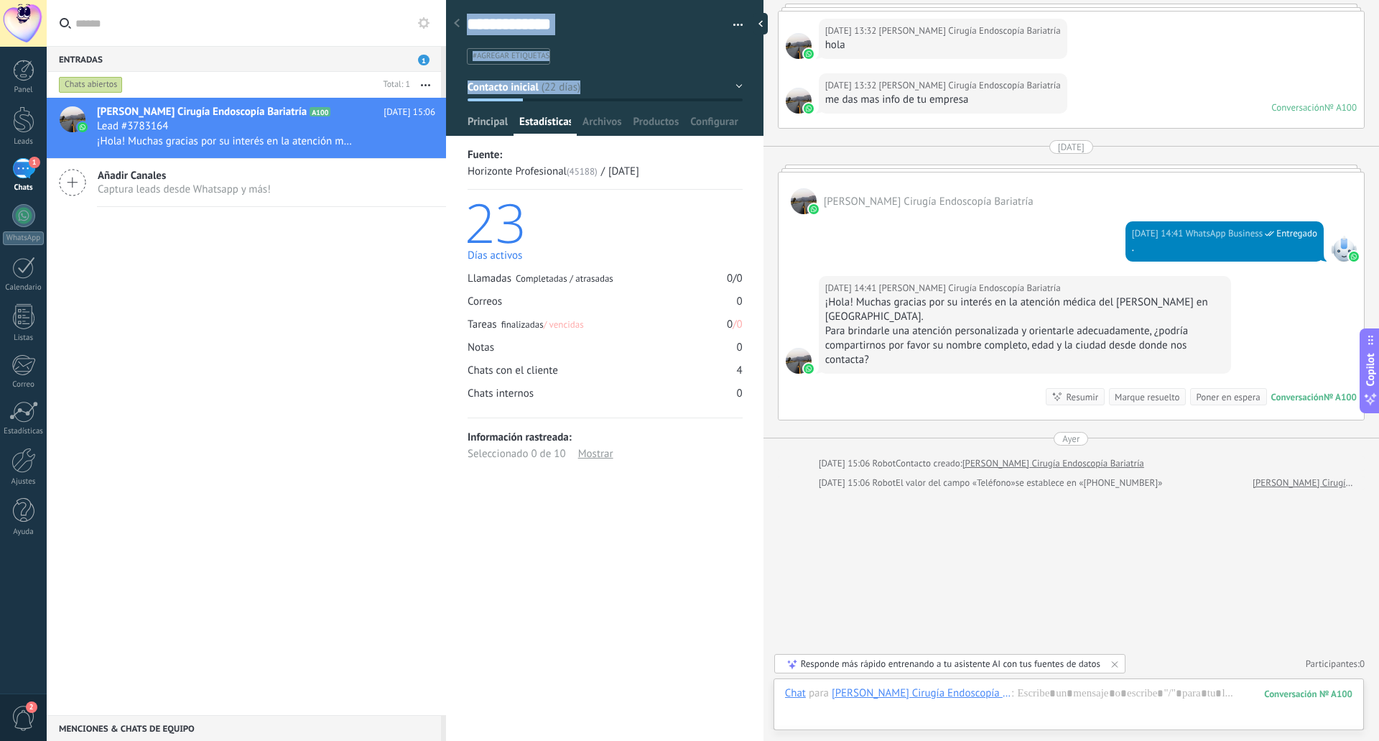
drag, startPoint x: 499, startPoint y: 111, endPoint x: 495, endPoint y: 127, distance: 16.2
click at [495, 127] on div "Guardar y crear Imprimir Administrar etiquetas Exportar a excel" at bounding box center [605, 242] width 318 height 503
click at [495, 127] on span "Principal" at bounding box center [488, 125] width 40 height 21
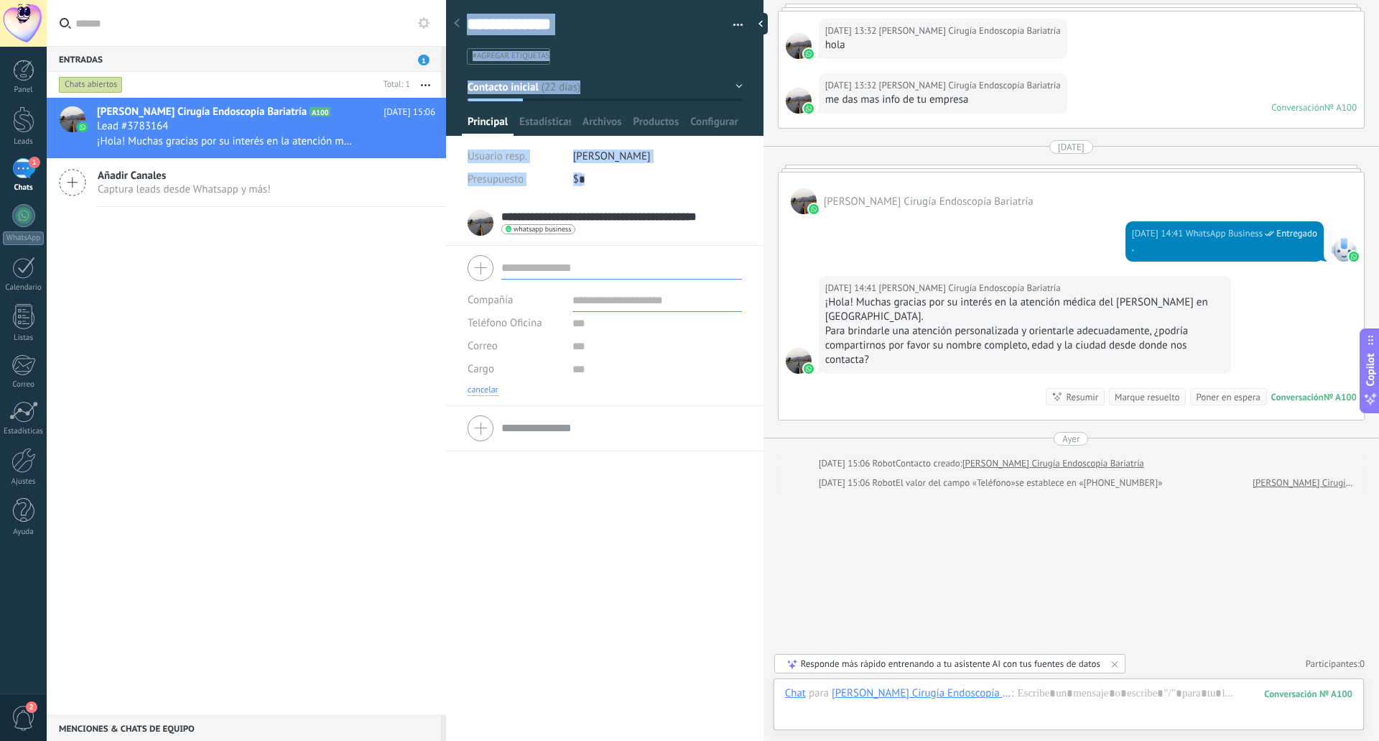
click at [490, 387] on button "cancelar" at bounding box center [483, 389] width 31 height 11
click at [490, 387] on div "**********" at bounding box center [605, 470] width 318 height 541
click at [608, 126] on span "Archivos" at bounding box center [602, 125] width 39 height 21
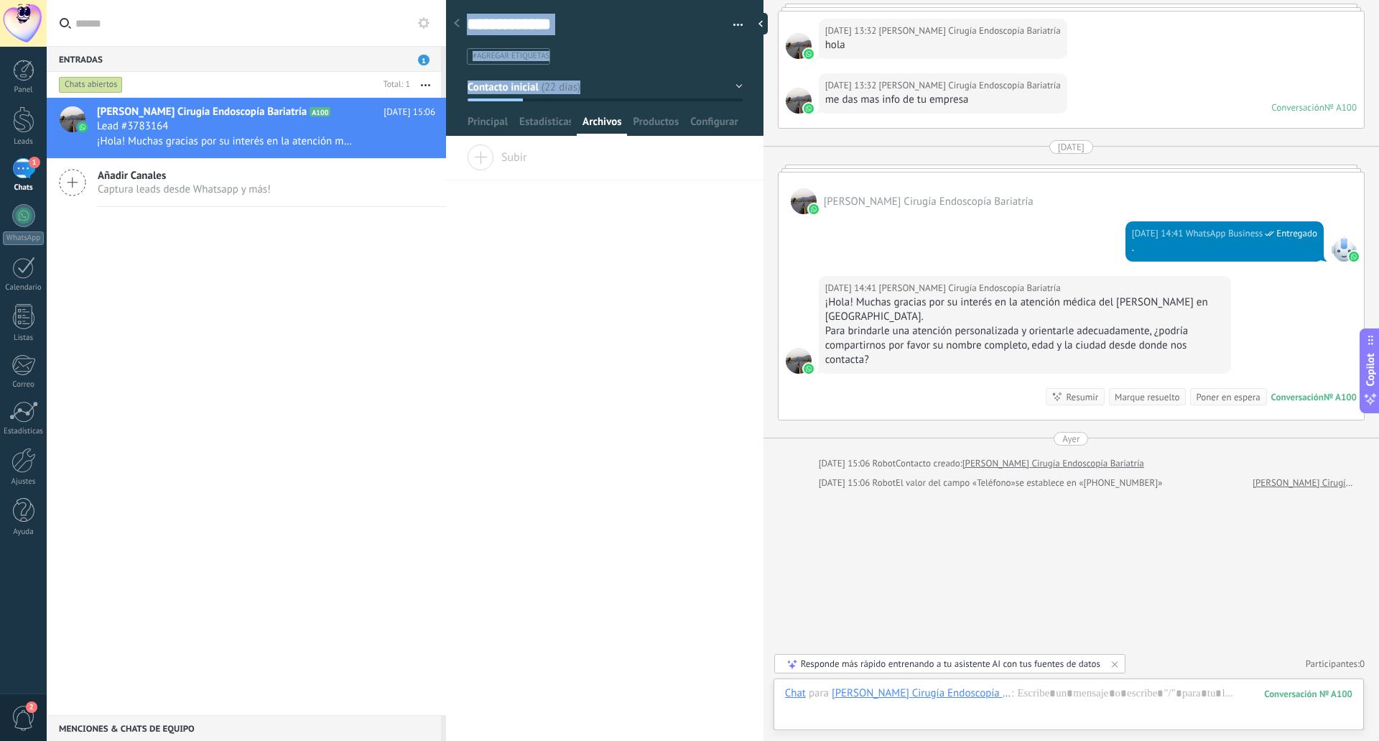
click at [15, 167] on div "1" at bounding box center [23, 168] width 23 height 21
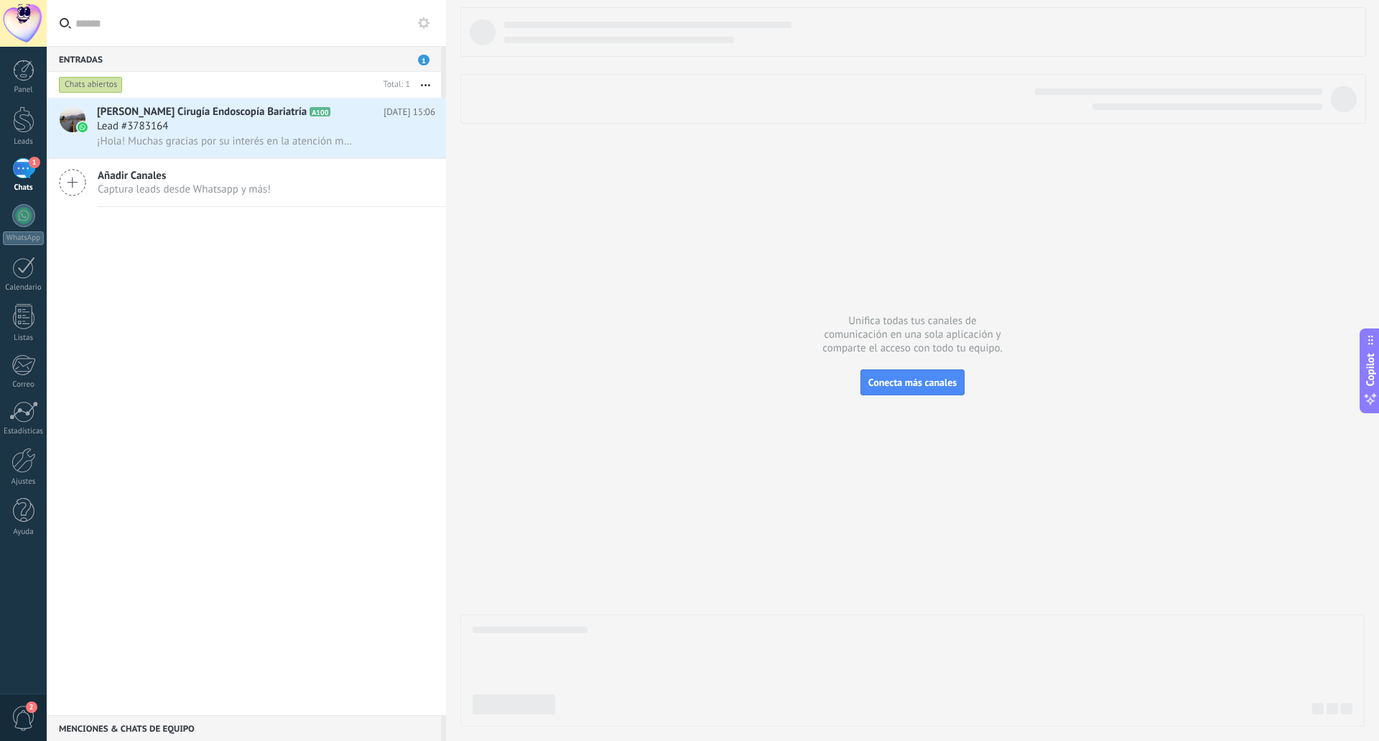
click at [16, 202] on div "Panel Leads 1 Chats WhatsApp Clientes" at bounding box center [23, 305] width 47 height 491
click at [24, 130] on div at bounding box center [24, 119] width 22 height 27
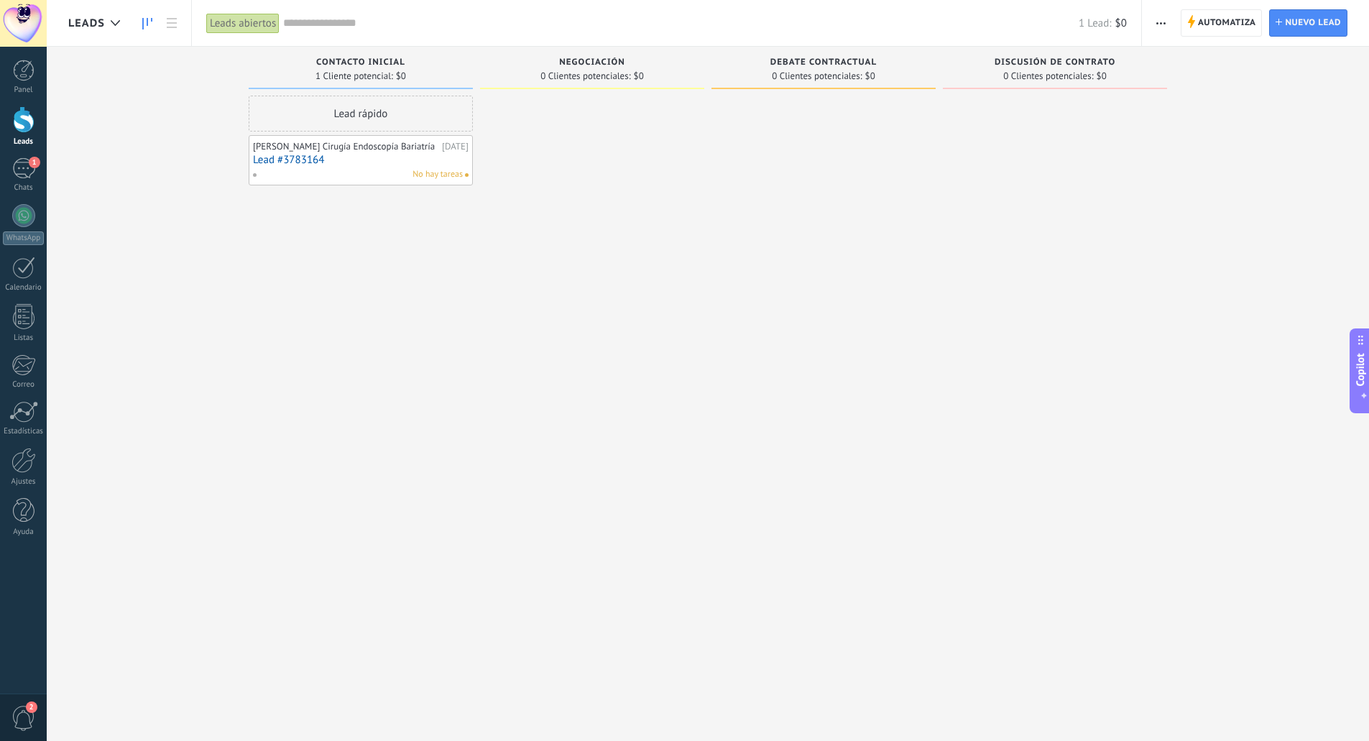
click at [24, 119] on div at bounding box center [24, 119] width 22 height 27
click at [20, 165] on div "1" at bounding box center [23, 168] width 23 height 21
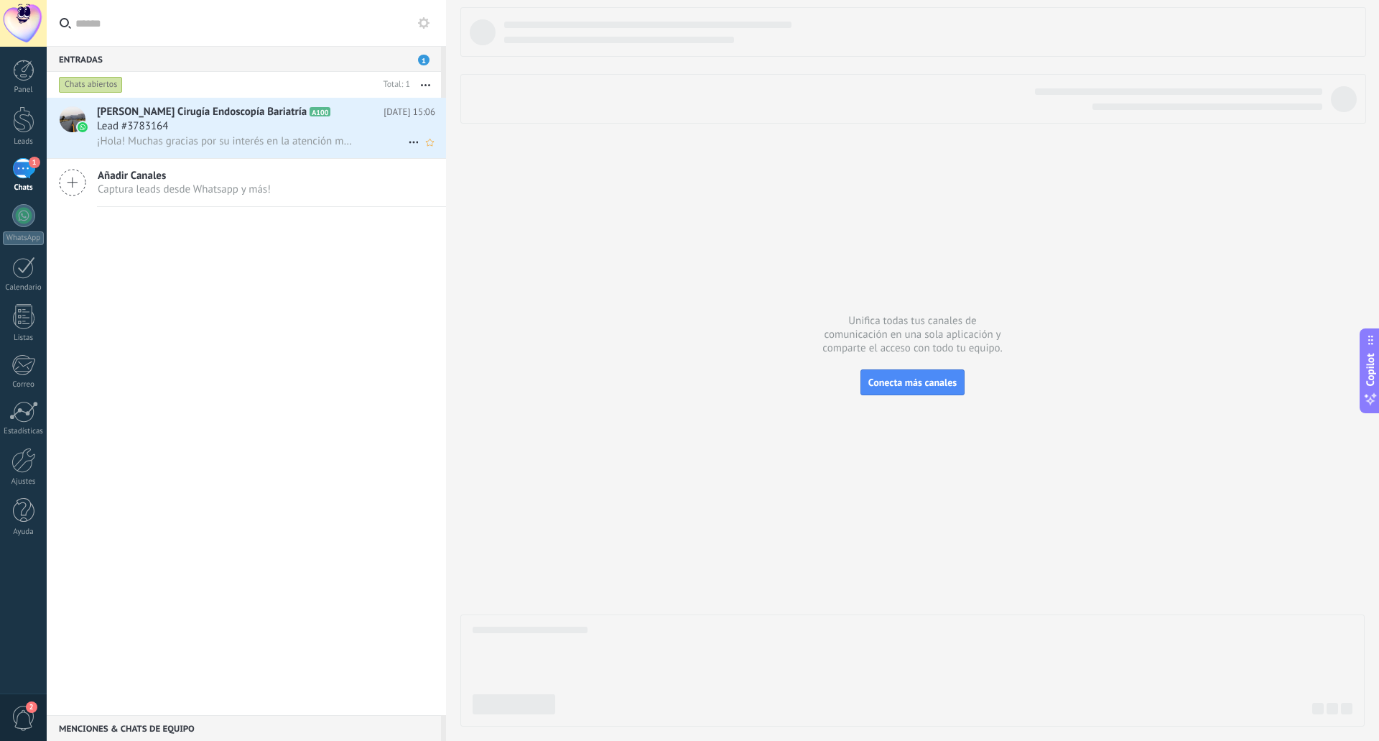
click at [190, 114] on span "[PERSON_NAME] Cirugía Endoscopía Bariatría" at bounding box center [202, 112] width 210 height 14
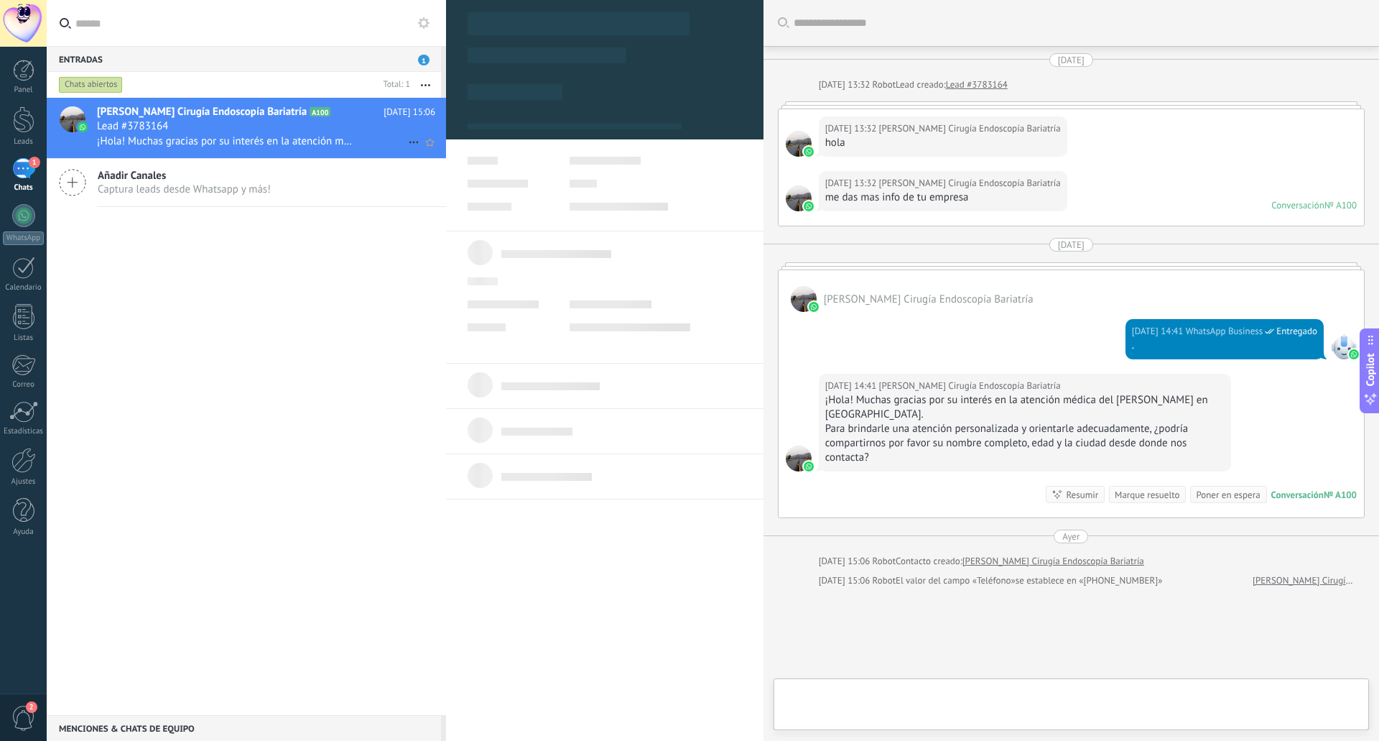
type textarea "**********"
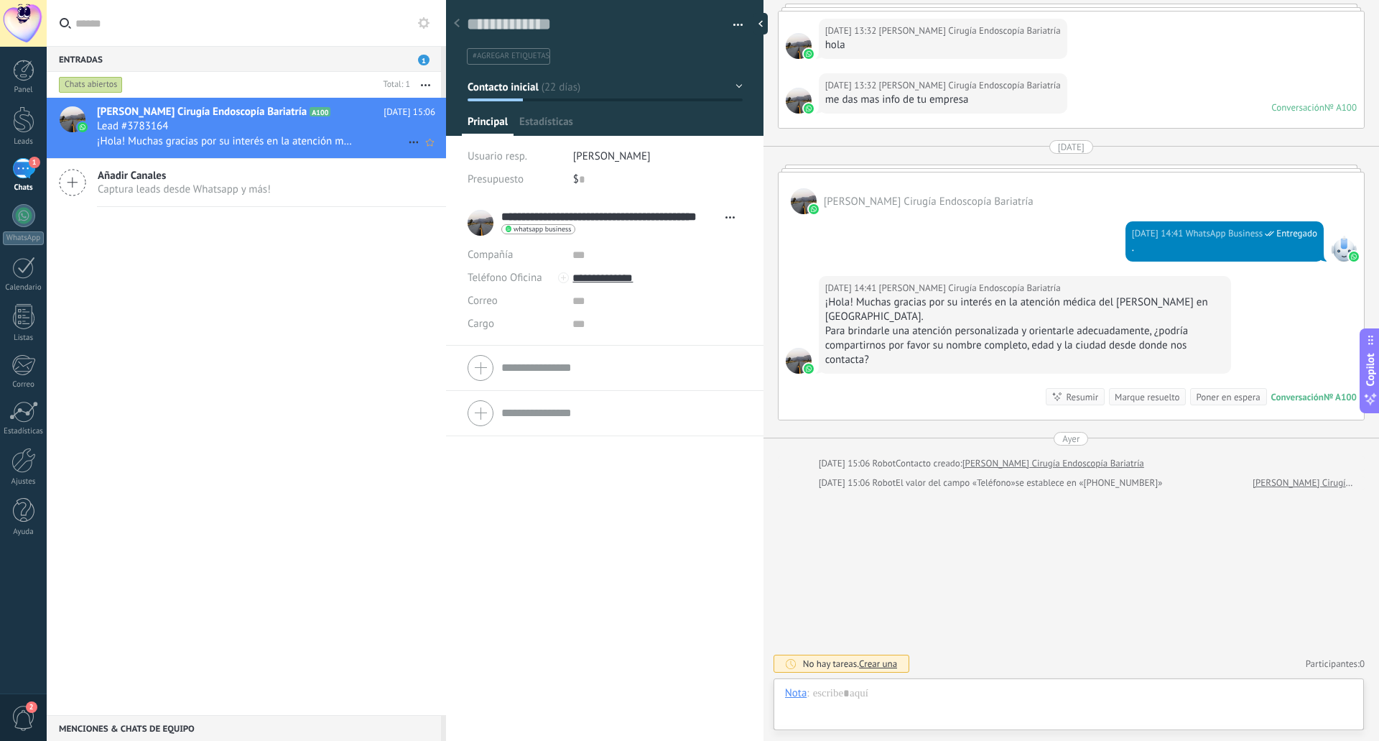
scroll to position [22, 0]
click at [190, 114] on span "[PERSON_NAME] Cirugía Endoscopía Bariatría" at bounding box center [202, 112] width 210 height 14
click at [654, 118] on span "Productos" at bounding box center [657, 125] width 46 height 21
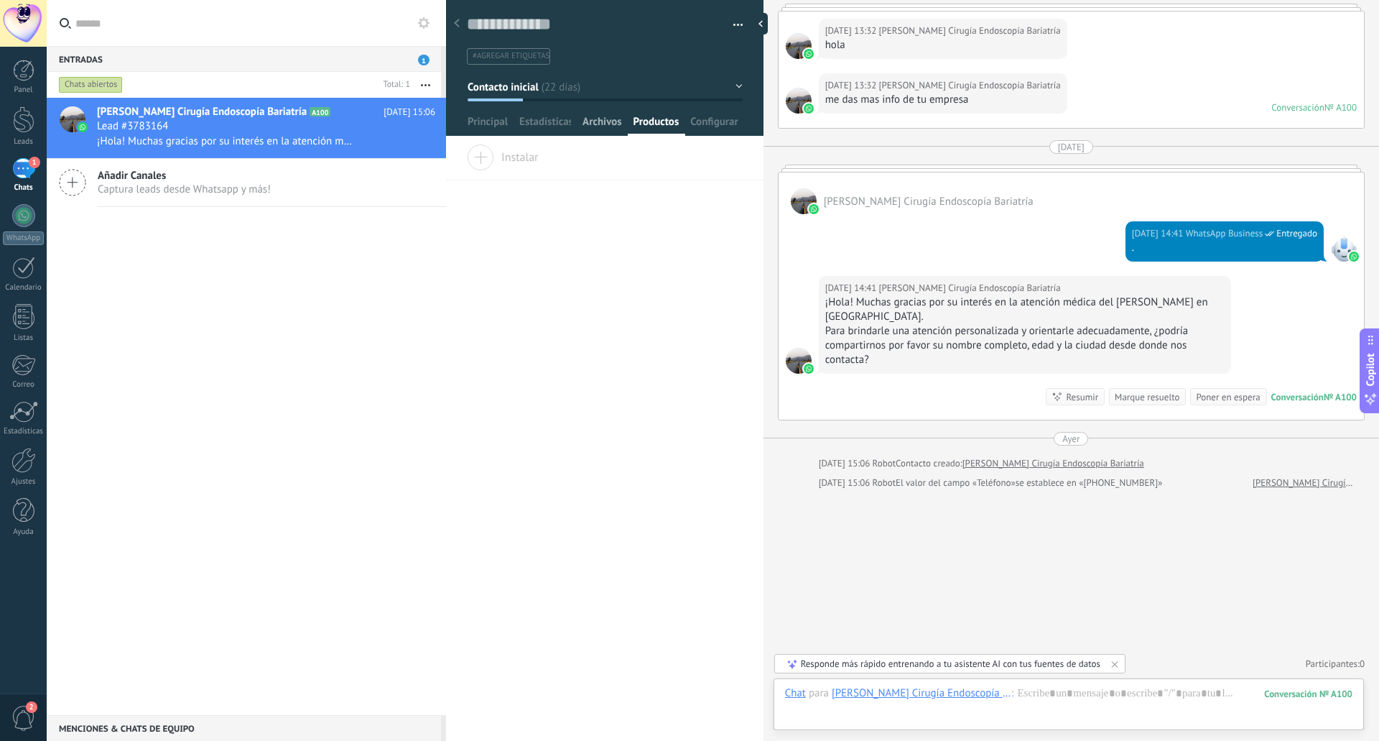
click at [611, 124] on span "Archivos" at bounding box center [602, 125] width 39 height 21
click at [547, 123] on span "Estadísticas" at bounding box center [545, 125] width 52 height 21
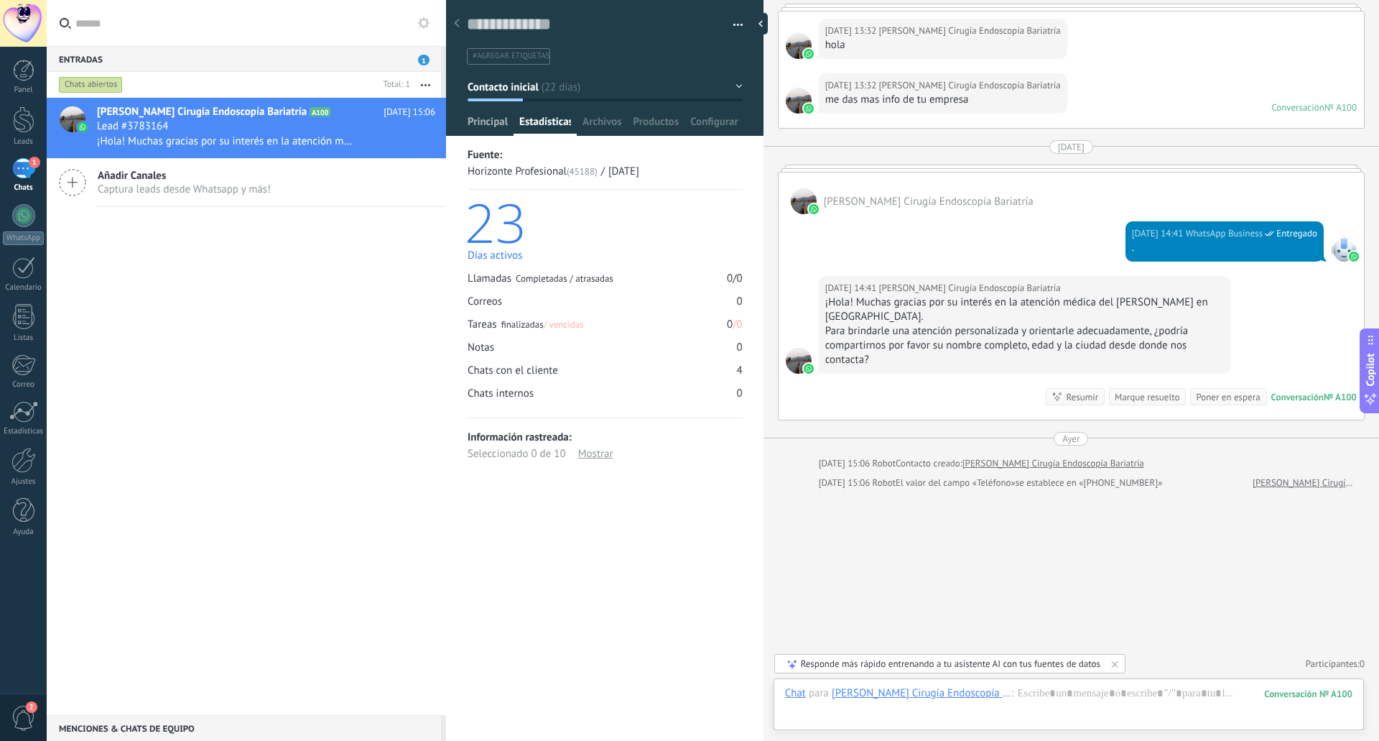
click at [495, 124] on span "Principal" at bounding box center [488, 125] width 40 height 21
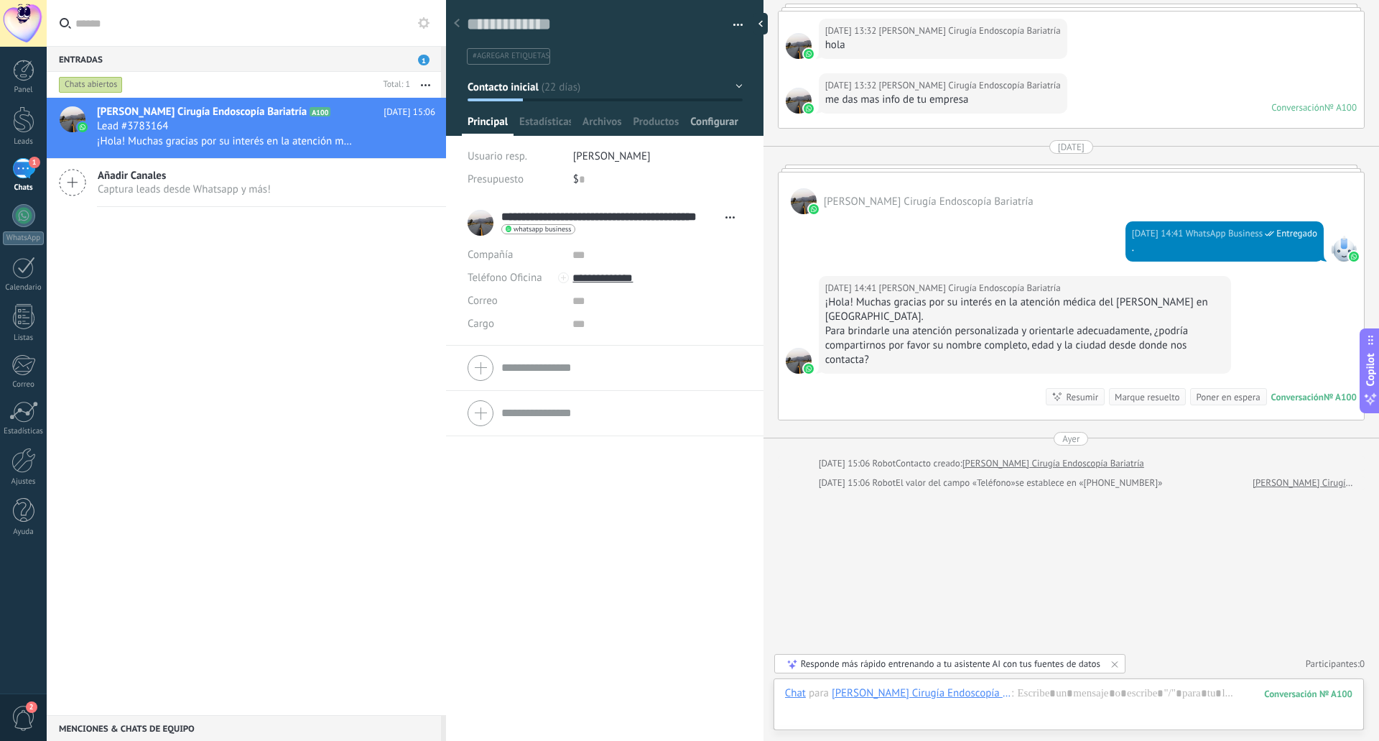
click at [722, 126] on span "Configurar" at bounding box center [713, 125] width 47 height 21
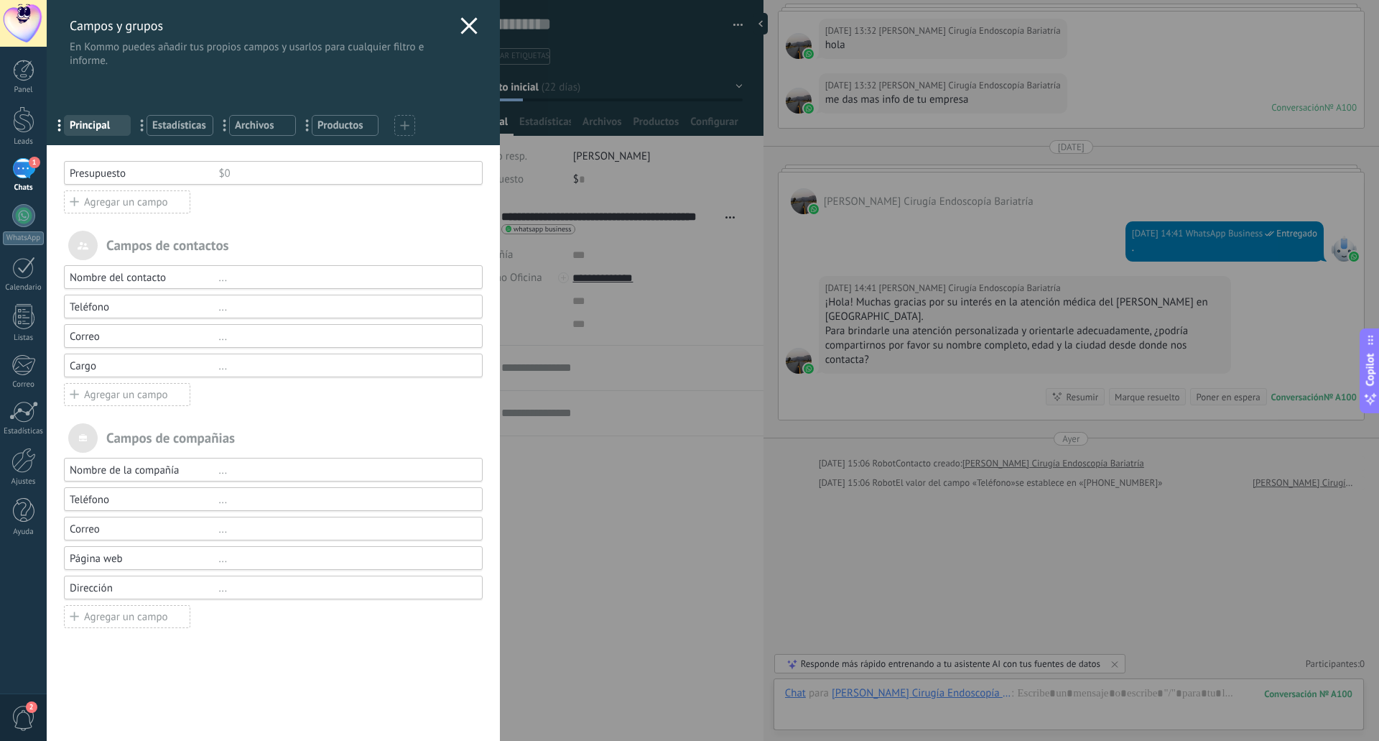
click at [129, 397] on div "Agregar un campo" at bounding box center [127, 394] width 126 height 23
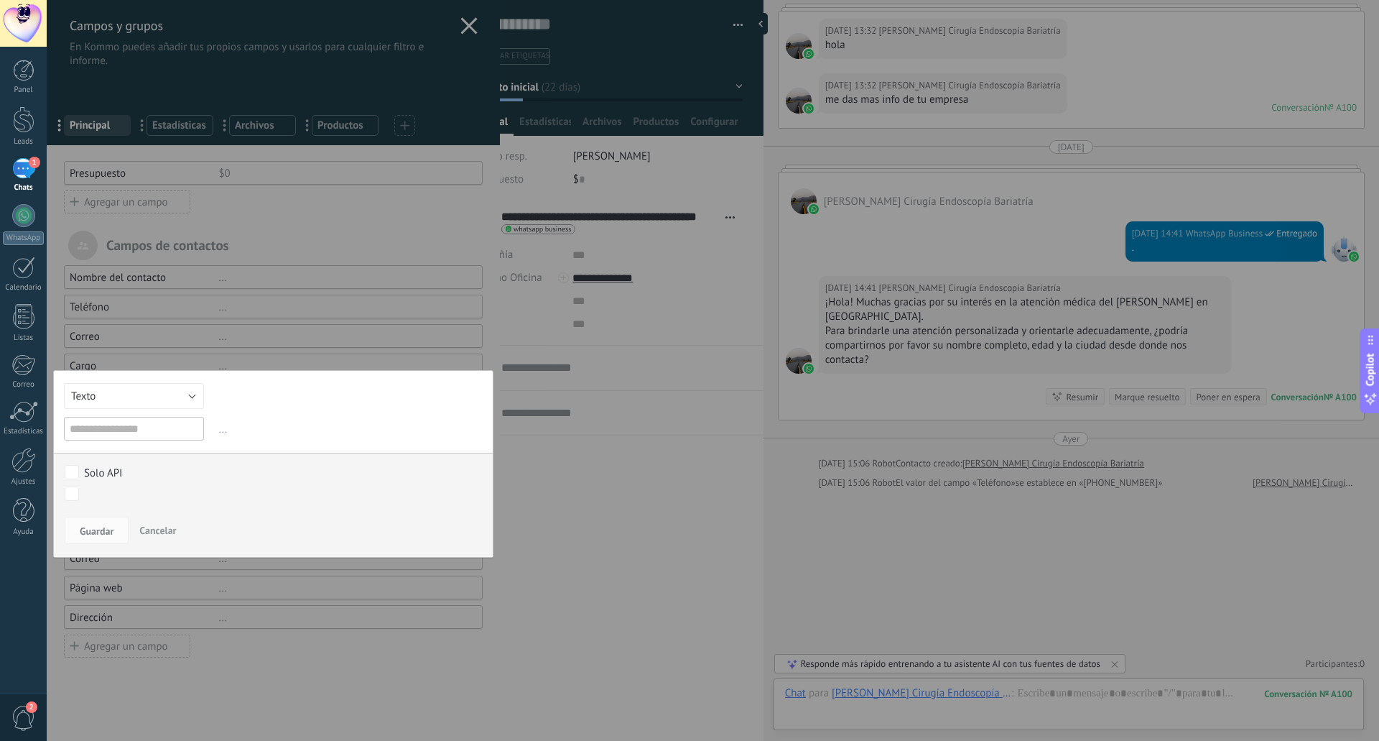
click at [283, 251] on div at bounding box center [273, 370] width 453 height 741
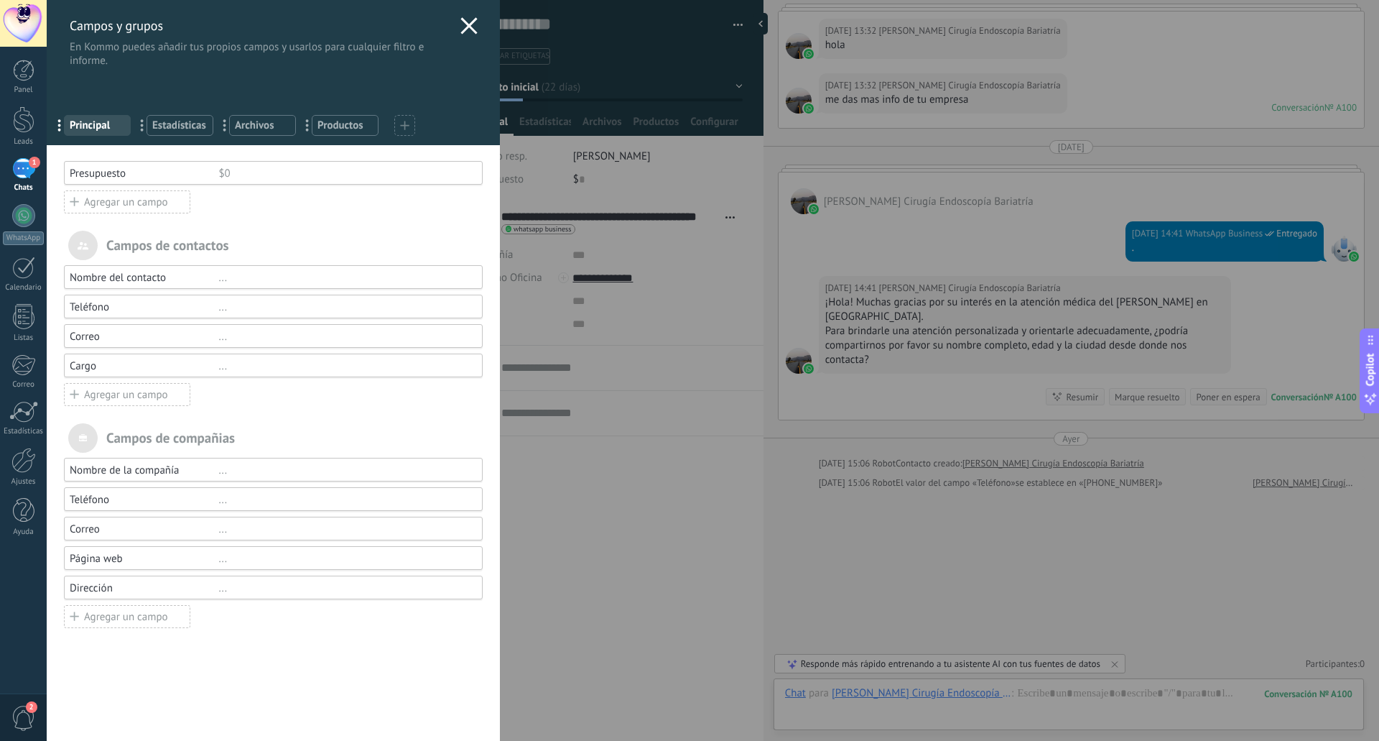
click at [167, 395] on div "Agregar un campo" at bounding box center [127, 394] width 126 height 23
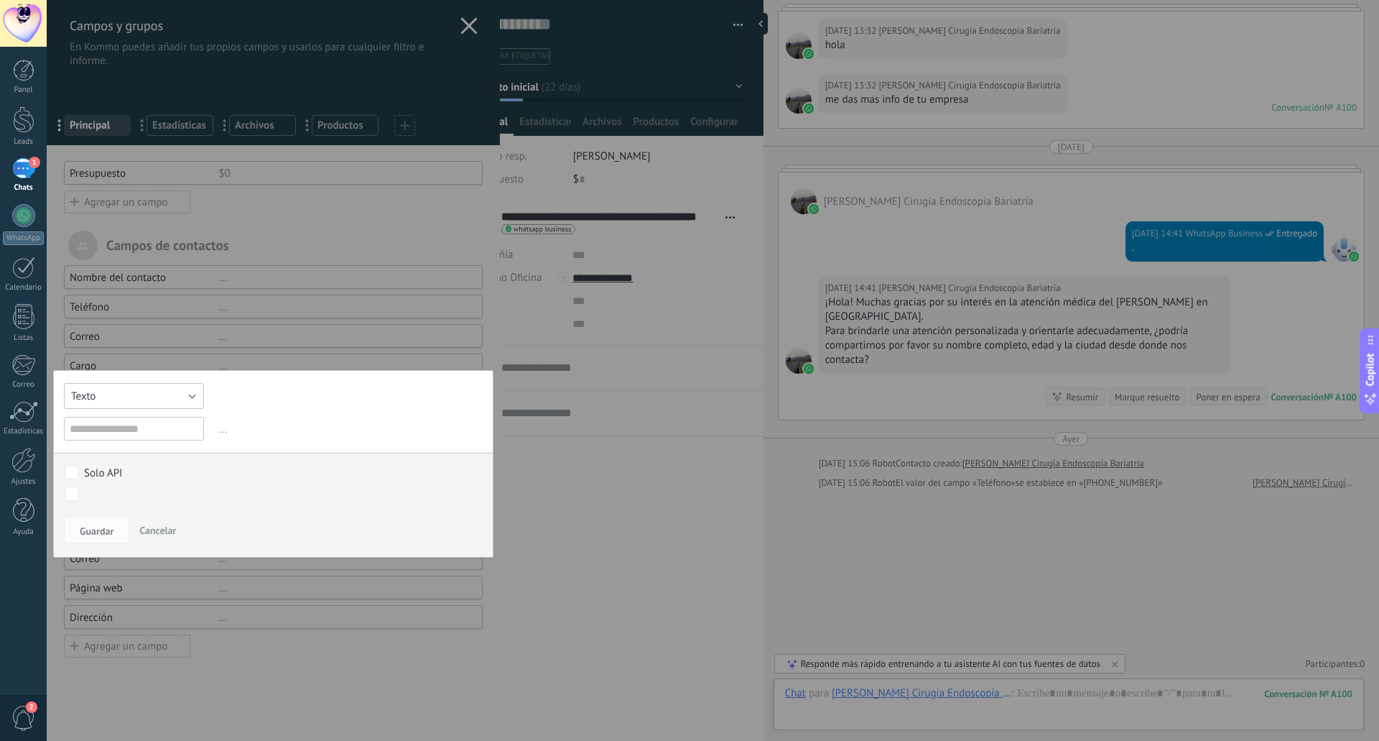
click at [177, 397] on button "Texto" at bounding box center [134, 396] width 140 height 26
click at [107, 412] on span "Día" at bounding box center [127, 410] width 144 height 14
click at [133, 428] on input "text" at bounding box center [134, 429] width 140 height 24
click at [194, 395] on button "Día" at bounding box center [134, 396] width 140 height 26
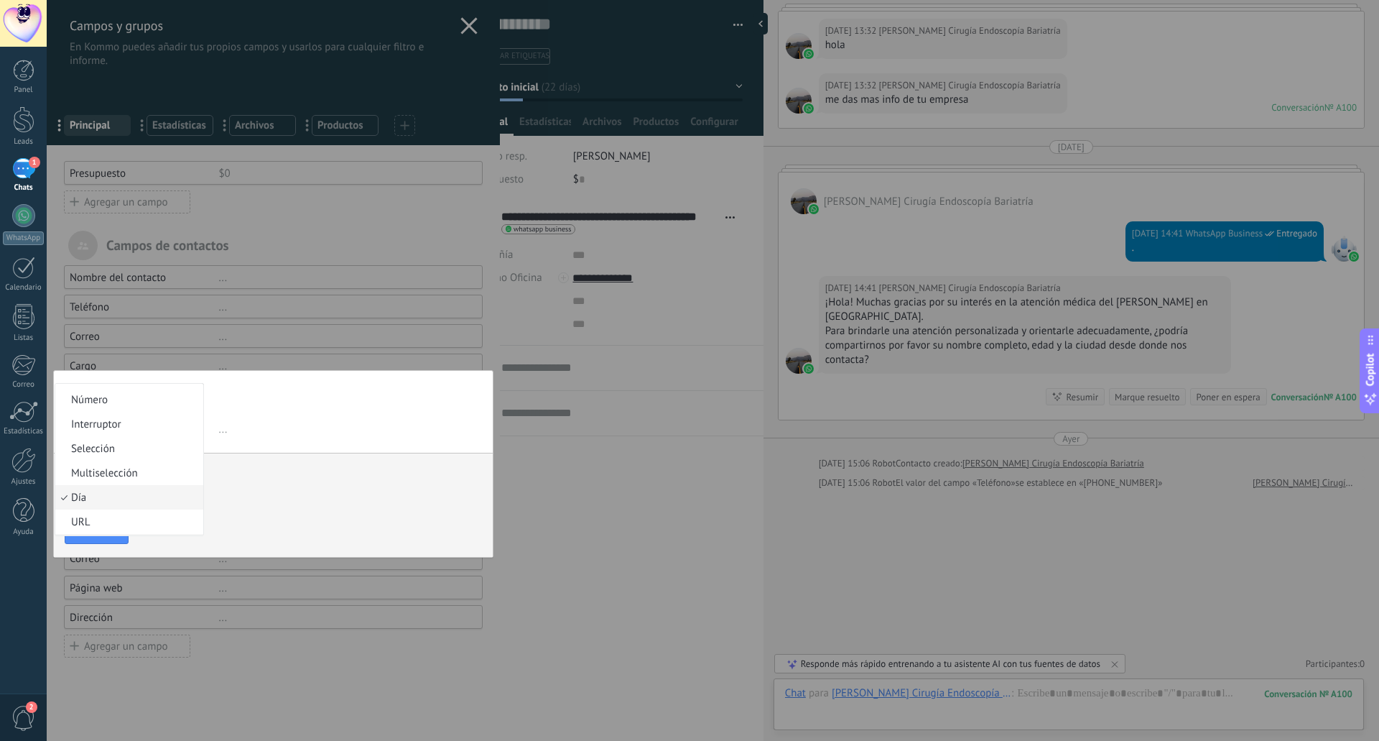
scroll to position [0, 0]
click at [107, 392] on span "Texto" at bounding box center [127, 396] width 144 height 14
click at [149, 425] on input "text" at bounding box center [134, 429] width 140 height 24
click at [77, 494] on body ".abccls-1,.abccls-2{fill-rule:evenodd}.abccls-2{fill:#fff} .abfcls-1{fill:none}…" at bounding box center [689, 370] width 1379 height 741
click at [112, 422] on input "text" at bounding box center [134, 429] width 140 height 24
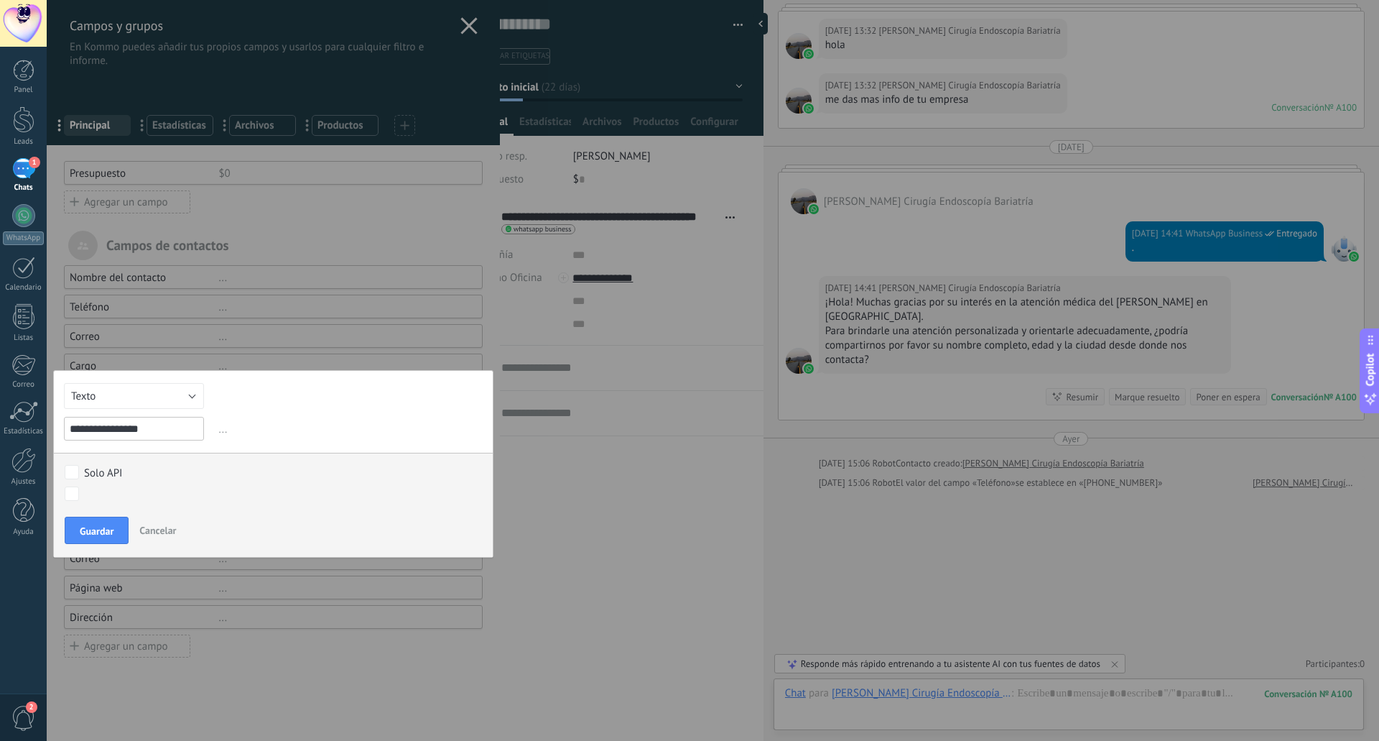
type input "**********"
click at [279, 429] on span "..." at bounding box center [349, 429] width 267 height 24
click at [170, 425] on input "**********" at bounding box center [134, 429] width 140 height 24
click at [294, 436] on span "..." at bounding box center [349, 429] width 267 height 24
click at [111, 530] on span "Guardar" at bounding box center [97, 531] width 34 height 10
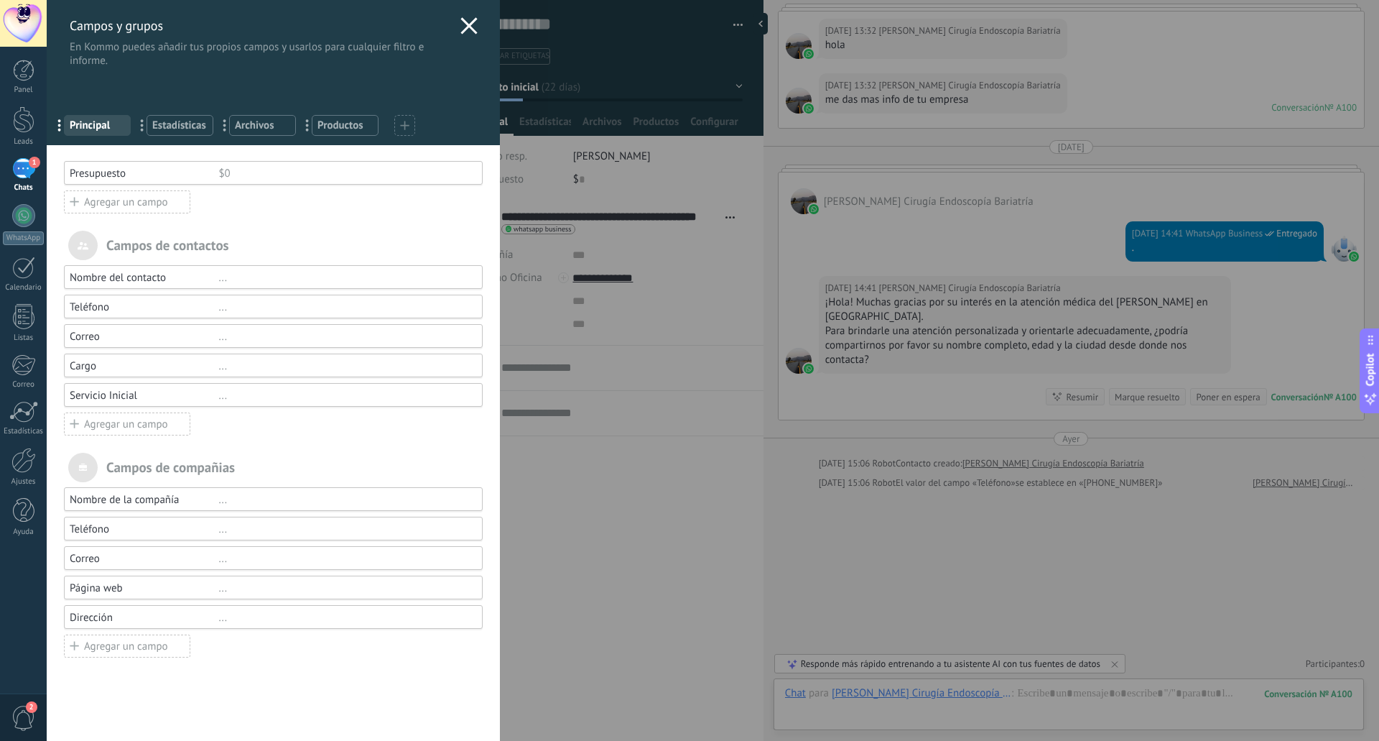
click at [105, 361] on div "Cargo" at bounding box center [144, 366] width 149 height 14
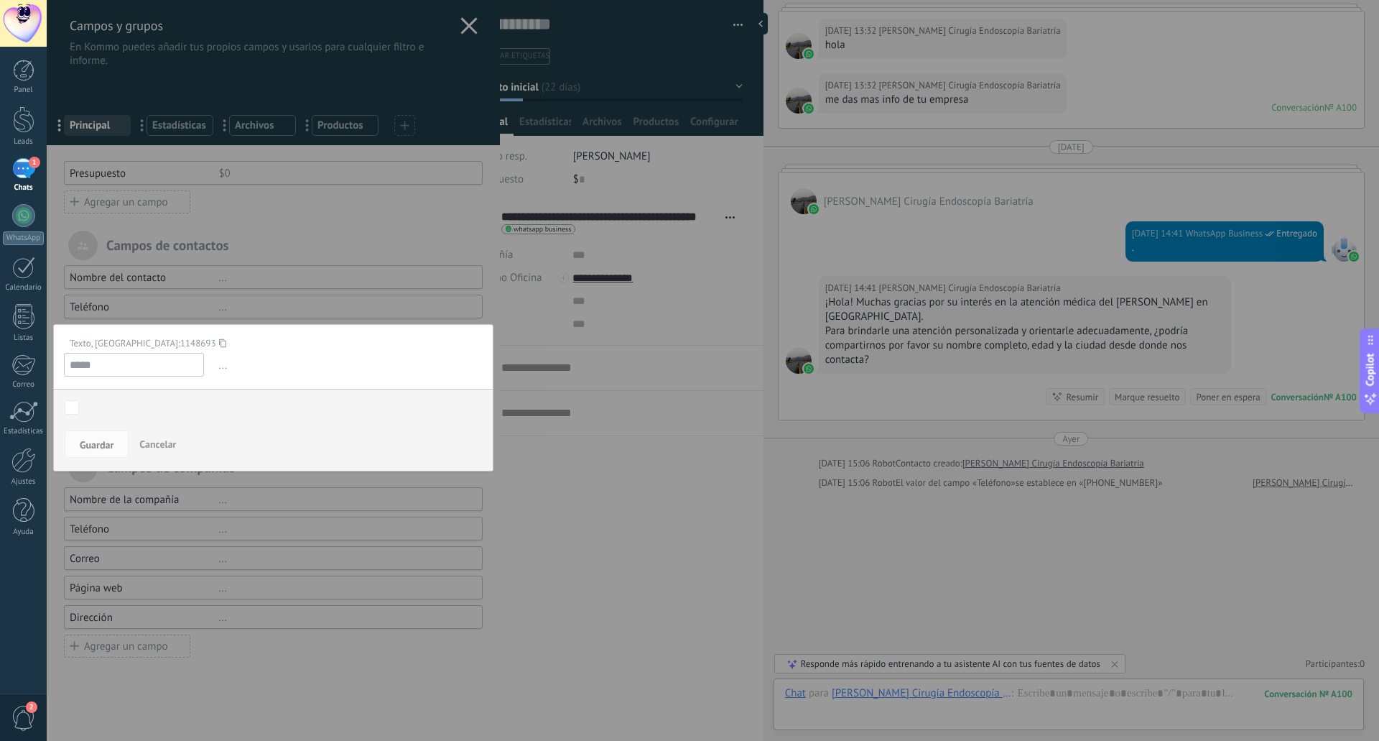
click at [114, 364] on input "*****" at bounding box center [134, 365] width 140 height 24
click at [283, 241] on div at bounding box center [273, 370] width 453 height 741
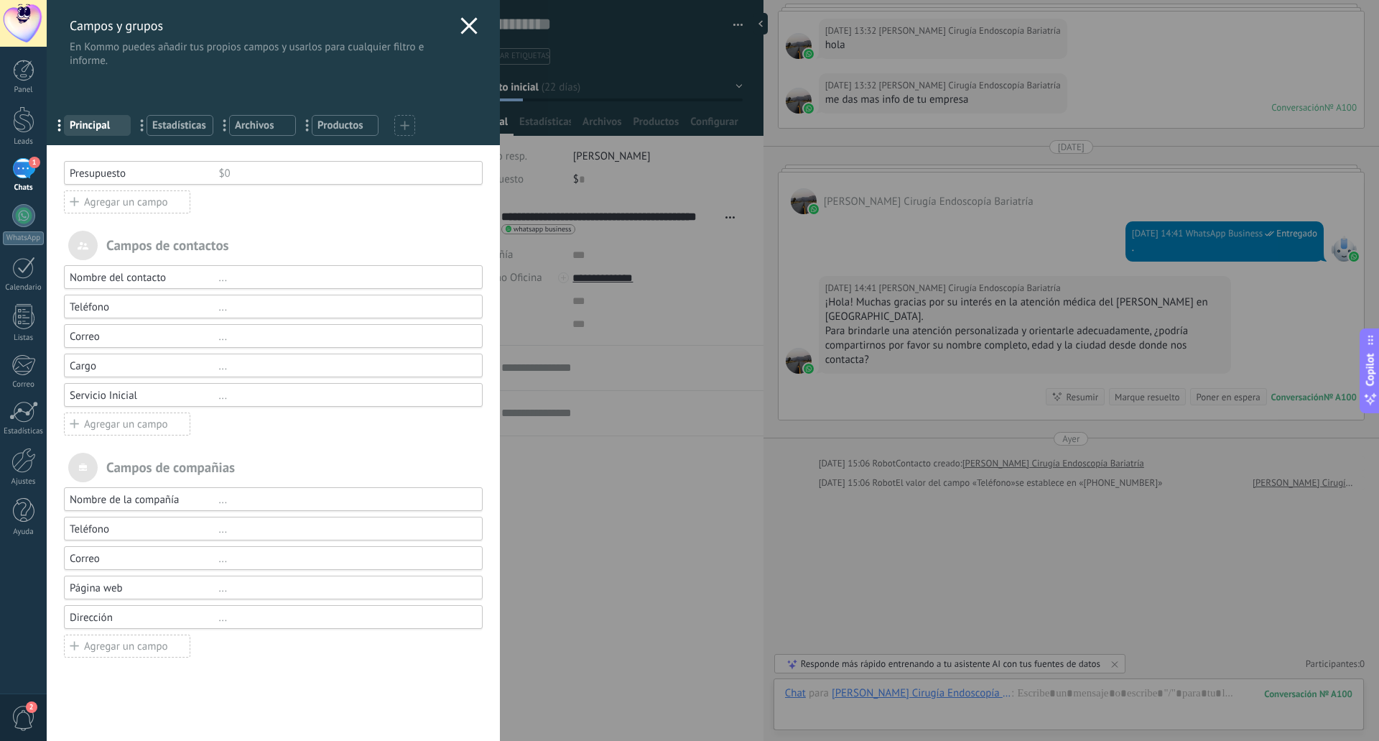
click at [151, 423] on div "Agregar un campo" at bounding box center [127, 423] width 126 height 23
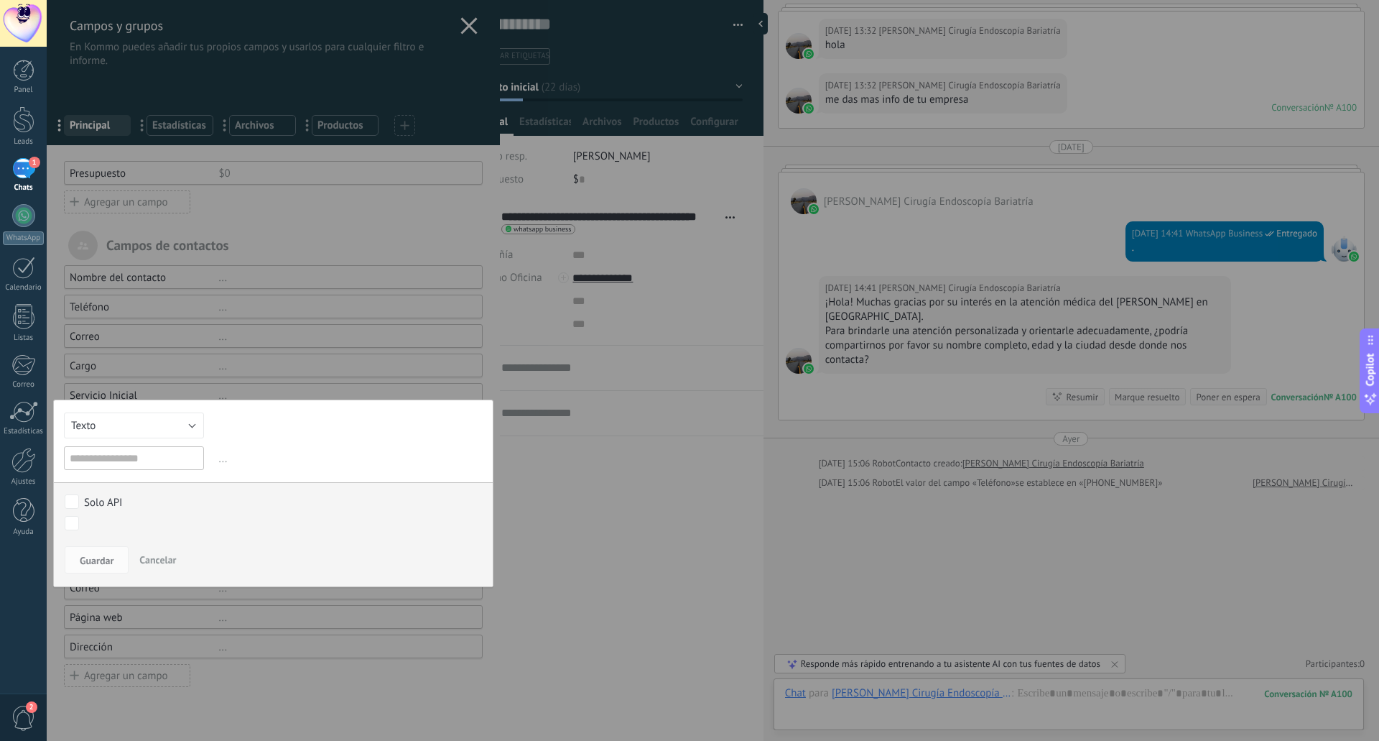
click at [287, 254] on div at bounding box center [273, 370] width 453 height 741
